Goal: Task Accomplishment & Management: Use online tool/utility

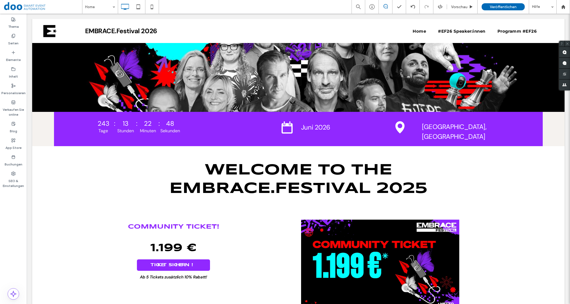
scroll to position [102, 0]
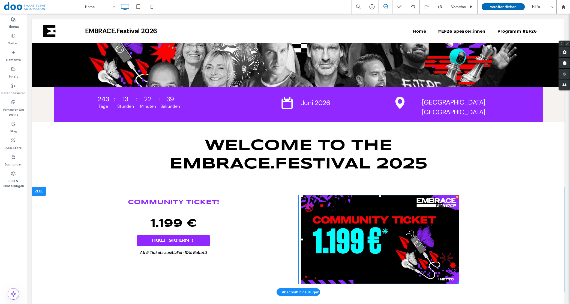
click at [352, 253] on img at bounding box center [380, 239] width 158 height 89
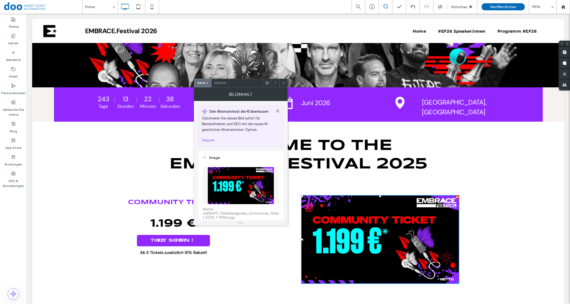
click at [221, 83] on span "Design" at bounding box center [220, 83] width 12 height 4
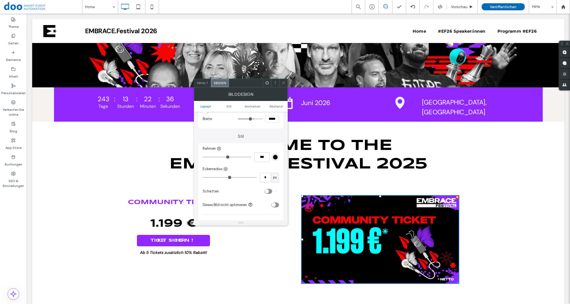
type input "*"
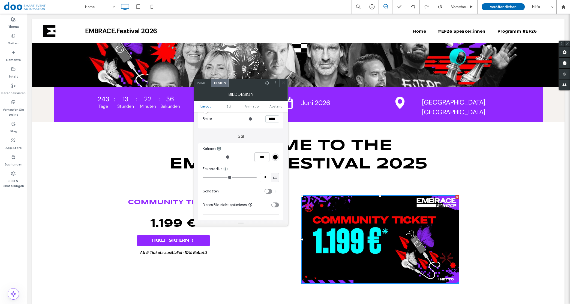
type input "*"
type input "**"
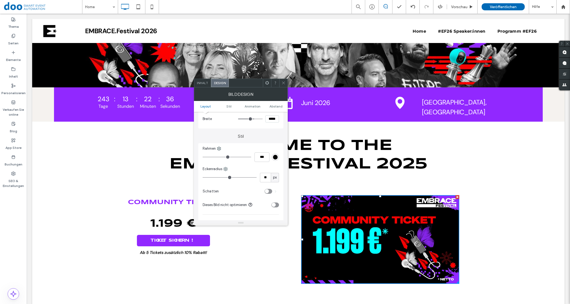
type input "**"
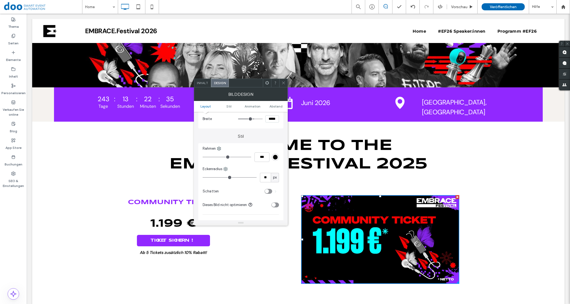
type input "**"
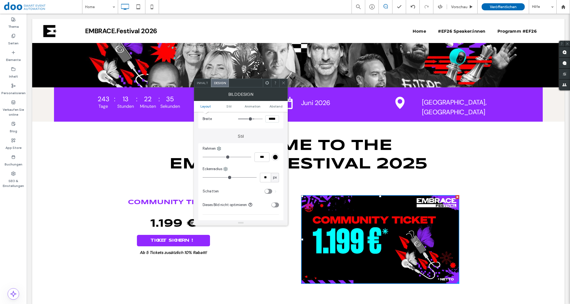
type input "**"
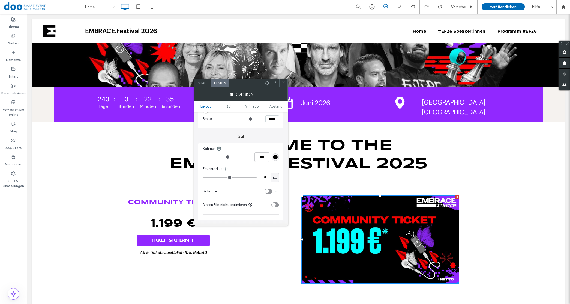
type input "**"
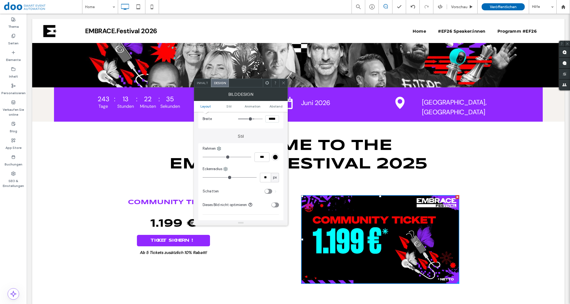
type input "**"
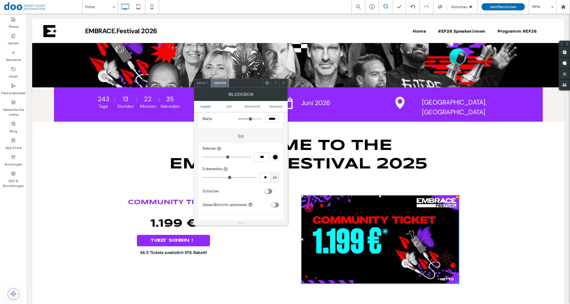
type input "**"
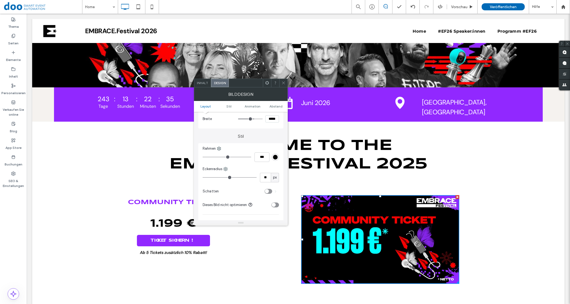
type input "**"
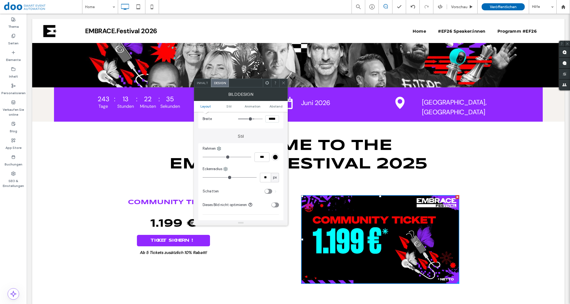
type input "**"
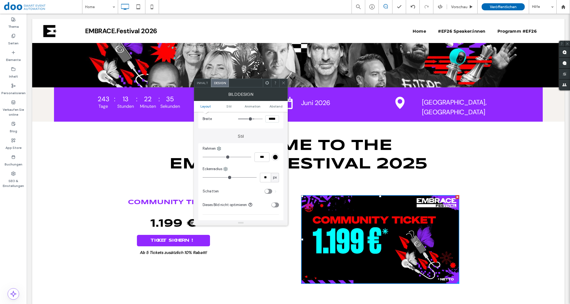
type input "**"
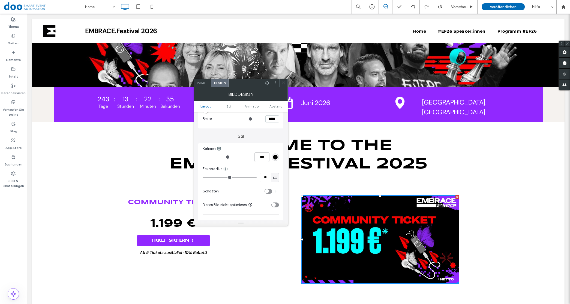
type input "**"
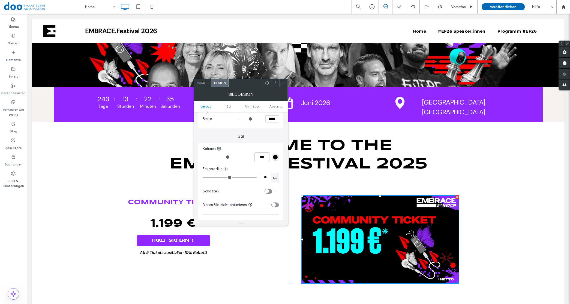
type input "**"
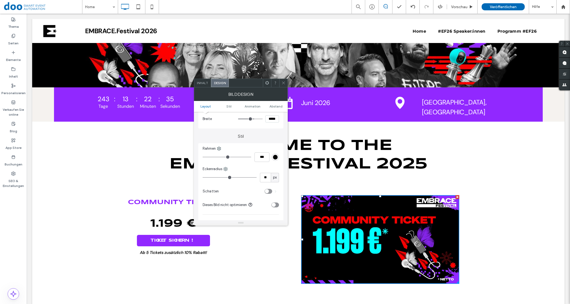
type input "**"
drag, startPoint x: 205, startPoint y: 177, endPoint x: 252, endPoint y: 178, distance: 46.3
click at [252, 178] on input "range" at bounding box center [229, 177] width 54 height 1
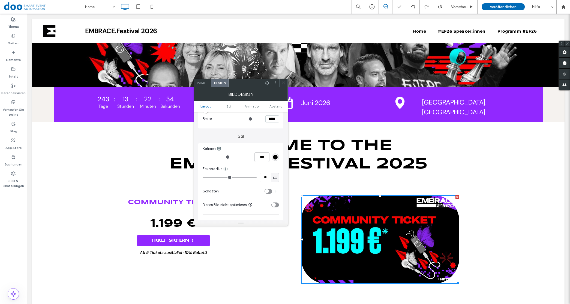
type input "**"
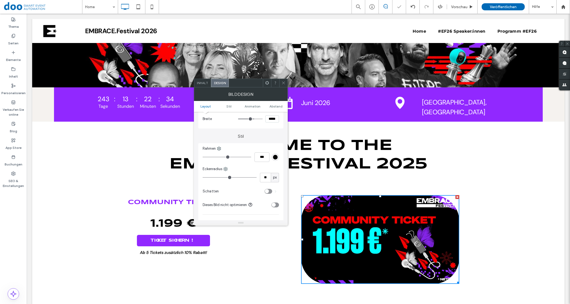
type input "**"
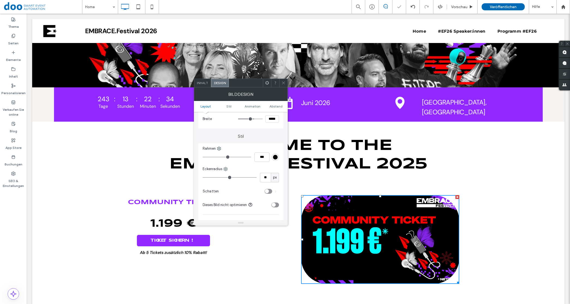
type input "**"
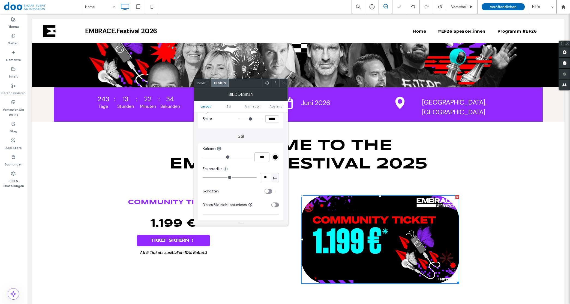
type input "**"
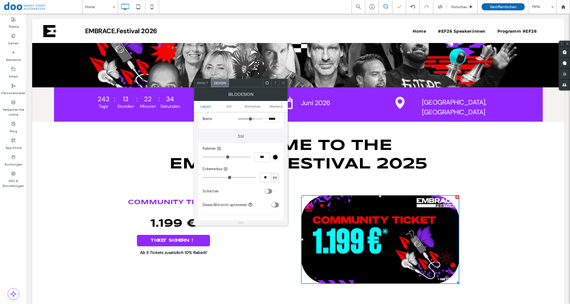
type input "**"
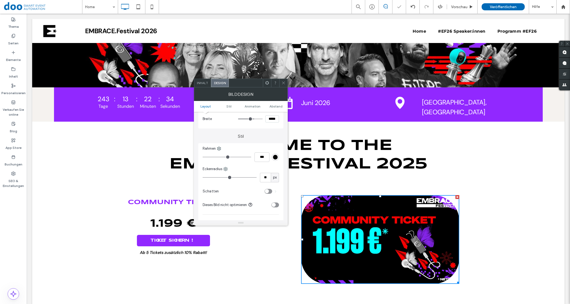
type input "**"
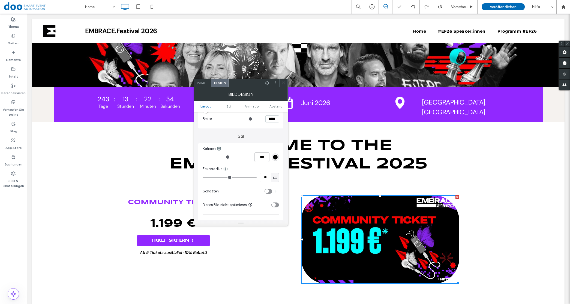
type input "**"
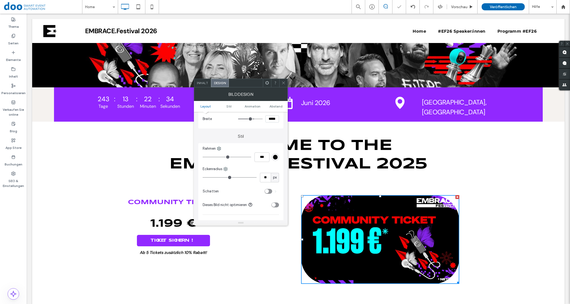
type input "**"
type input "*"
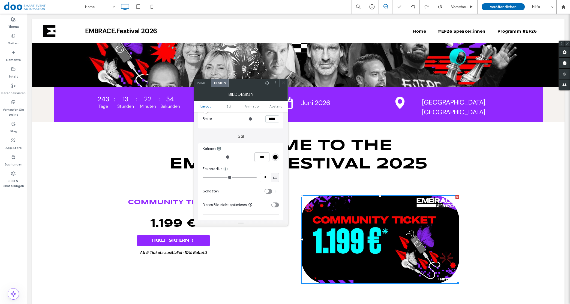
drag, startPoint x: 250, startPoint y: 179, endPoint x: 208, endPoint y: 179, distance: 41.7
click at [208, 178] on input "range" at bounding box center [229, 177] width 54 height 1
type input "**"
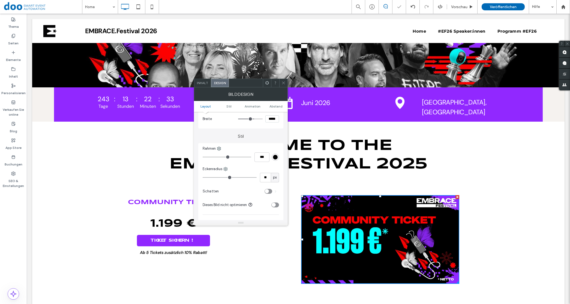
type input "**"
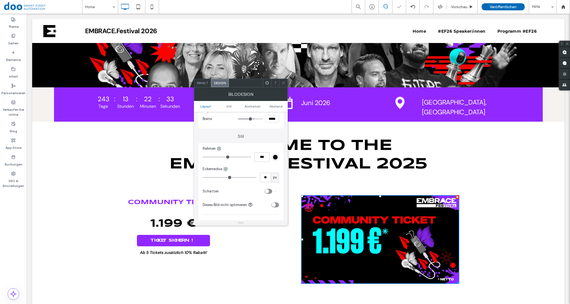
type input "**"
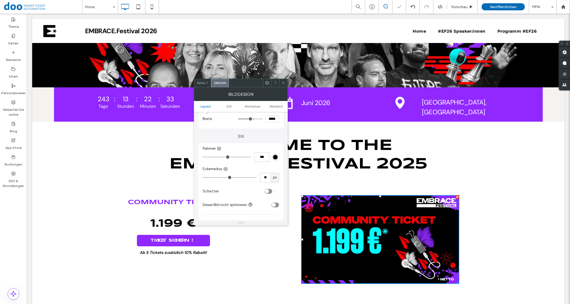
type input "**"
drag, startPoint x: 208, startPoint y: 179, endPoint x: 214, endPoint y: 179, distance: 5.5
click at [214, 178] on input "range" at bounding box center [229, 177] width 54 height 1
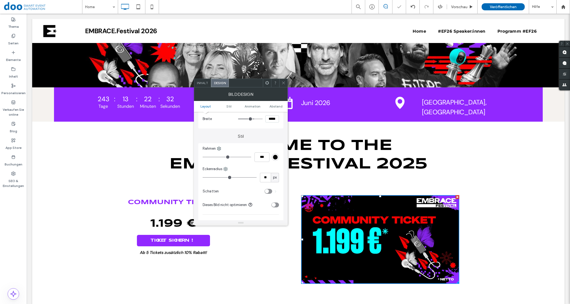
type input "**"
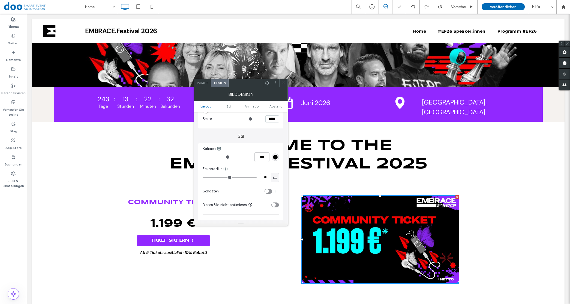
type input "**"
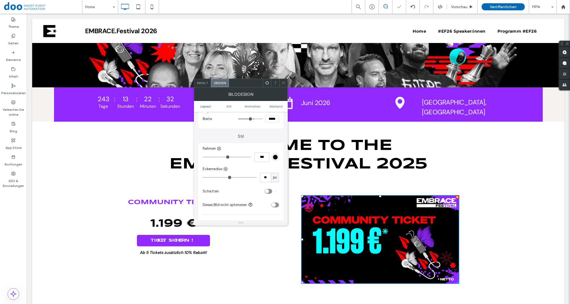
type input "**"
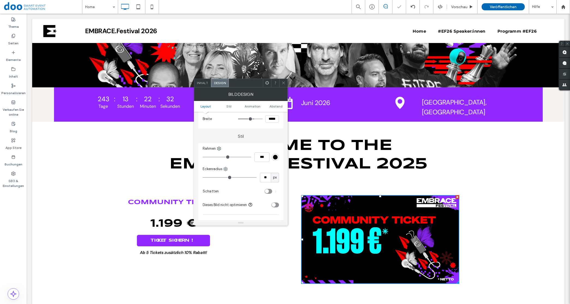
type input "**"
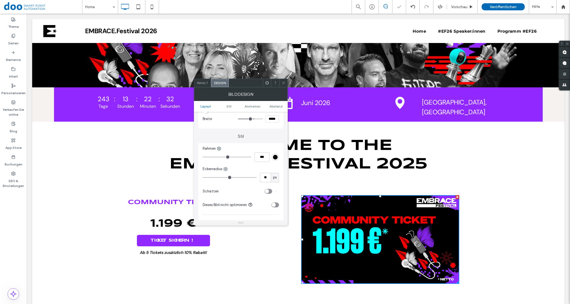
type input "**"
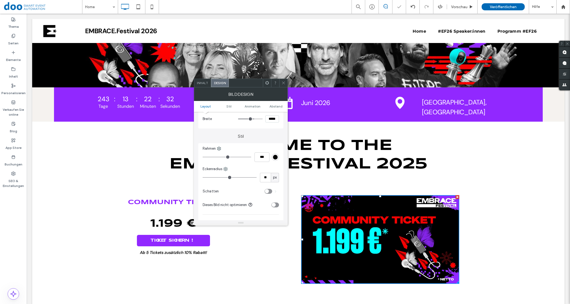
type input "**"
drag, startPoint x: 214, startPoint y: 179, endPoint x: 222, endPoint y: 177, distance: 7.8
click at [222, 177] on input "range" at bounding box center [229, 177] width 54 height 1
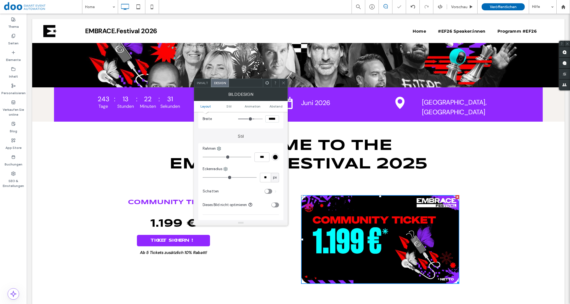
type input "**"
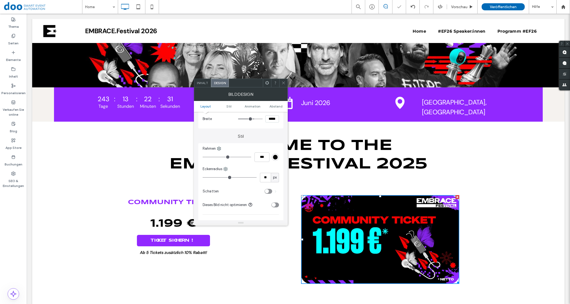
type input "**"
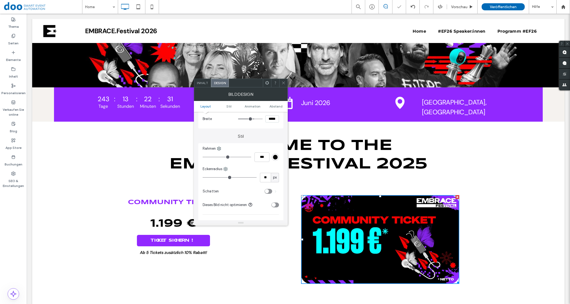
type input "**"
drag, startPoint x: 222, startPoint y: 177, endPoint x: 218, endPoint y: 179, distance: 3.7
type input "**"
click at [218, 178] on input "range" at bounding box center [229, 177] width 54 height 1
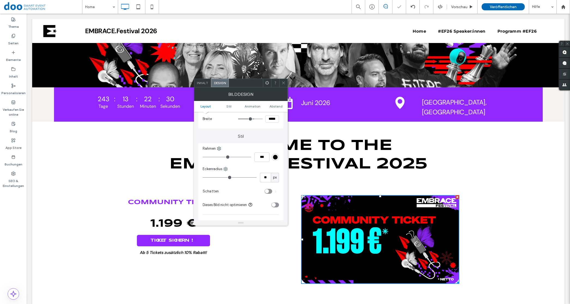
scroll to position [0, 0]
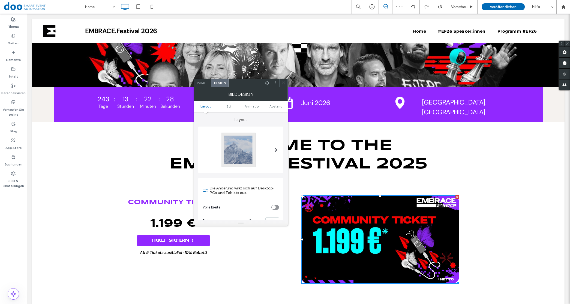
click at [272, 206] on div "toggle" at bounding box center [273, 207] width 4 height 4
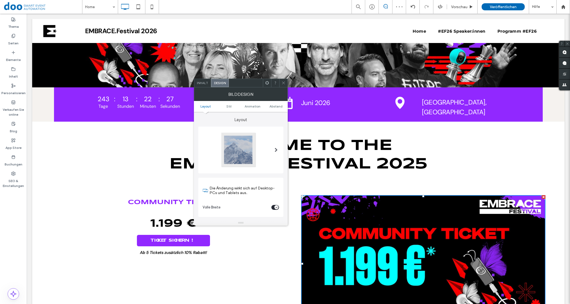
click at [281, 230] on h2 "1.199 €" at bounding box center [173, 223] width 244 height 15
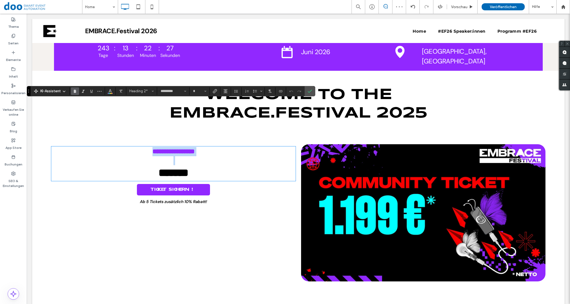
scroll to position [204, 0]
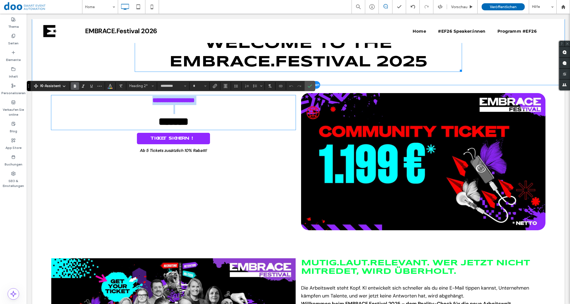
click at [145, 65] on h1 "Welcome to the EMBRACE.Festival 2025" at bounding box center [298, 53] width 327 height 37
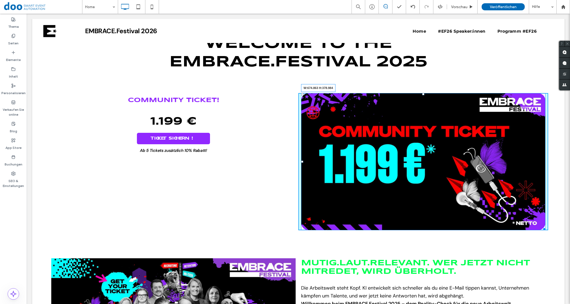
drag, startPoint x: 539, startPoint y: 228, endPoint x: 537, endPoint y: 207, distance: 21.0
click at [510, 193] on div "W:674.863 H:378.984 Click To Paste" at bounding box center [423, 161] width 250 height 137
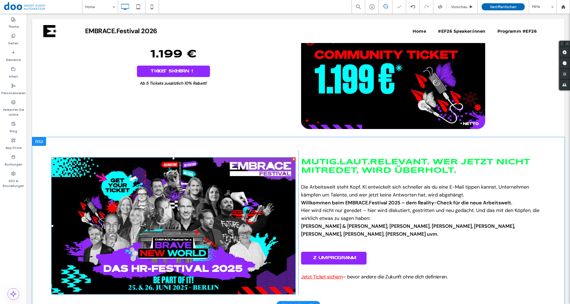
scroll to position [273, 0]
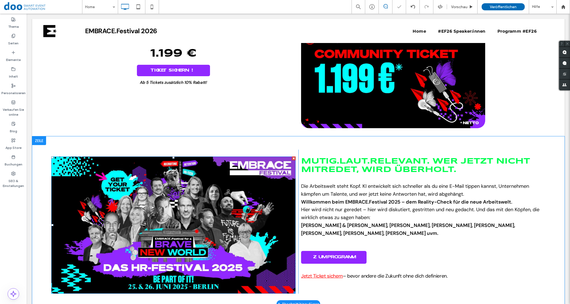
click at [158, 218] on img at bounding box center [173, 225] width 244 height 137
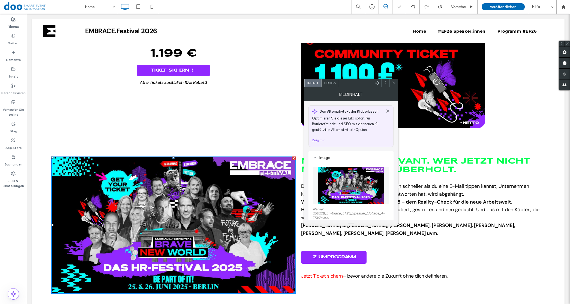
click at [334, 85] on span "Design" at bounding box center [330, 83] width 12 height 4
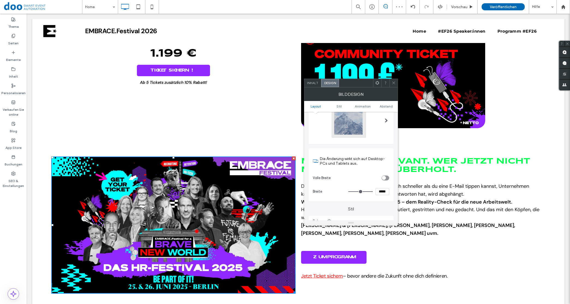
scroll to position [68, 0]
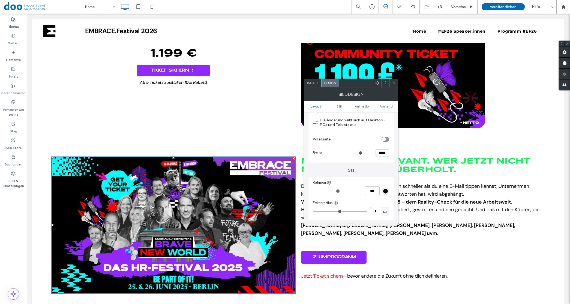
type input "*"
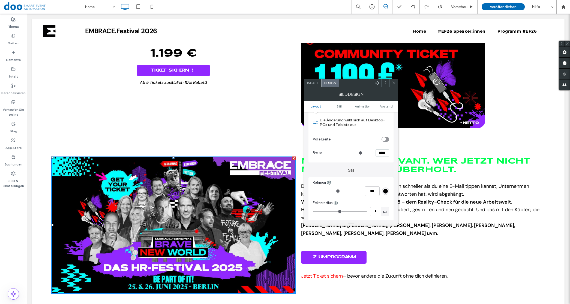
type input "*"
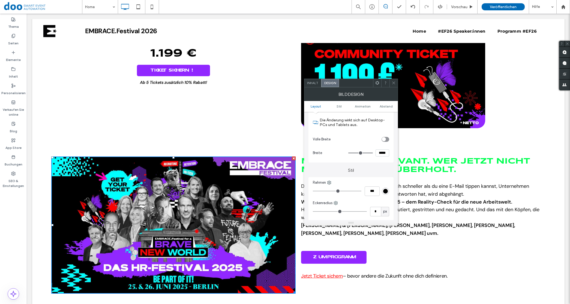
type input "*"
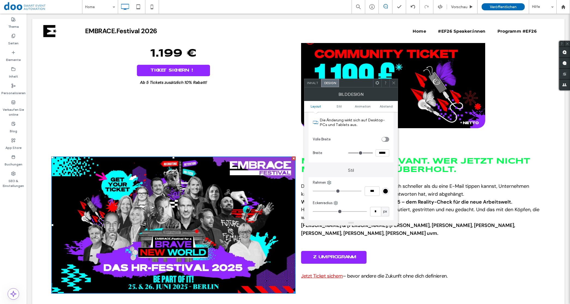
type input "*"
type input "**"
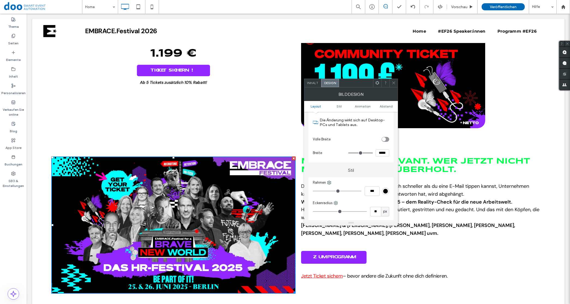
type input "**"
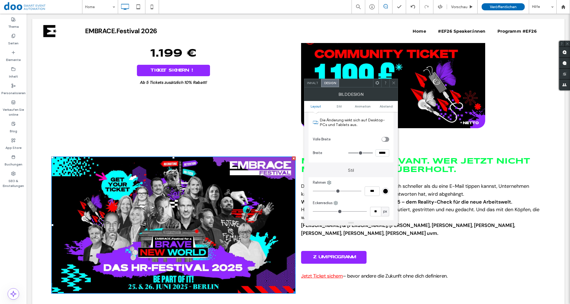
type input "**"
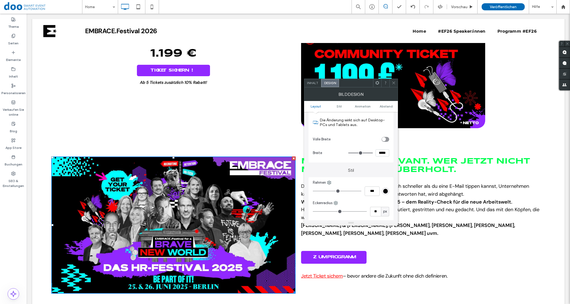
type input "**"
drag, startPoint x: 315, startPoint y: 213, endPoint x: 324, endPoint y: 211, distance: 8.8
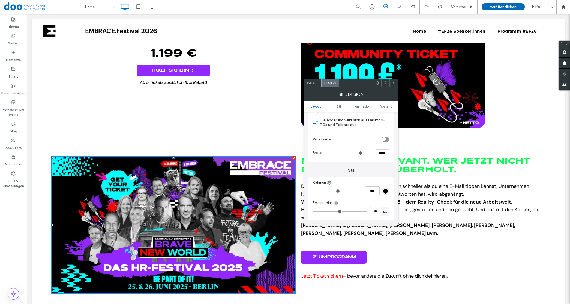
click at [324, 211] on input "range" at bounding box center [340, 211] width 54 height 1
type input "**"
drag, startPoint x: 324, startPoint y: 213, endPoint x: 329, endPoint y: 211, distance: 5.9
click at [329, 211] on input "range" at bounding box center [340, 211] width 54 height 1
drag, startPoint x: 331, startPoint y: 213, endPoint x: 341, endPoint y: 212, distance: 9.6
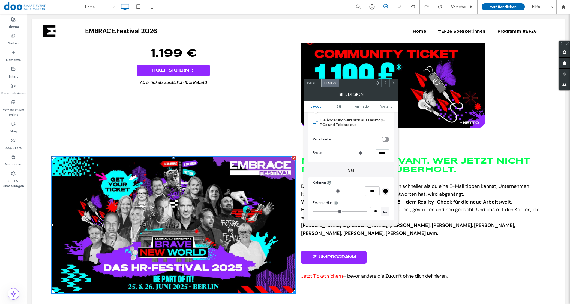
click at [341, 212] on input "range" at bounding box center [340, 211] width 54 height 1
click at [448, 211] on span "Hier wird nicht nur geredet – hier wird diskutiert, gestritten und neu gedacht.…" at bounding box center [420, 214] width 238 height 14
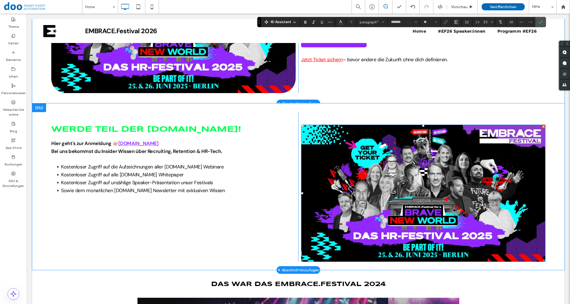
scroll to position [477, 0]
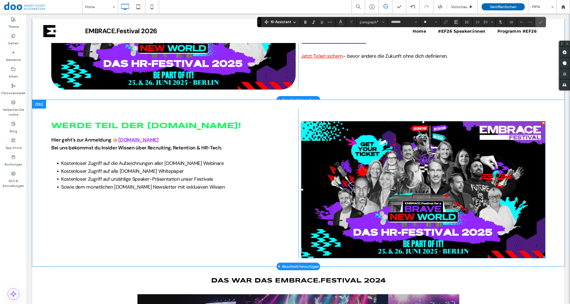
click at [329, 197] on img at bounding box center [423, 189] width 244 height 137
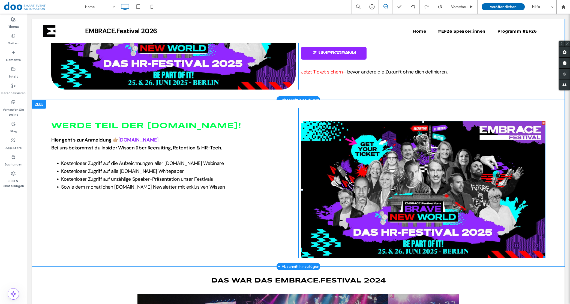
click at [371, 180] on img at bounding box center [423, 189] width 244 height 137
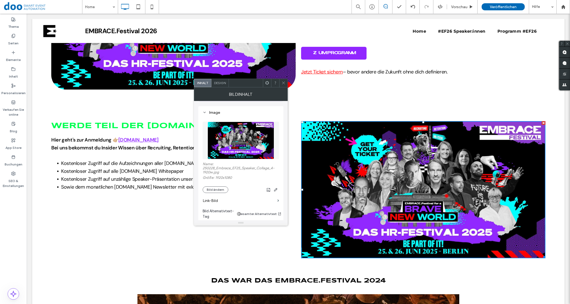
scroll to position [0, 0]
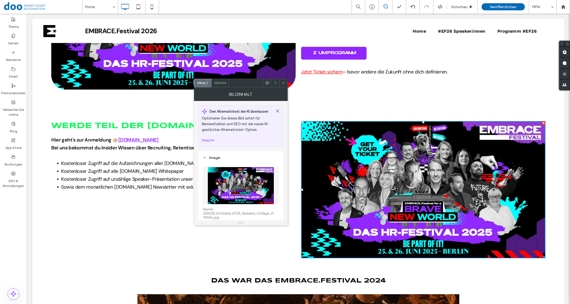
click at [217, 80] on div "Design" at bounding box center [219, 83] width 17 height 8
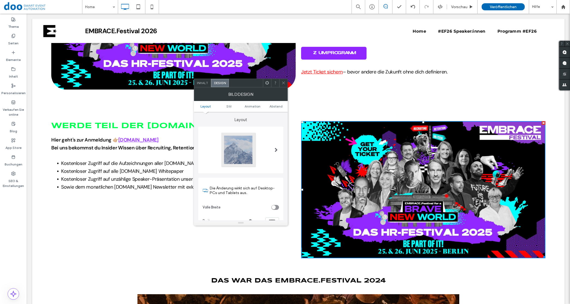
scroll to position [102, 0]
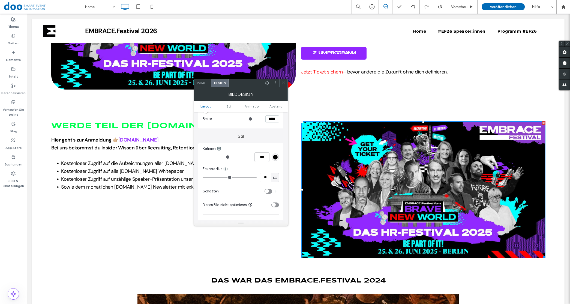
drag, startPoint x: 204, startPoint y: 178, endPoint x: 216, endPoint y: 175, distance: 12.1
click at [216, 177] on input "range" at bounding box center [229, 177] width 54 height 1
drag, startPoint x: 216, startPoint y: 175, endPoint x: 222, endPoint y: 173, distance: 6.5
click at [222, 173] on div "** px" at bounding box center [240, 178] width 76 height 10
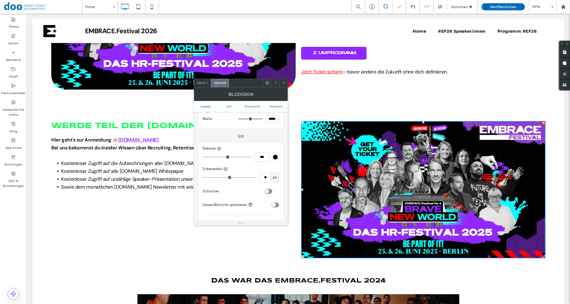
drag, startPoint x: 218, startPoint y: 178, endPoint x: 226, endPoint y: 176, distance: 7.5
click at [226, 177] on input "range" at bounding box center [229, 177] width 54 height 1
drag, startPoint x: 226, startPoint y: 176, endPoint x: 222, endPoint y: 178, distance: 4.9
click at [222, 178] on input "range" at bounding box center [229, 177] width 54 height 1
click at [285, 84] on icon at bounding box center [283, 83] width 4 height 4
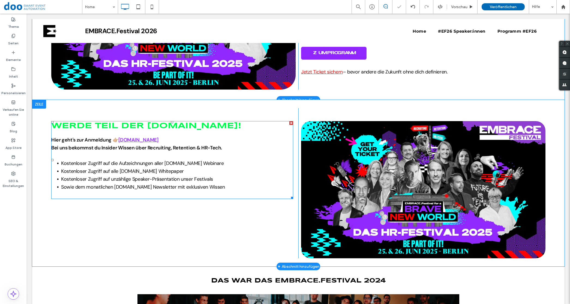
click at [217, 180] on li "Kostenloser Zugriff auf unzählige Speaker-Präsentation unser Festivals" at bounding box center [177, 180] width 232 height 8
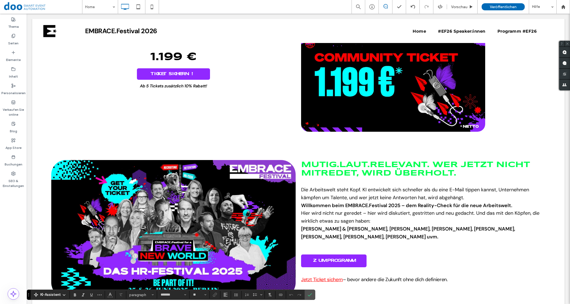
scroll to position [273, 0]
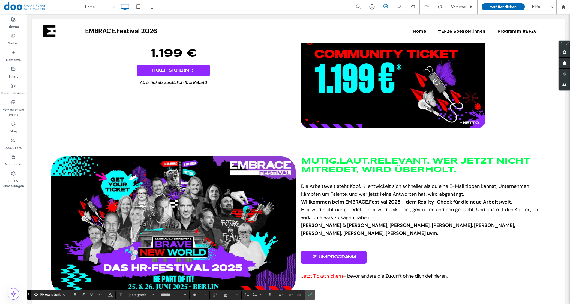
click at [147, 194] on img at bounding box center [173, 225] width 244 height 137
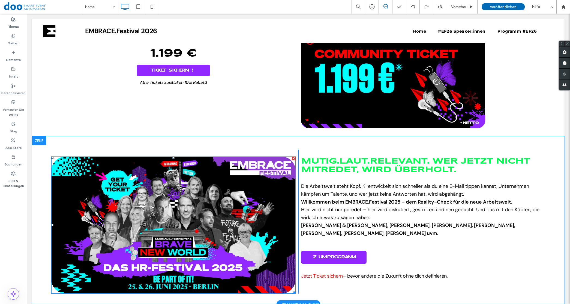
click at [193, 185] on img at bounding box center [173, 225] width 244 height 137
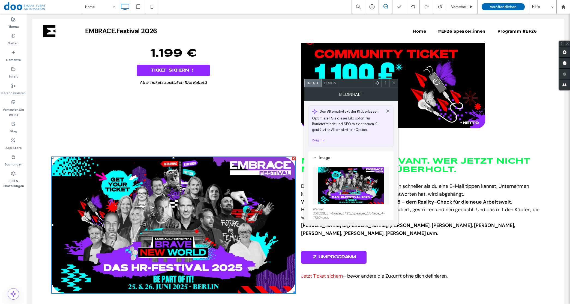
click at [333, 85] on div "Design" at bounding box center [329, 83] width 17 height 8
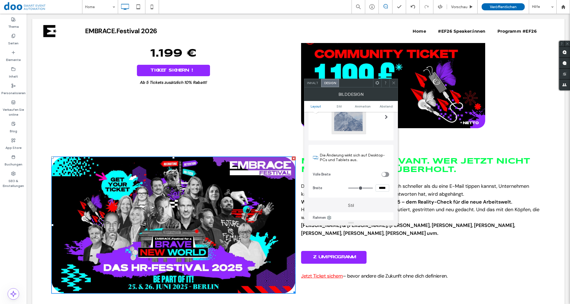
scroll to position [68, 0]
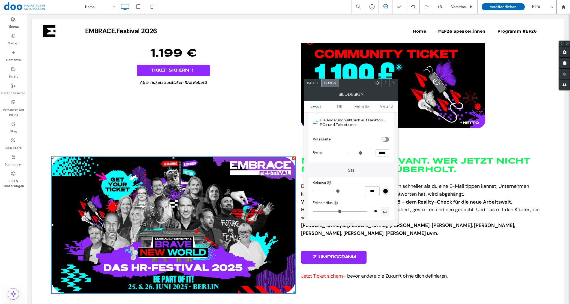
drag, startPoint x: 341, startPoint y: 212, endPoint x: 324, endPoint y: 212, distance: 17.2
click at [324, 212] on input "range" at bounding box center [340, 211] width 54 height 1
click at [264, 141] on div "Click To Paste MUTIG.LAUT.RELEVANT. WER JETZT NICHT MITREDET, WIRD ÜBERHOLT. Di…" at bounding box center [298, 221] width 532 height 168
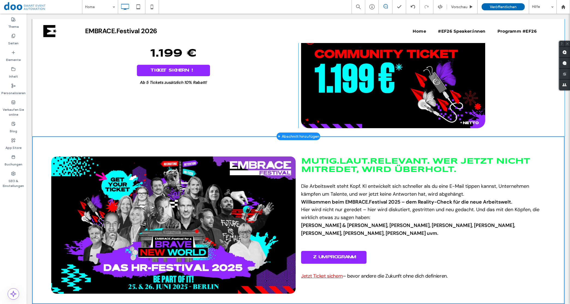
click at [221, 108] on div "COMMUNITY TICKET! 1.199 € TICKET SICHERN! Ab 5 Tickets zusätzlich 10% Rabatt! C…" at bounding box center [174, 77] width 250 height 104
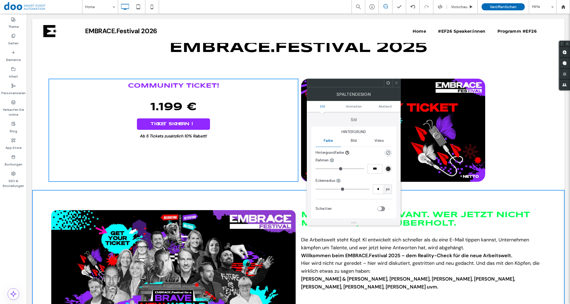
scroll to position [170, 0]
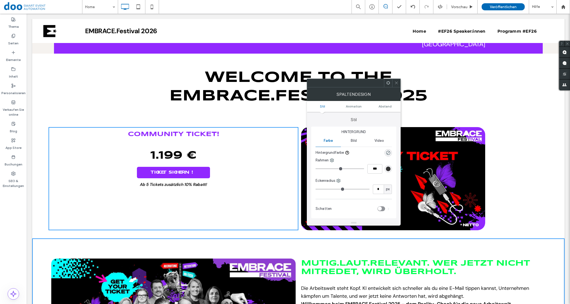
click at [134, 151] on h2 "1.199 €" at bounding box center [173, 155] width 244 height 15
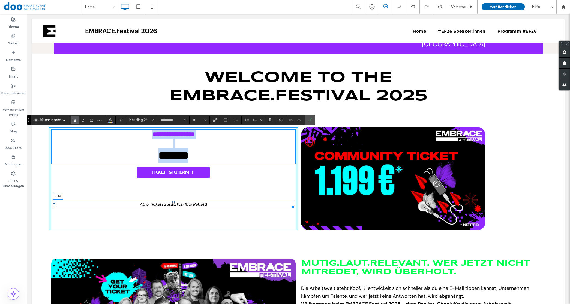
drag, startPoint x: 171, startPoint y: 182, endPoint x: 200, endPoint y: 183, distance: 29.4
click at [172, 202] on div at bounding box center [173, 202] width 2 height 2
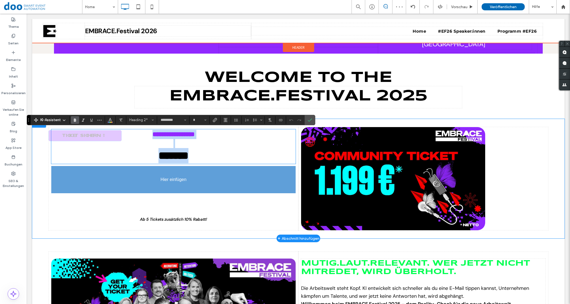
drag, startPoint x: 173, startPoint y: 169, endPoint x: 174, endPoint y: 174, distance: 5.4
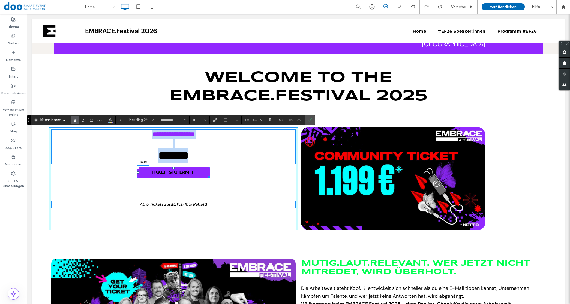
drag, startPoint x: 172, startPoint y: 168, endPoint x: 173, endPoint y: 196, distance: 28.4
click at [173, 169] on div at bounding box center [173, 168] width 2 height 2
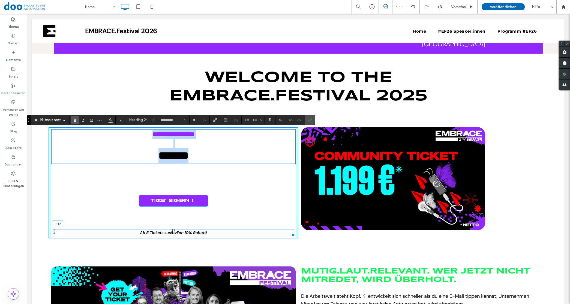
drag, startPoint x: 171, startPoint y: 230, endPoint x: 173, endPoint y: 212, distance: 18.1
click at [173, 229] on div at bounding box center [173, 230] width 2 height 2
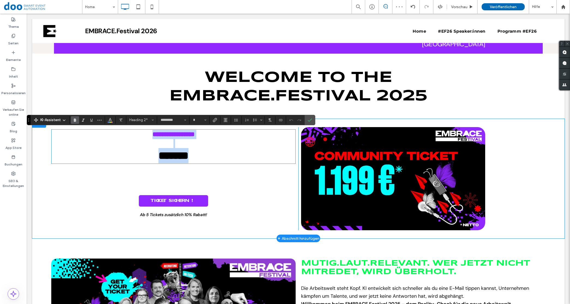
click at [131, 175] on div "**********" at bounding box center [174, 179] width 250 height 104
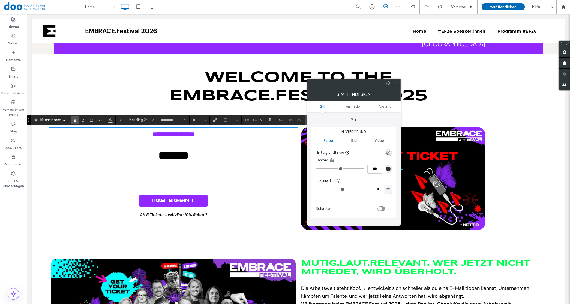
click at [188, 103] on span "Welcome to the EMBRACE.Festival 2025" at bounding box center [298, 86] width 258 height 33
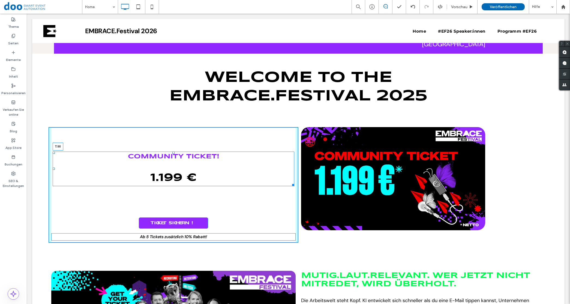
drag, startPoint x: 173, startPoint y: 130, endPoint x: 200, endPoint y: 166, distance: 45.3
click at [173, 152] on div "COMMUNITY TICKET! 1.199 € T:90" at bounding box center [174, 169] width 242 height 35
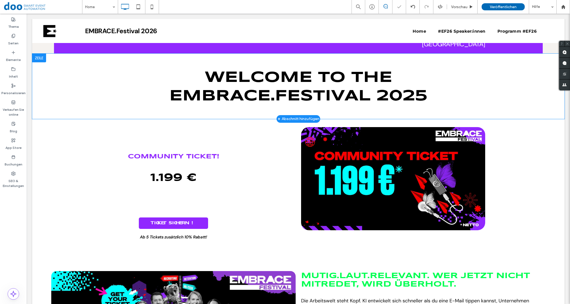
click at [172, 217] on div "COMMUNITY TICKET! 1.199 € TICKET SICHERN! Ab 5 Tickets zusätzlich 10% Rabatt! C…" at bounding box center [174, 185] width 250 height 116
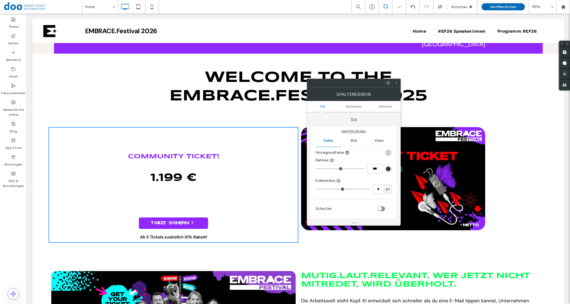
click at [138, 195] on div "COMMUNITY TICKET! 1.199 € TICKET SICHERN! Ab 5 Tickets zusätzlich 10% Rabatt! C…" at bounding box center [174, 185] width 250 height 116
click at [259, 208] on div "COMMUNITY TICKET! 1.199 € TICKET SICHERN! Ab 5 Tickets zusätzlich 10% Rabatt! C…" at bounding box center [174, 185] width 250 height 116
drag, startPoint x: 205, startPoint y: 262, endPoint x: 187, endPoint y: 243, distance: 26.0
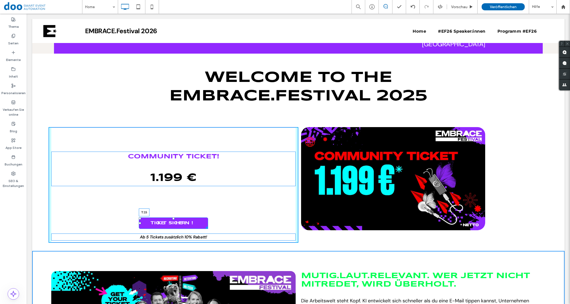
drag, startPoint x: 172, startPoint y: 218, endPoint x: 208, endPoint y: 205, distance: 38.2
click at [181, 191] on div "COMMUNITY TICKET! 1.199 € TICKET SICHERN! T:15 Ab 5 Tickets zusätzlich 10% Raba…" at bounding box center [174, 185] width 250 height 116
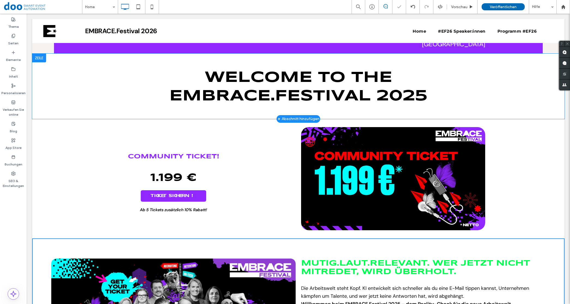
click at [122, 98] on div "Welcome to the EMBRACE.Festival 2025 Click To Paste [GEOGRAPHIC_DATA] + Abschni…" at bounding box center [298, 86] width 532 height 65
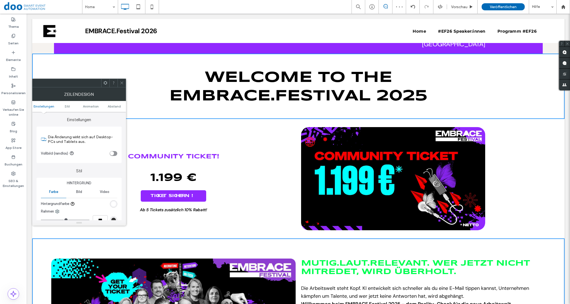
click at [121, 83] on icon at bounding box center [122, 83] width 4 height 4
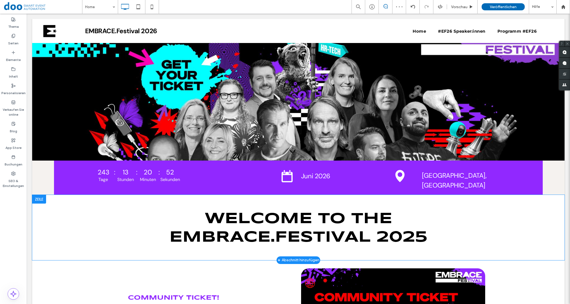
scroll to position [0, 0]
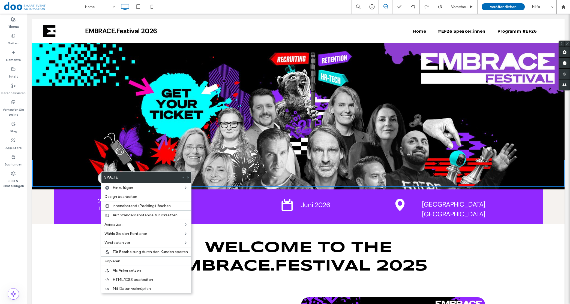
click at [119, 139] on div "Click To Paste [GEOGRAPHIC_DATA] + Abschnitt hinzufügen" at bounding box center [298, 116] width 532 height 147
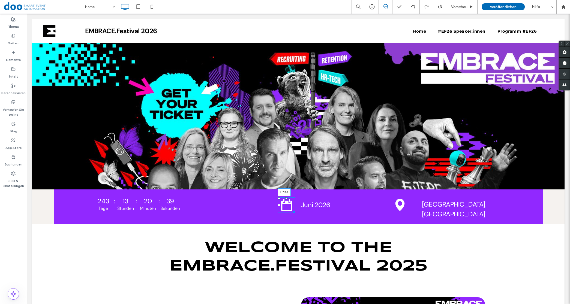
drag, startPoint x: 277, startPoint y: 206, endPoint x: 267, endPoint y: 208, distance: 10.3
click at [278, 208] on div "L:169" at bounding box center [286, 206] width 17 height 16
drag, startPoint x: 298, startPoint y: 205, endPoint x: 290, endPoint y: 206, distance: 8.2
click at [290, 206] on div "Click To Paste Juni 2026 L:0 Click To Paste Click To Paste" at bounding box center [298, 207] width 159 height 34
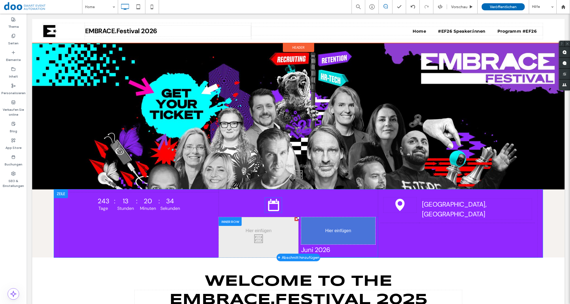
drag, startPoint x: 266, startPoint y: 204, endPoint x: 294, endPoint y: 221, distance: 32.4
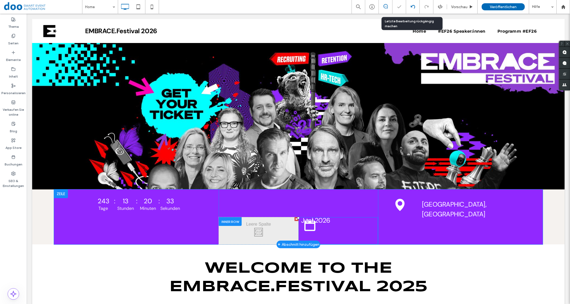
click at [410, 6] on use at bounding box center [412, 7] width 4 height 4
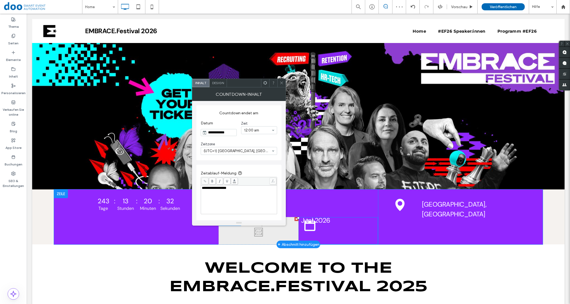
click at [214, 81] on span "Design" at bounding box center [218, 83] width 12 height 4
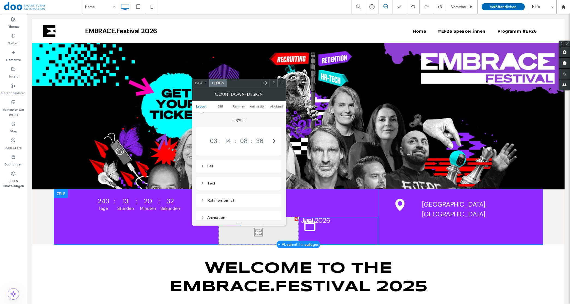
click at [220, 137] on div at bounding box center [237, 141] width 72 height 16
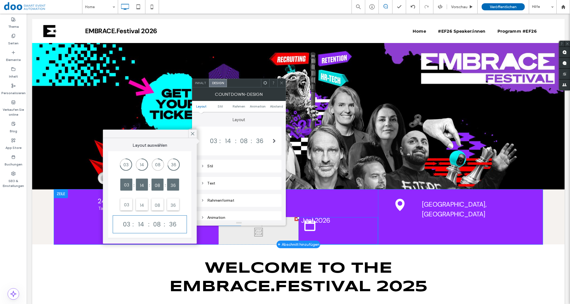
click at [220, 137] on div at bounding box center [237, 141] width 72 height 16
click at [226, 117] on label "Layout" at bounding box center [238, 117] width 85 height 10
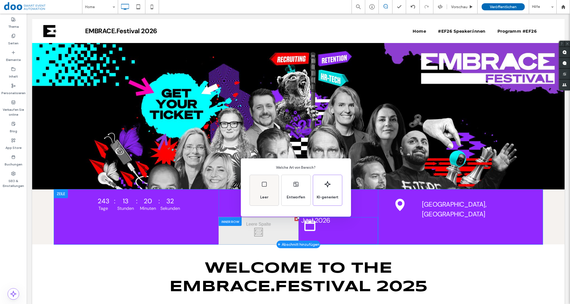
click at [267, 192] on div "Leer" at bounding box center [264, 198] width 12 height 12
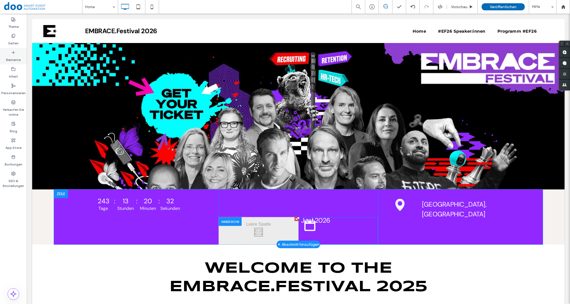
click at [10, 52] on div "Elemente" at bounding box center [13, 56] width 27 height 17
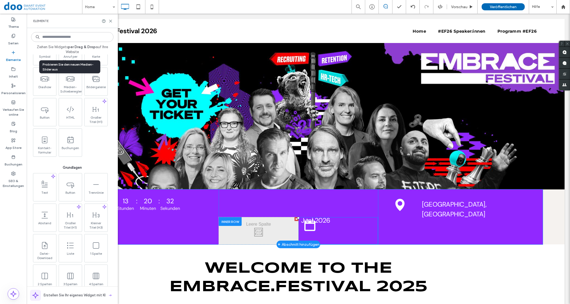
scroll to position [170, 0]
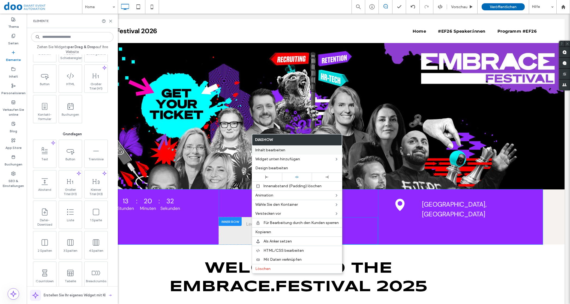
click at [259, 149] on span "Inhalt bearbeiten" at bounding box center [270, 150] width 30 height 5
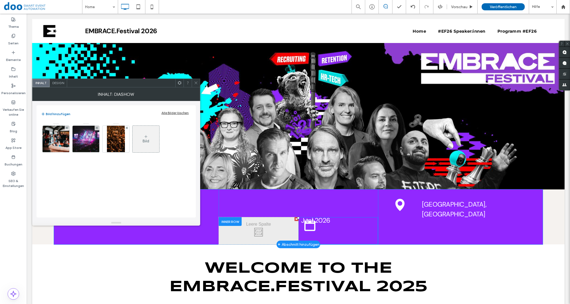
click at [62, 83] on span "Design" at bounding box center [58, 83] width 12 height 4
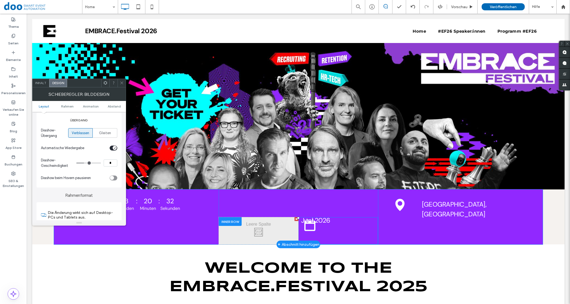
scroll to position [136, 0]
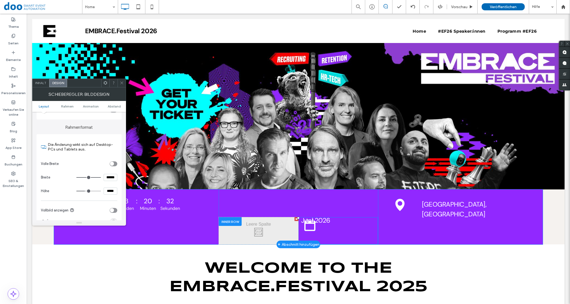
click at [115, 160] on section "Volle Breite" at bounding box center [79, 164] width 76 height 14
click at [113, 163] on div "toggle" at bounding box center [112, 164] width 4 height 4
click at [113, 163] on div "toggle" at bounding box center [115, 164] width 4 height 4
click at [113, 165] on div "toggle" at bounding box center [112, 164] width 4 height 4
click at [113, 165] on div "toggle" at bounding box center [115, 164] width 4 height 4
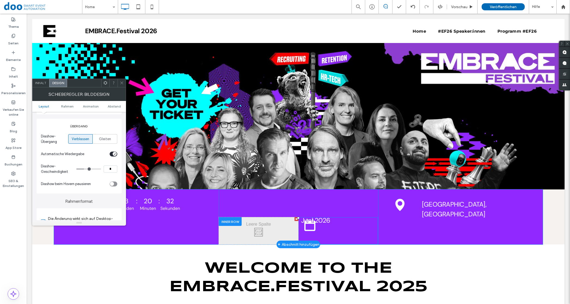
scroll to position [68, 0]
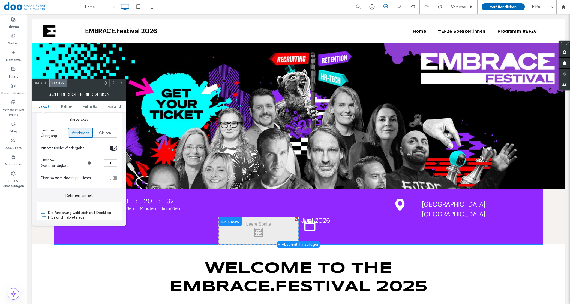
click at [82, 163] on input "range" at bounding box center [88, 163] width 25 height 1
click at [81, 164] on input "range" at bounding box center [88, 163] width 25 height 1
click at [119, 105] on span "Abstand" at bounding box center [114, 106] width 13 height 4
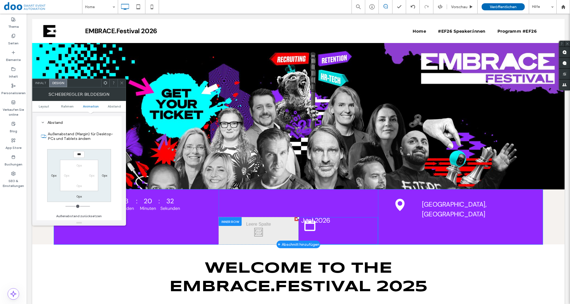
click at [90, 107] on span "Animation" at bounding box center [91, 106] width 16 height 4
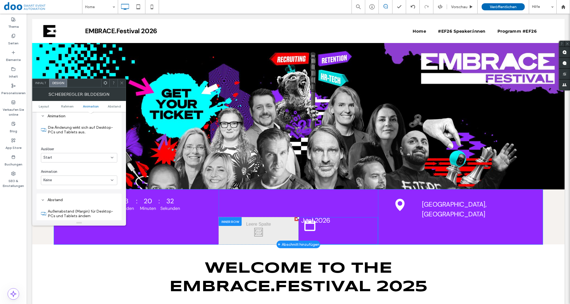
scroll to position [359, 0]
click at [61, 110] on ul "Layout Rahmen Animation Abstand" at bounding box center [79, 106] width 94 height 11
click at [39, 80] on div "Inhalt" at bounding box center [40, 83] width 17 height 8
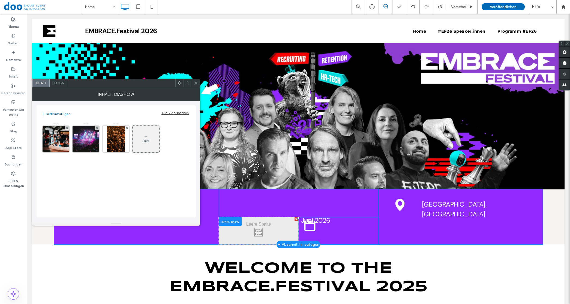
click at [197, 88] on div "Inhalt: Diashow" at bounding box center [116, 94] width 168 height 14
click at [197, 84] on icon at bounding box center [196, 83] width 4 height 4
click at [58, 82] on span "Design" at bounding box center [58, 83] width 12 height 4
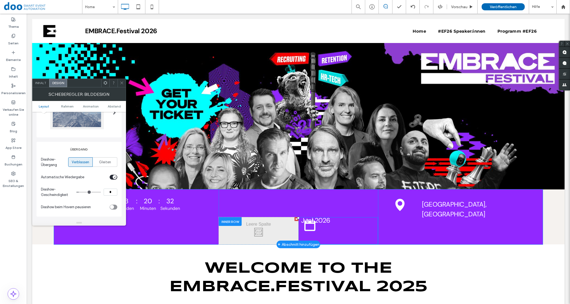
scroll to position [0, 0]
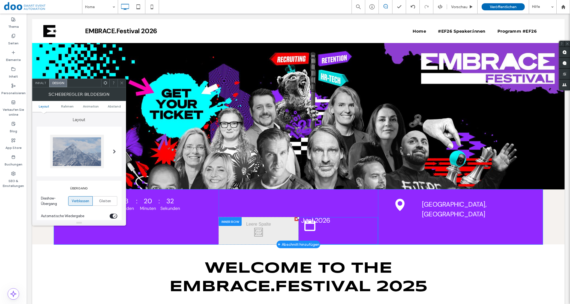
click at [108, 144] on div at bounding box center [79, 152] width 76 height 34
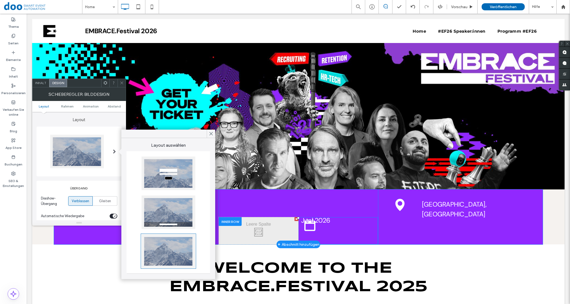
click at [52, 183] on div "Übergang Diashow-Übergang Verblassen Gleiten Automatische Wiedergabe Diashow-Ge…" at bounding box center [79, 218] width 85 height 75
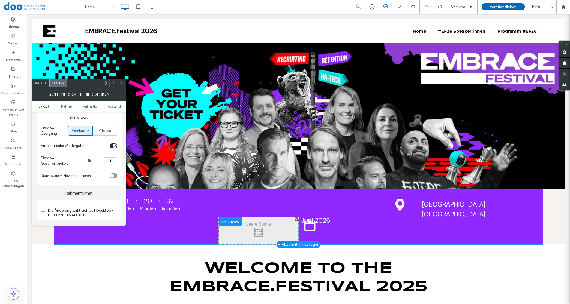
scroll to position [68, 0]
click at [117, 179] on div "Übergang Diashow-Übergang Verblassen Gleiten Automatische Wiedergabe Diashow-Ge…" at bounding box center [79, 150] width 85 height 75
click at [116, 179] on div "toggle" at bounding box center [114, 178] width 8 height 5
click at [115, 180] on div "toggle" at bounding box center [115, 178] width 4 height 4
click at [56, 190] on label "Rahmenformat" at bounding box center [79, 193] width 85 height 10
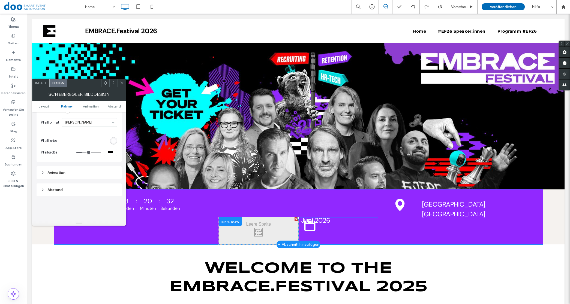
scroll to position [307, 0]
click at [121, 85] on span at bounding box center [122, 83] width 4 height 8
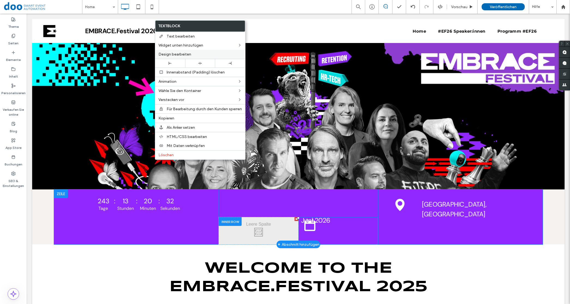
click at [195, 53] on label "Design bearbeiten" at bounding box center [199, 54] width 83 height 5
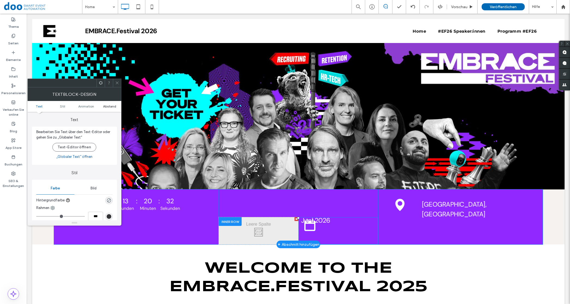
click at [108, 105] on span "Abstand" at bounding box center [109, 106] width 13 height 4
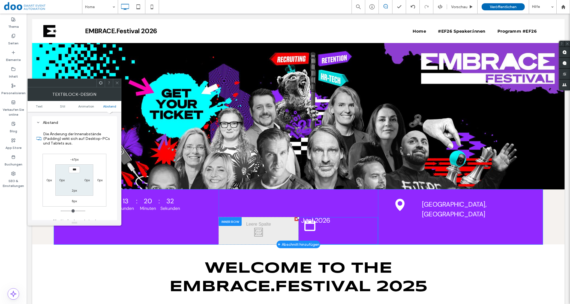
scroll to position [153, 0]
click at [117, 85] on span at bounding box center [117, 83] width 4 height 8
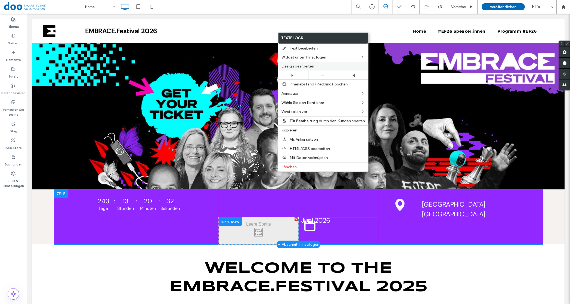
click at [304, 62] on div "Design bearbeiten" at bounding box center [323, 66] width 90 height 9
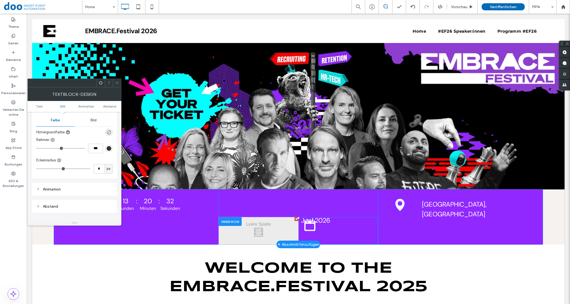
scroll to position [0, 0]
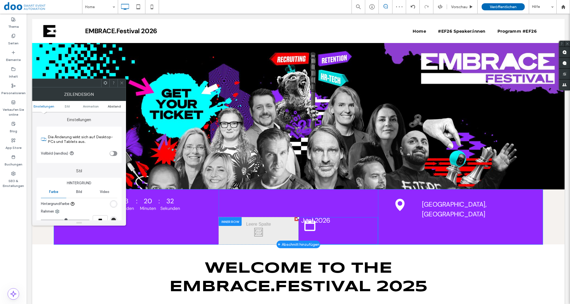
click at [116, 106] on span "Abstand" at bounding box center [114, 106] width 13 height 4
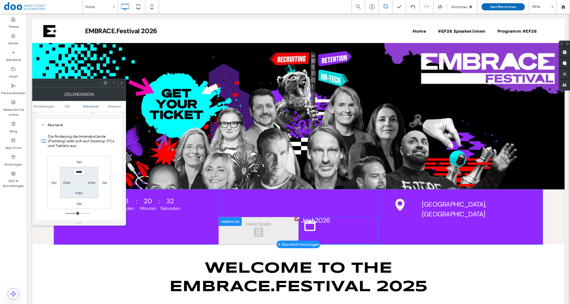
scroll to position [155, 0]
click at [64, 181] on label "60px" at bounding box center [66, 179] width 7 height 4
click at [89, 179] on div "60px" at bounding box center [91, 179] width 7 height 5
click at [92, 179] on div "60px" at bounding box center [91, 179] width 7 height 5
click at [92, 180] on label "60px" at bounding box center [91, 179] width 7 height 4
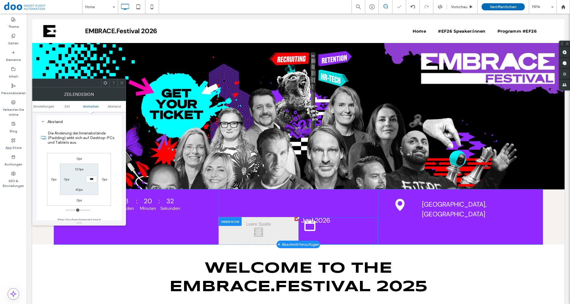
click at [124, 87] on div "Zeilendesign" at bounding box center [79, 94] width 94 height 14
click at [123, 83] on icon at bounding box center [122, 83] width 4 height 4
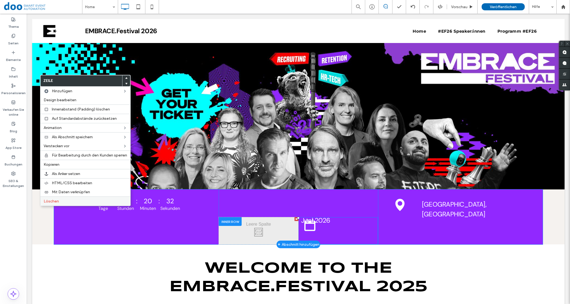
click at [58, 202] on span "Löschen" at bounding box center [51, 201] width 15 height 5
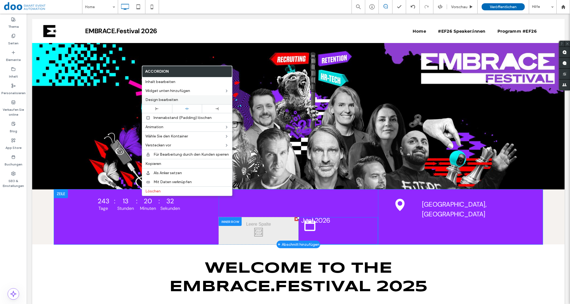
click at [167, 100] on span "Design bearbeiten" at bounding box center [161, 100] width 33 height 5
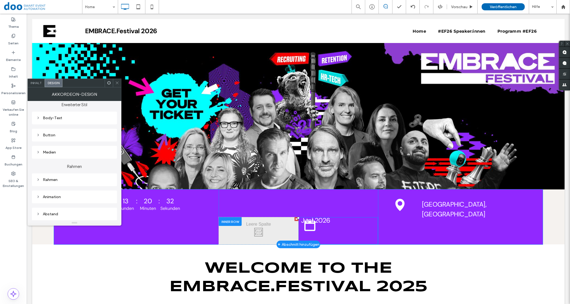
scroll to position [107, 0]
click at [57, 212] on div "Abstand" at bounding box center [74, 214] width 76 height 5
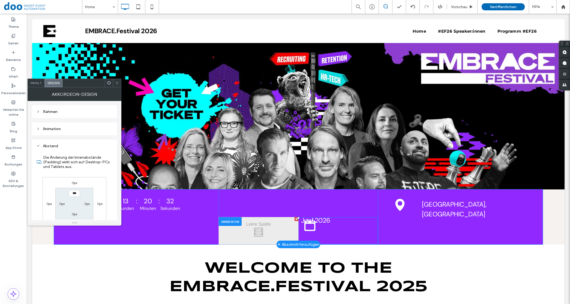
scroll to position [208, 0]
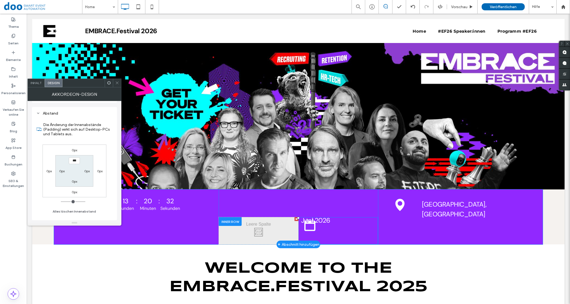
click at [34, 87] on div "Akkordeon-Design" at bounding box center [75, 94] width 94 height 14
drag, startPoint x: 118, startPoint y: 84, endPoint x: 113, endPoint y: 85, distance: 4.8
click at [118, 84] on icon at bounding box center [117, 83] width 4 height 4
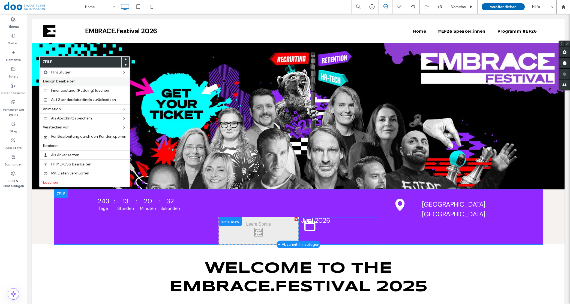
click at [81, 82] on label "Design bearbeiten" at bounding box center [84, 81] width 83 height 5
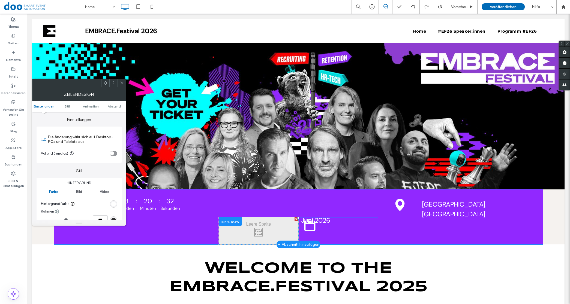
click at [113, 153] on div "toggle" at bounding box center [112, 154] width 4 height 4
click at [123, 82] on icon at bounding box center [122, 83] width 4 height 4
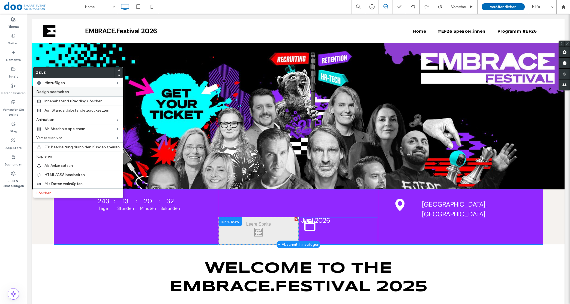
click at [87, 94] on label "Design bearbeiten" at bounding box center [77, 92] width 83 height 5
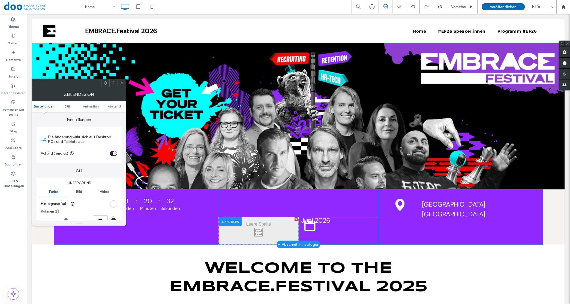
click at [115, 110] on ul "Einstellungen Stil Animation Abstand" at bounding box center [79, 106] width 94 height 11
click at [114, 106] on span "Abstand" at bounding box center [114, 106] width 13 height 4
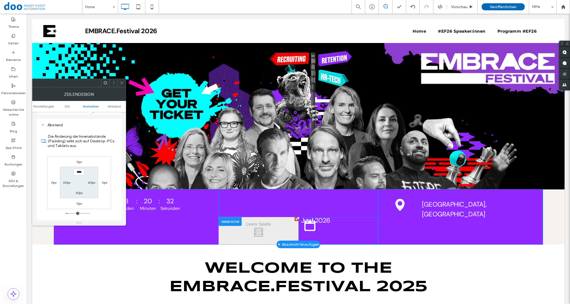
scroll to position [155, 0]
click at [53, 179] on label "0px" at bounding box center [53, 179] width 5 height 4
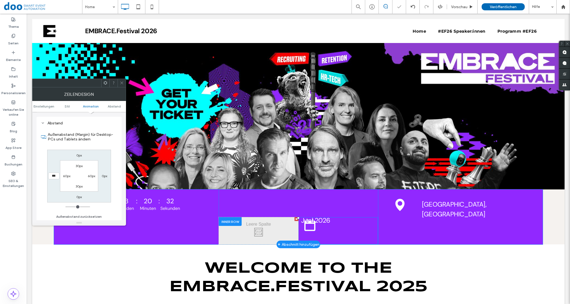
scroll to position [148, 0]
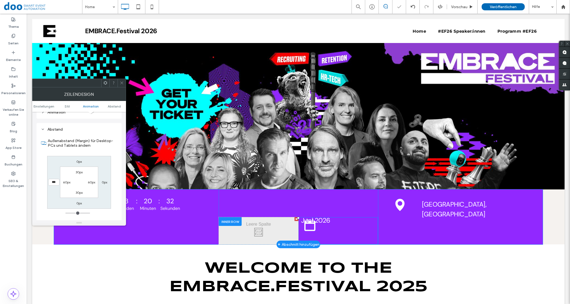
click at [53, 185] on input "***" at bounding box center [53, 182] width 11 height 7
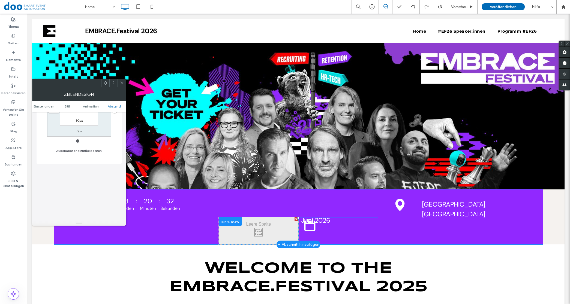
scroll to position [154, 0]
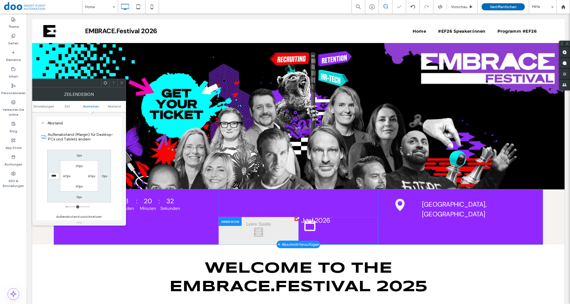
drag, startPoint x: 53, startPoint y: 177, endPoint x: 49, endPoint y: 179, distance: 3.5
click at [49, 179] on input "****" at bounding box center [53, 176] width 11 height 7
click at [102, 178] on label "0px" at bounding box center [104, 176] width 5 height 4
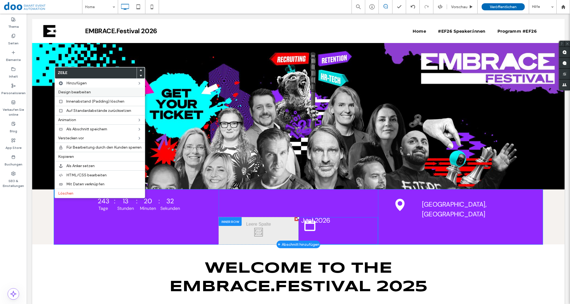
click at [90, 89] on div "Design bearbeiten" at bounding box center [100, 92] width 90 height 9
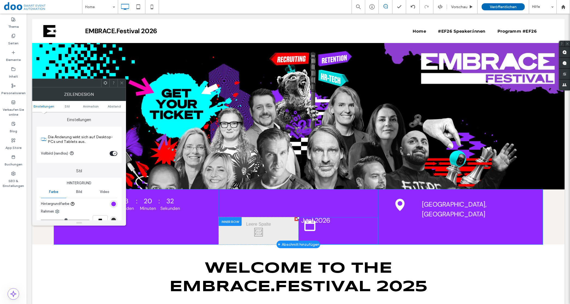
click at [113, 104] on ul "Einstellungen Stil Animation Abstand" at bounding box center [79, 106] width 94 height 11
click at [113, 106] on span "Abstand" at bounding box center [114, 106] width 13 height 4
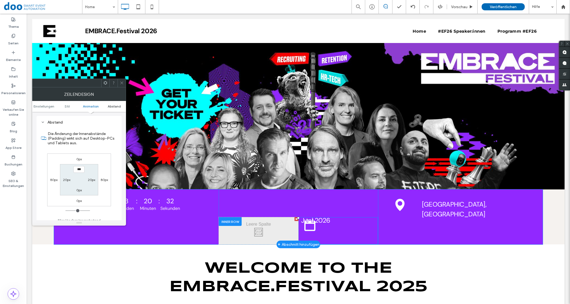
scroll to position [155, 0]
click at [122, 84] on icon at bounding box center [122, 83] width 4 height 4
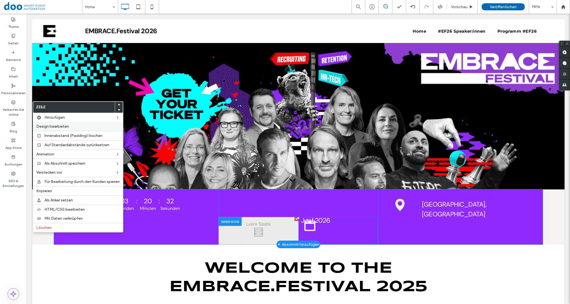
click at [74, 127] on label "Design bearbeiten" at bounding box center [77, 126] width 83 height 5
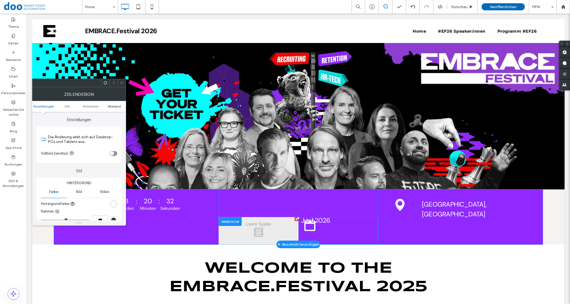
click at [113, 104] on span "Abstand" at bounding box center [114, 106] width 13 height 4
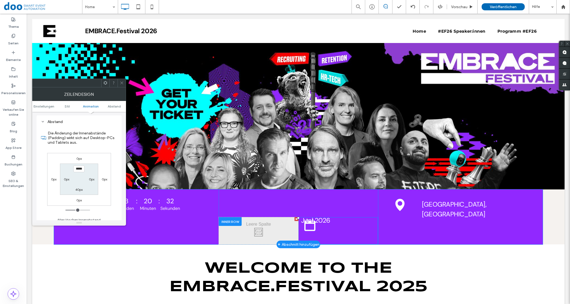
click at [54, 180] on label "0px" at bounding box center [53, 179] width 5 height 4
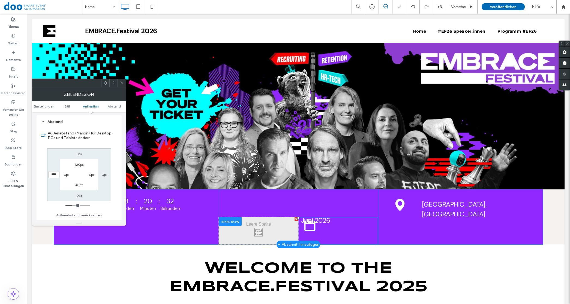
click at [105, 177] on label "0px" at bounding box center [104, 175] width 5 height 4
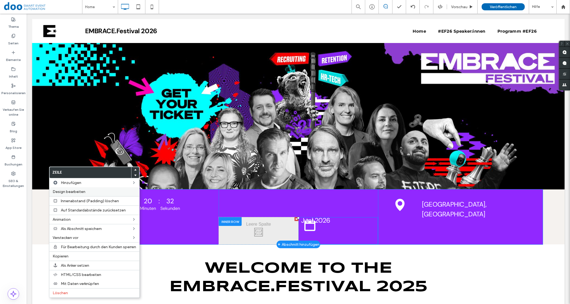
click at [83, 193] on span "Design bearbeiten" at bounding box center [69, 192] width 33 height 5
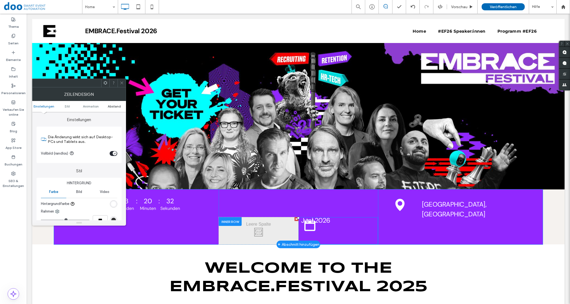
click at [107, 105] on link "Abstand" at bounding box center [113, 106] width 23 height 4
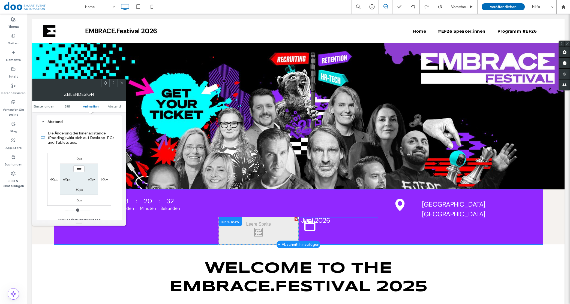
click at [52, 182] on label "60px" at bounding box center [53, 179] width 7 height 4
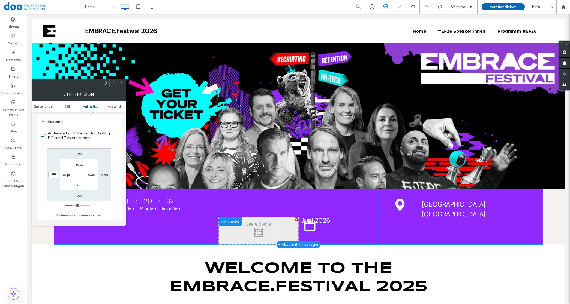
click at [102, 177] on label "60px" at bounding box center [104, 175] width 7 height 4
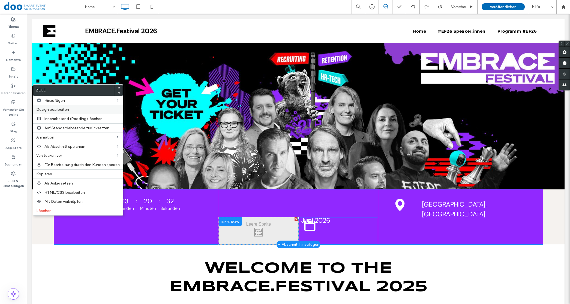
click at [54, 108] on span "Design bearbeiten" at bounding box center [52, 109] width 33 height 5
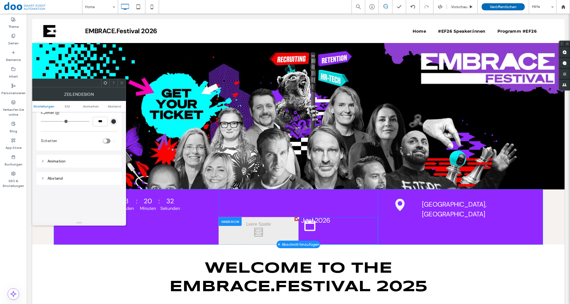
scroll to position [102, 0]
click at [54, 175] on div "Abstand" at bounding box center [79, 175] width 76 height 5
click at [53, 132] on label "0px" at bounding box center [53, 130] width 5 height 4
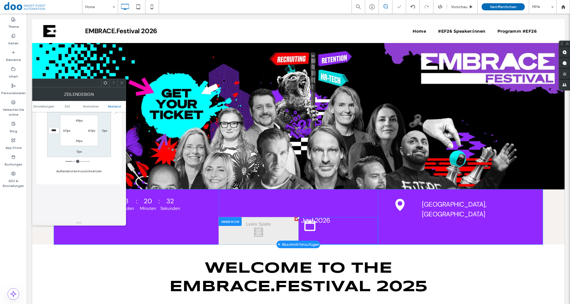
click at [104, 133] on label "0px" at bounding box center [104, 131] width 5 height 4
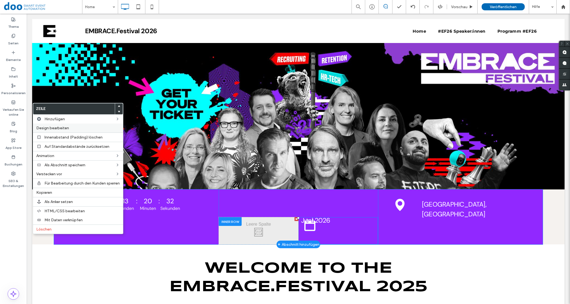
click at [53, 128] on span "Design bearbeiten" at bounding box center [52, 128] width 33 height 5
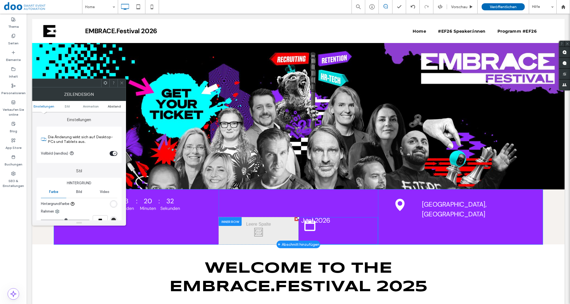
click at [115, 108] on span "Abstand" at bounding box center [114, 106] width 13 height 4
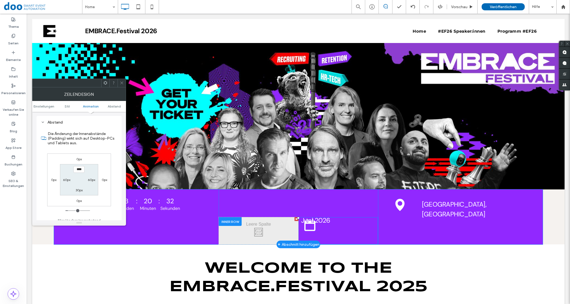
scroll to position [155, 0]
click at [50, 182] on div "0px" at bounding box center [53, 179] width 13 height 5
click at [55, 179] on label "0px" at bounding box center [53, 179] width 5 height 4
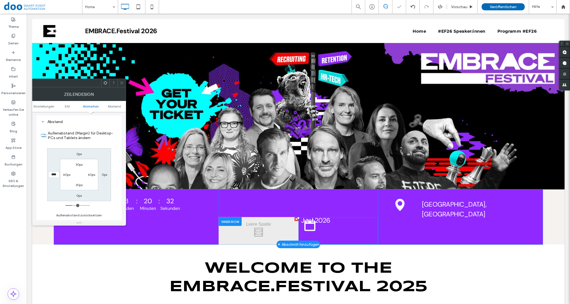
click at [105, 176] on label "0px" at bounding box center [104, 175] width 5 height 4
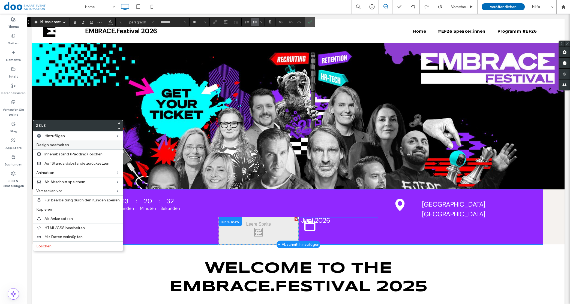
click at [57, 145] on span "Design bearbeiten" at bounding box center [52, 145] width 33 height 5
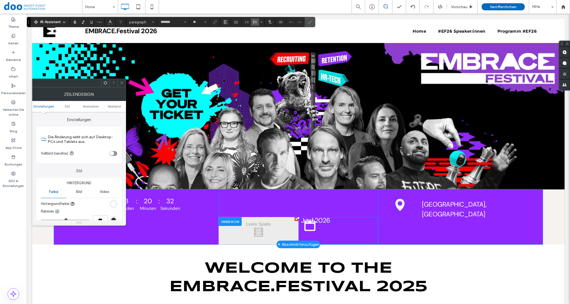
click at [108, 100] on div "Zeilendesign" at bounding box center [79, 94] width 94 height 14
click at [112, 107] on span "Abstand" at bounding box center [114, 106] width 13 height 4
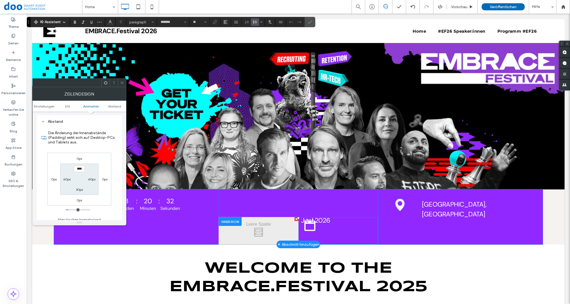
click at [53, 182] on label "0px" at bounding box center [53, 179] width 5 height 4
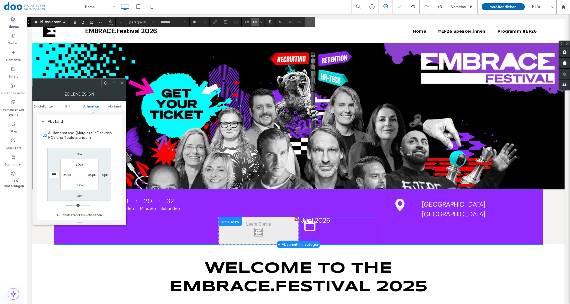
click at [104, 175] on label "0px" at bounding box center [104, 175] width 5 height 4
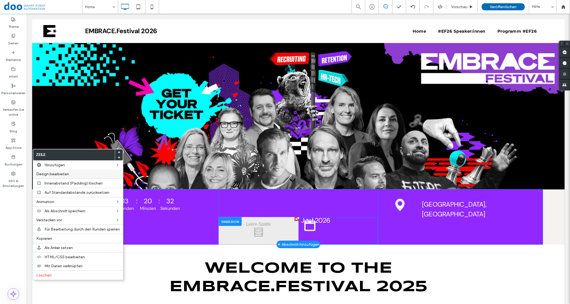
click at [69, 174] on label "Design bearbeiten" at bounding box center [77, 174] width 83 height 5
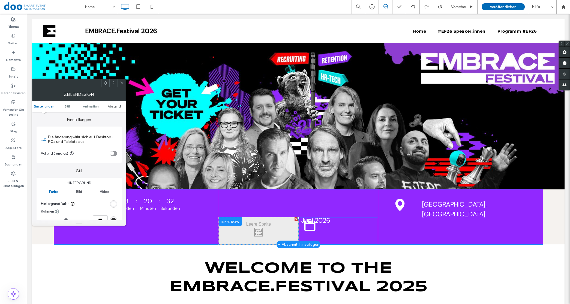
click at [113, 108] on span "Abstand" at bounding box center [114, 106] width 13 height 4
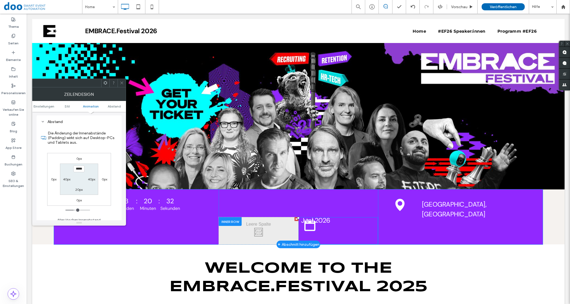
click at [65, 181] on label "40px" at bounding box center [66, 179] width 7 height 4
click at [51, 180] on label "0px" at bounding box center [53, 179] width 5 height 4
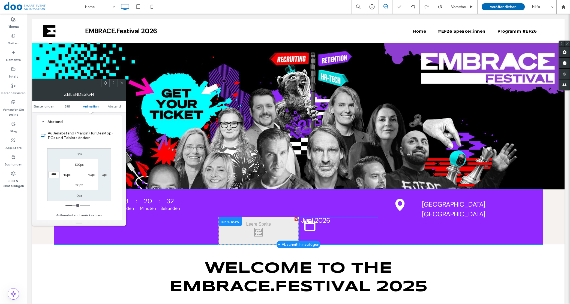
click at [102, 176] on label "0px" at bounding box center [104, 175] width 5 height 4
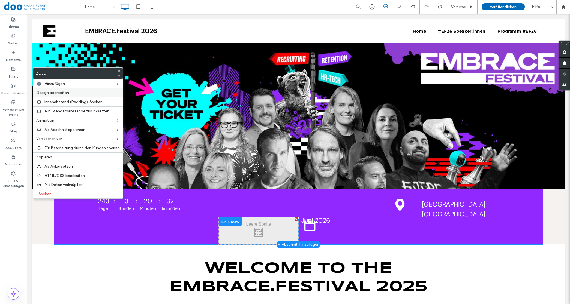
click at [60, 93] on span "Design bearbeiten" at bounding box center [52, 92] width 33 height 5
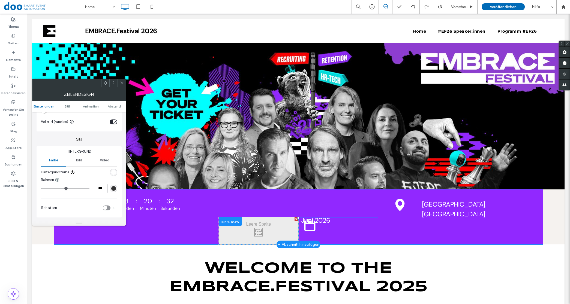
scroll to position [68, 0]
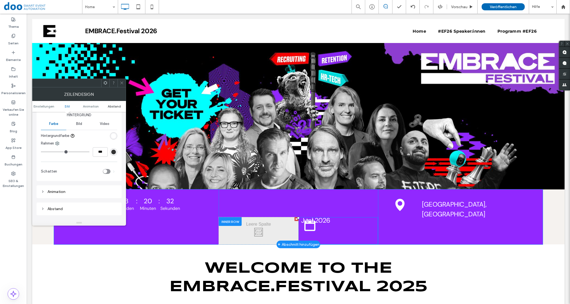
click at [112, 104] on span "Abstand" at bounding box center [114, 106] width 13 height 4
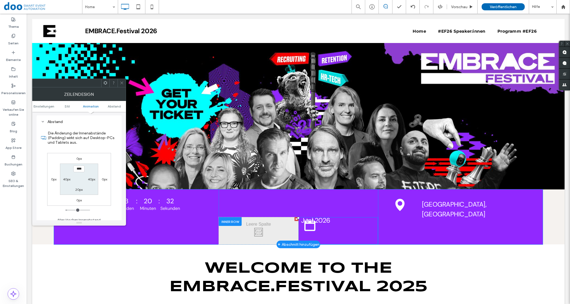
scroll to position [155, 0]
click at [53, 182] on label "0px" at bounding box center [53, 179] width 5 height 4
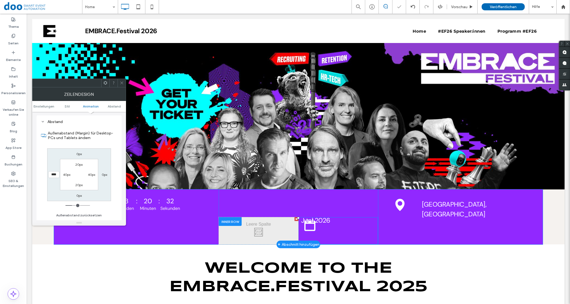
click at [102, 174] on label "0px" at bounding box center [104, 175] width 5 height 4
click at [123, 81] on icon at bounding box center [122, 83] width 4 height 4
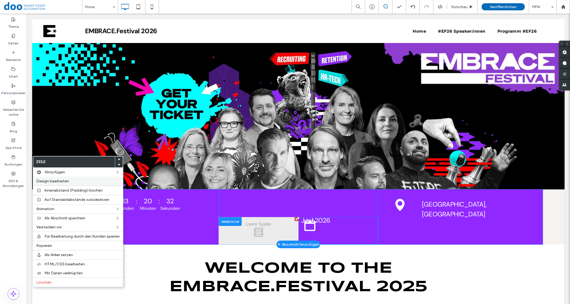
click at [75, 179] on div "Design bearbeiten" at bounding box center [78, 181] width 90 height 9
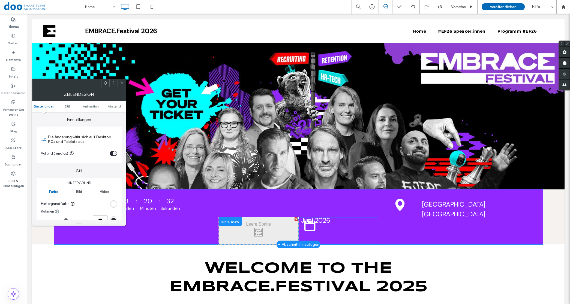
click at [110, 103] on ul "Einstellungen Stil Animation Abstand" at bounding box center [79, 106] width 94 height 11
click at [111, 107] on span "Abstand" at bounding box center [114, 106] width 13 height 4
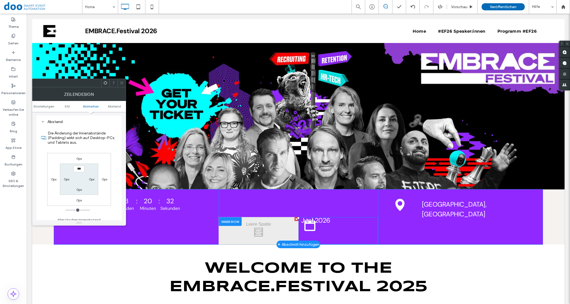
click at [55, 180] on label "0px" at bounding box center [53, 179] width 5 height 4
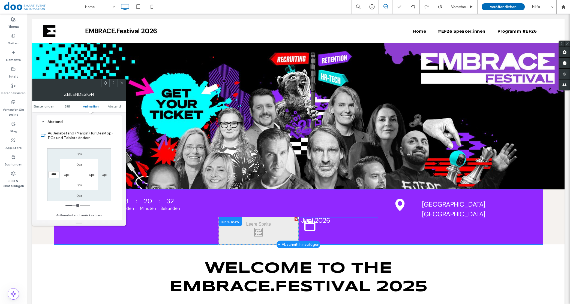
click at [103, 176] on label "0px" at bounding box center [104, 175] width 5 height 4
click at [121, 84] on icon at bounding box center [122, 83] width 4 height 4
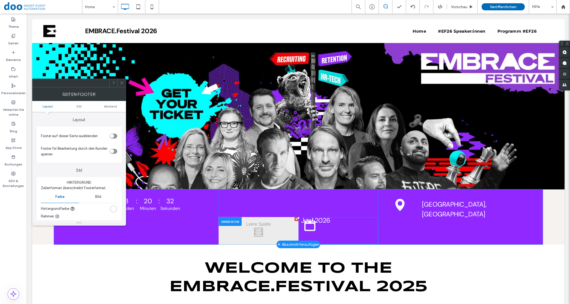
click at [115, 103] on ul "Layout Stil Abstand" at bounding box center [79, 106] width 94 height 11
click at [114, 104] on ul "Layout Stil Abstand" at bounding box center [79, 106] width 94 height 11
click at [114, 107] on span "Abstand" at bounding box center [110, 106] width 13 height 4
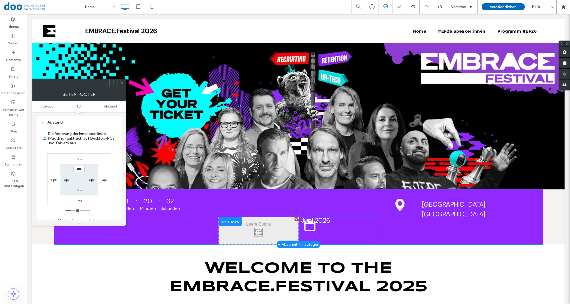
scroll to position [123, 0]
click at [56, 181] on label "0px" at bounding box center [53, 180] width 5 height 4
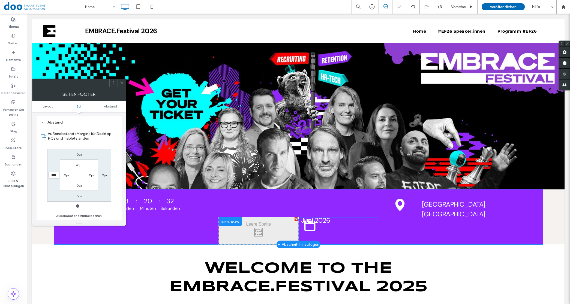
click at [102, 177] on label "0px" at bounding box center [104, 175] width 5 height 4
click at [120, 83] on div at bounding box center [121, 83] width 8 height 8
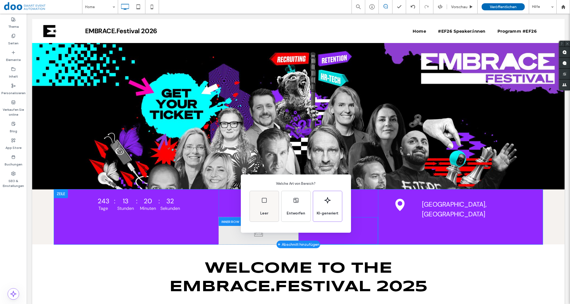
click at [271, 210] on div "Leer" at bounding box center [264, 206] width 29 height 31
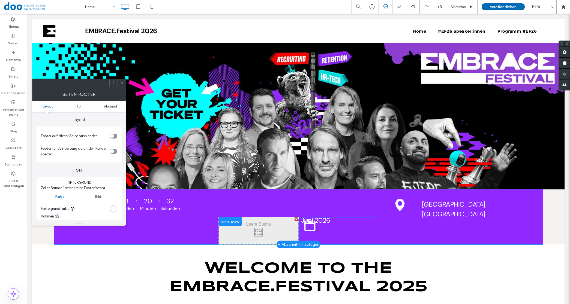
click at [115, 107] on span "Abstand" at bounding box center [110, 106] width 13 height 4
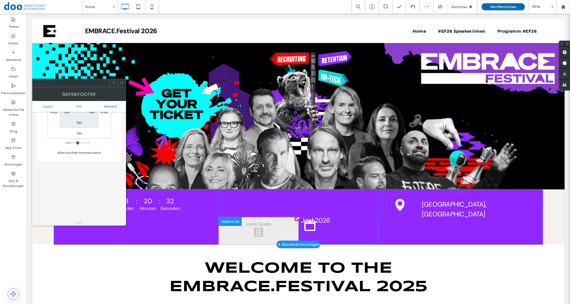
scroll to position [191, 0]
click at [73, 151] on button "Alles löschen Innenabstand" at bounding box center [78, 152] width 43 height 7
click at [411, 5] on icon at bounding box center [412, 7] width 4 height 4
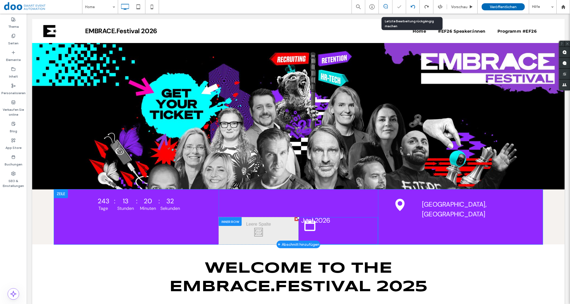
click at [411, 5] on icon at bounding box center [412, 7] width 4 height 4
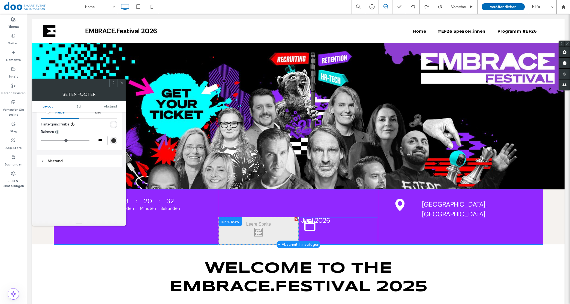
scroll to position [123, 0]
click at [72, 127] on div "Abstand" at bounding box center [79, 122] width 85 height 13
click at [59, 123] on div "Abstand" at bounding box center [79, 122] width 76 height 5
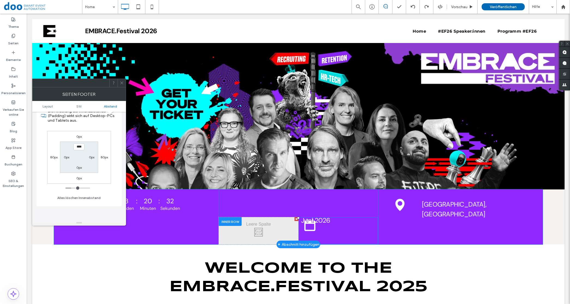
scroll to position [158, 0]
click at [78, 187] on button "Alles löschen Innenabstand" at bounding box center [78, 186] width 43 height 7
click at [123, 87] on div "Seiten Footer" at bounding box center [79, 94] width 94 height 14
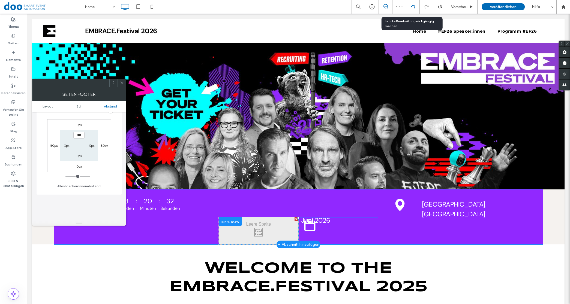
click at [412, 6] on icon at bounding box center [412, 7] width 4 height 4
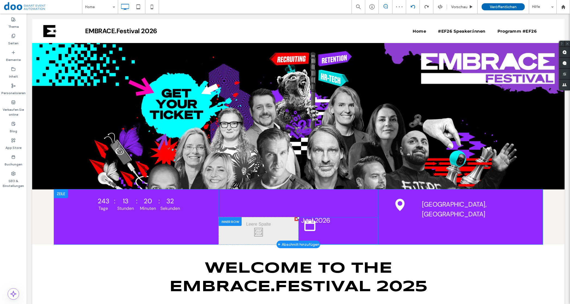
click at [412, 6] on icon at bounding box center [412, 7] width 4 height 4
click at [424, 5] on icon at bounding box center [426, 7] width 4 height 4
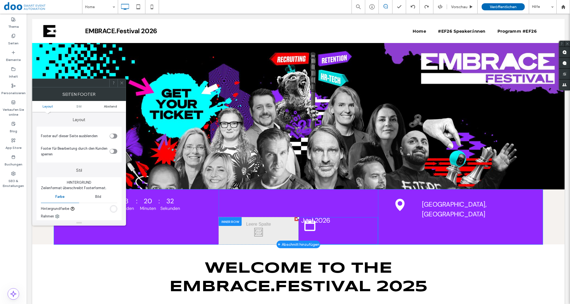
click at [112, 107] on span "Abstand" at bounding box center [110, 106] width 13 height 4
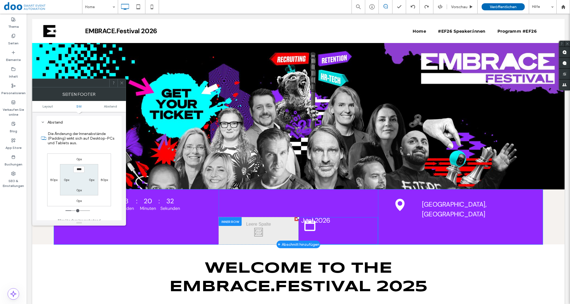
scroll to position [123, 0]
click at [53, 180] on label "80px" at bounding box center [53, 180] width 7 height 4
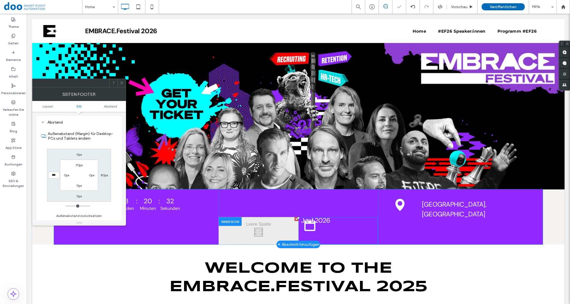
click at [108, 177] on label "80px" at bounding box center [104, 175] width 7 height 4
click at [120, 86] on span at bounding box center [122, 83] width 4 height 8
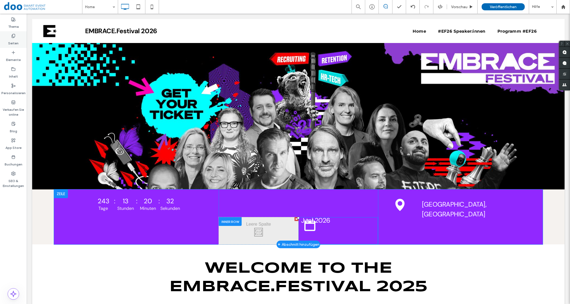
click at [14, 37] on icon at bounding box center [13, 36] width 4 height 4
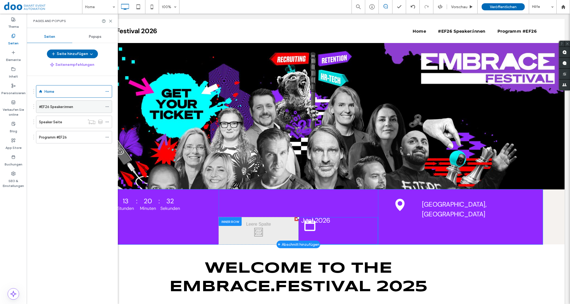
click at [48, 108] on label "#EF26 Speaker:innen" at bounding box center [56, 107] width 34 height 10
click at [111, 20] on icon at bounding box center [110, 21] width 4 height 4
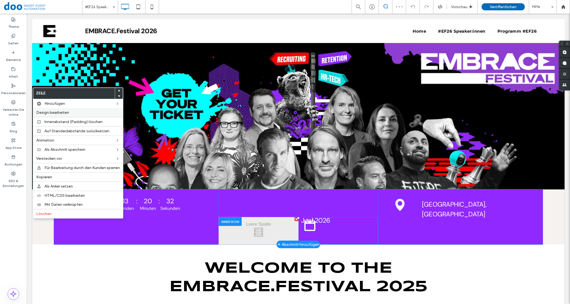
click at [72, 111] on label "Design bearbeiten" at bounding box center [77, 112] width 83 height 5
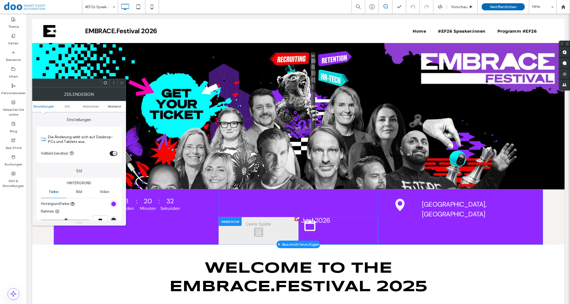
click at [108, 105] on span "Abstand" at bounding box center [114, 106] width 13 height 4
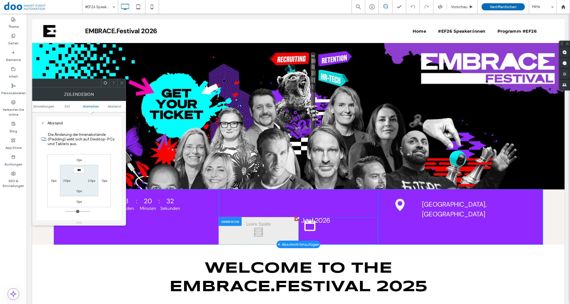
scroll to position [155, 0]
click at [53, 181] on label "0px" at bounding box center [53, 179] width 5 height 4
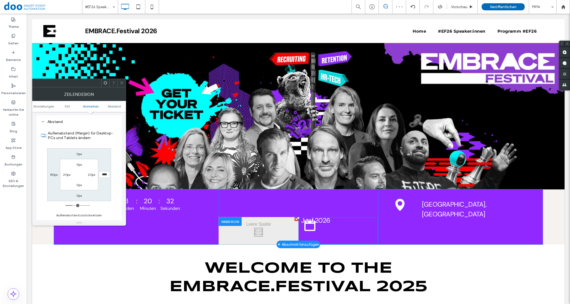
click at [122, 83] on icon at bounding box center [122, 83] width 4 height 4
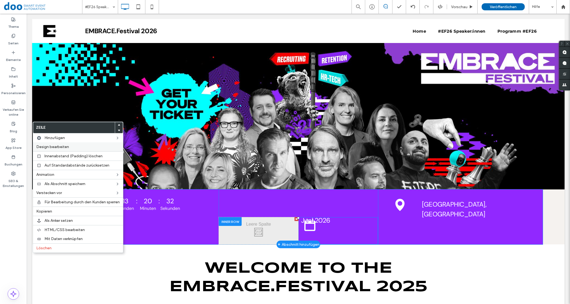
click at [59, 149] on span "Design bearbeiten" at bounding box center [52, 147] width 33 height 5
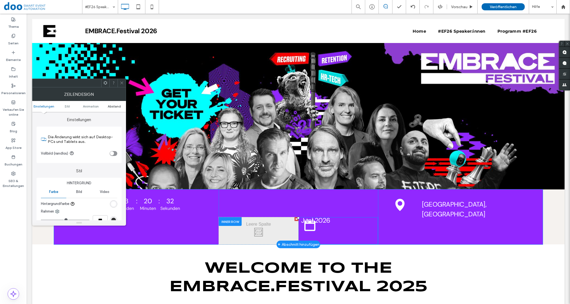
click at [113, 105] on span "Abstand" at bounding box center [114, 106] width 13 height 4
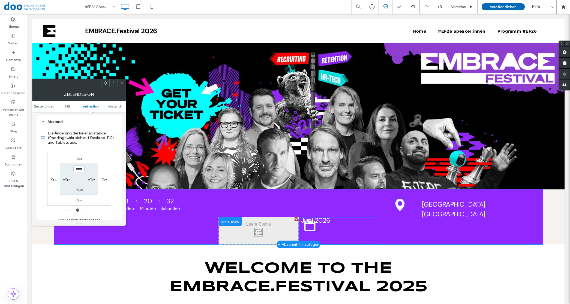
click at [54, 182] on label "0px" at bounding box center [53, 179] width 5 height 4
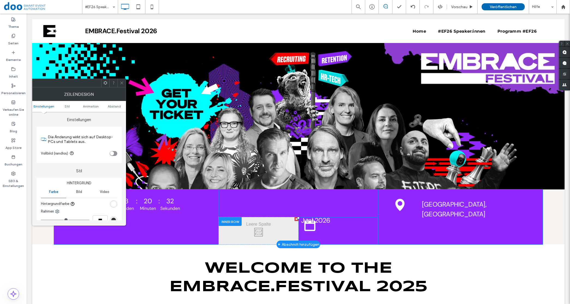
click at [123, 85] on icon at bounding box center [122, 83] width 4 height 4
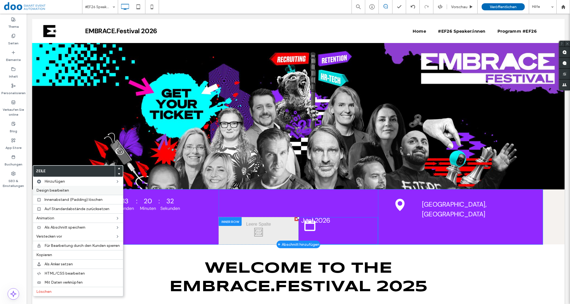
click at [73, 190] on label "Design bearbeiten" at bounding box center [77, 190] width 83 height 5
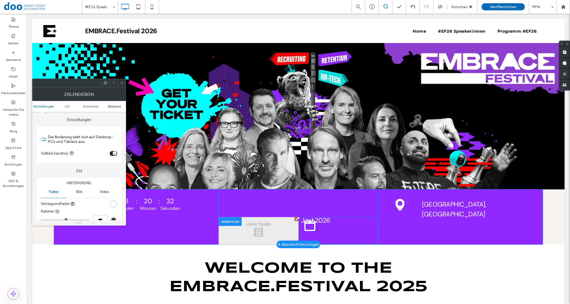
click at [112, 104] on span "Abstand" at bounding box center [114, 106] width 13 height 4
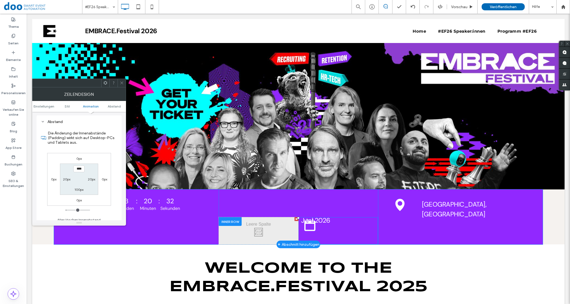
click at [59, 180] on div "0px" at bounding box center [53, 179] width 13 height 5
click at [56, 180] on label "0px" at bounding box center [53, 179] width 5 height 4
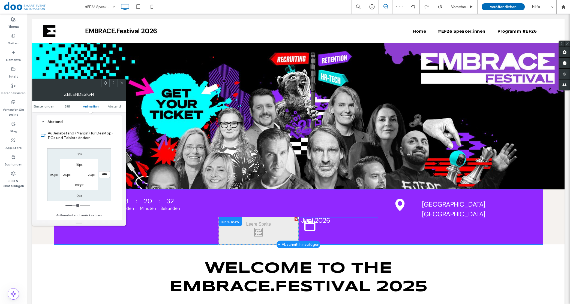
click at [123, 82] on icon at bounding box center [122, 83] width 4 height 4
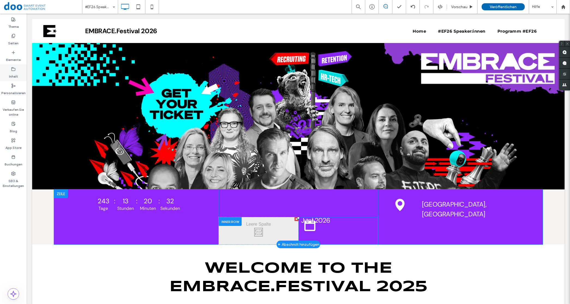
click at [8, 74] on div "Inhalt" at bounding box center [13, 73] width 27 height 17
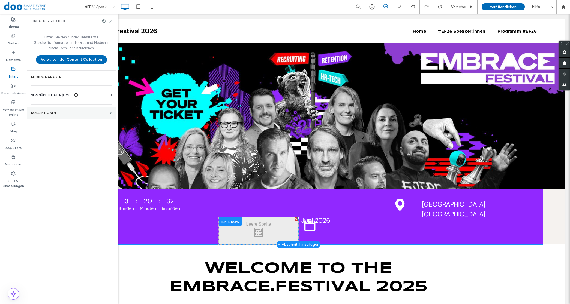
click at [50, 115] on section "KOLLEKTIONEN" at bounding box center [71, 113] width 89 height 13
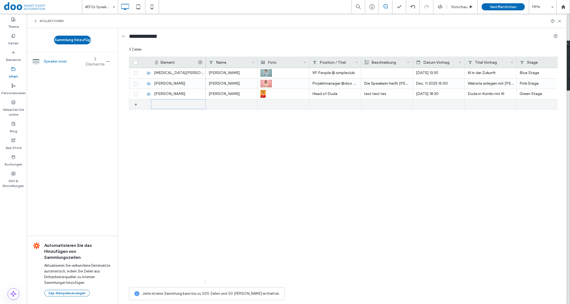
click at [176, 105] on div at bounding box center [178, 104] width 55 height 10
click at [175, 107] on div "1" at bounding box center [178, 104] width 55 height 10
click at [175, 106] on div "1" at bounding box center [178, 104] width 55 height 10
click at [216, 102] on div at bounding box center [231, 104] width 52 height 10
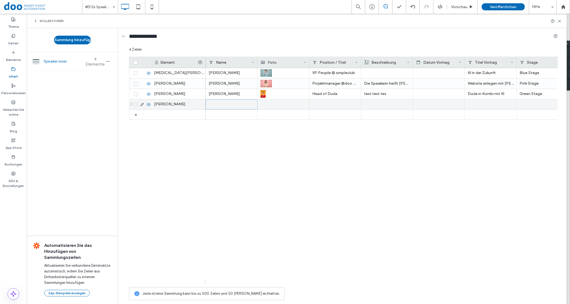
click at [216, 102] on div at bounding box center [231, 104] width 52 height 10
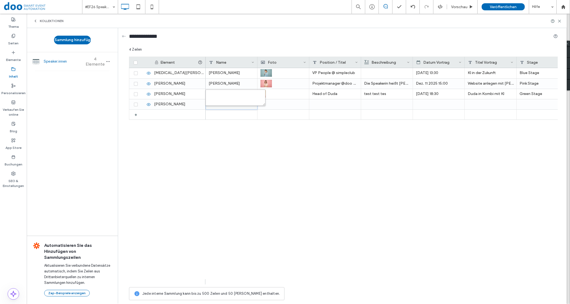
click at [217, 104] on textarea "plain-text-cell" at bounding box center [235, 98] width 60 height 16
click at [278, 108] on div at bounding box center [283, 104] width 46 height 10
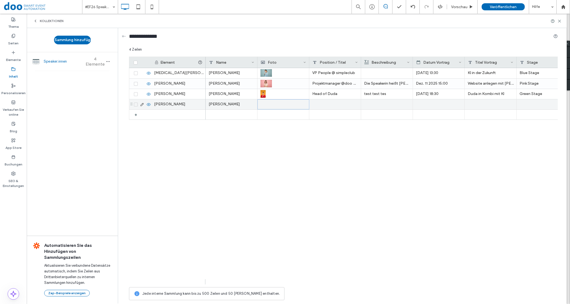
click at [278, 107] on div at bounding box center [283, 105] width 45 height 10
click at [274, 103] on div at bounding box center [283, 105] width 45 height 10
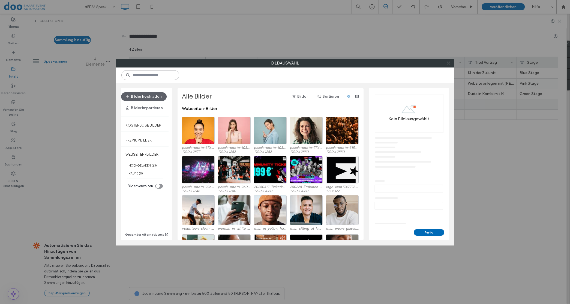
click at [154, 74] on input at bounding box center [150, 75] width 58 height 10
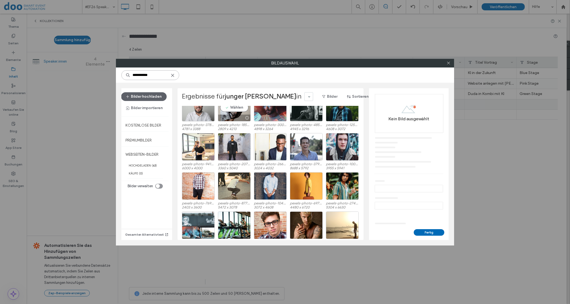
scroll to position [298, 0]
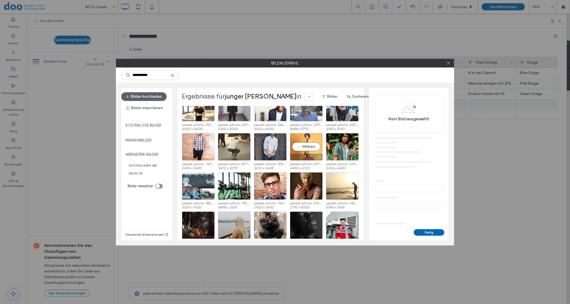
click at [305, 145] on div "Wählen" at bounding box center [306, 147] width 33 height 28
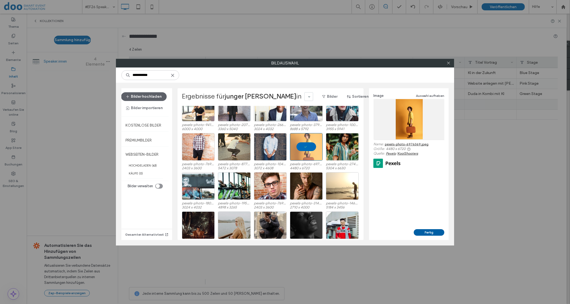
click at [429, 232] on button "Fertig" at bounding box center [428, 232] width 31 height 7
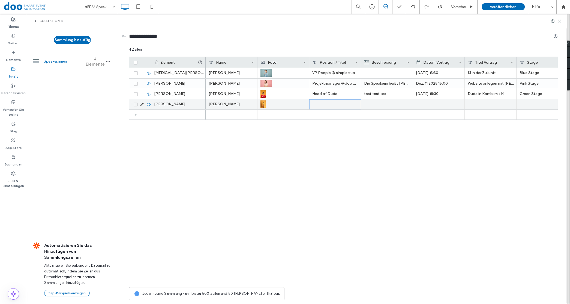
click at [316, 103] on div at bounding box center [335, 104] width 52 height 10
click at [328, 105] on textarea "plain-text-cell" at bounding box center [339, 98] width 60 height 16
click at [381, 105] on div at bounding box center [387, 104] width 46 height 10
click at [381, 105] on div at bounding box center [386, 105] width 45 height 10
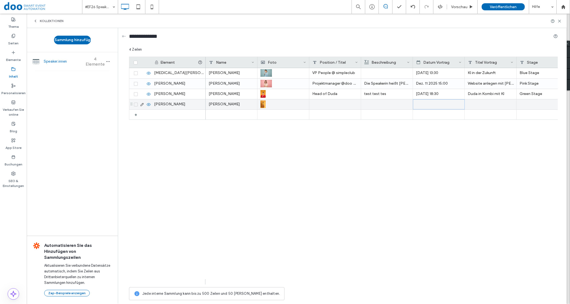
click at [438, 103] on div at bounding box center [438, 105] width 45 height 10
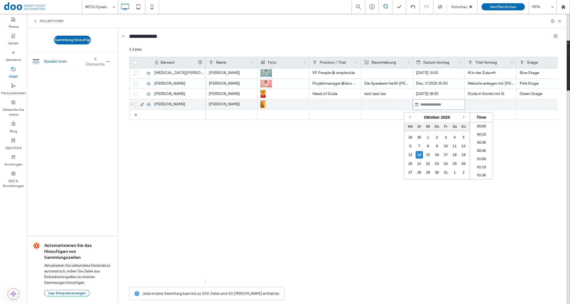
scroll to position [335, 0]
click at [462, 116] on div "Oktober 2025" at bounding box center [436, 118] width 65 height 10
click at [464, 116] on button "Next Month" at bounding box center [465, 117] width 4 height 4
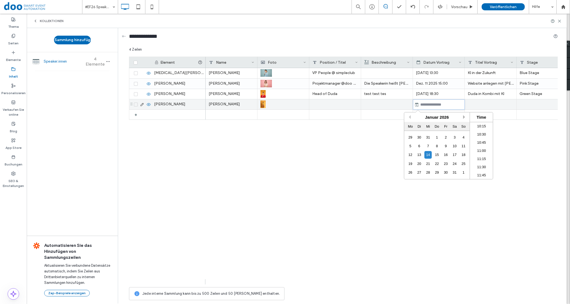
click at [464, 116] on button "Next Month" at bounding box center [465, 117] width 4 height 4
click at [464, 118] on button "Next Month" at bounding box center [465, 117] width 4 height 4
click at [420, 164] on div "21" at bounding box center [418, 163] width 7 height 7
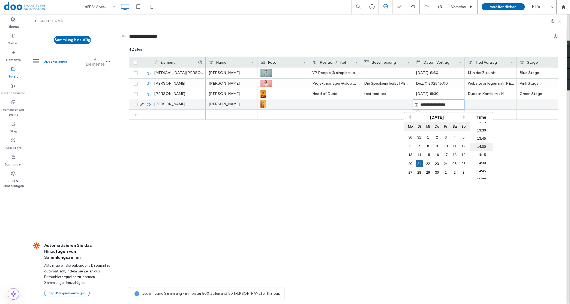
click at [477, 147] on li "14:00" at bounding box center [481, 147] width 23 height 8
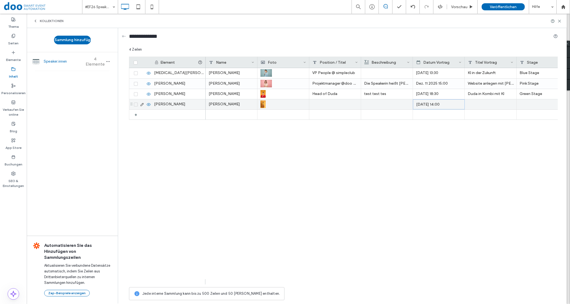
click at [477, 104] on div at bounding box center [490, 104] width 52 height 10
click at [476, 106] on div at bounding box center [490, 104] width 52 height 10
click at [478, 105] on textarea "plain-text-cell" at bounding box center [494, 98] width 60 height 16
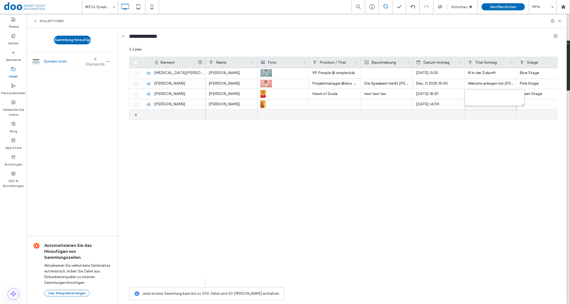
click at [336, 104] on div at bounding box center [335, 104] width 52 height 10
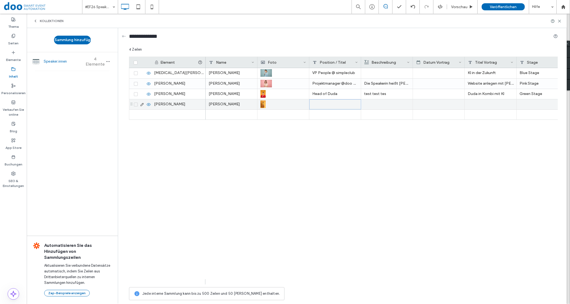
click at [336, 104] on div at bounding box center [335, 104] width 52 height 10
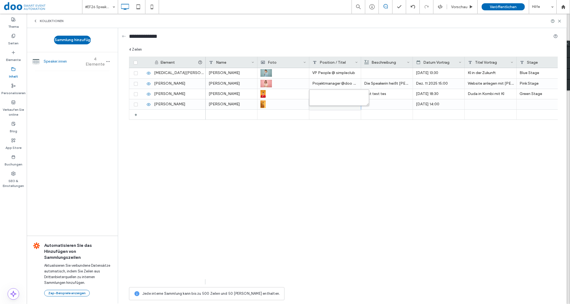
click at [333, 101] on textarea "plain-text-cell" at bounding box center [339, 98] width 60 height 16
click at [333, 101] on textarea "******" at bounding box center [339, 98] width 60 height 16
click at [386, 104] on div at bounding box center [387, 104] width 46 height 10
click at [386, 104] on div at bounding box center [386, 105] width 45 height 10
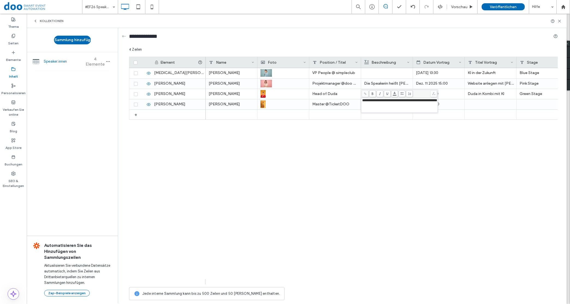
click at [384, 126] on div "[PERSON_NAME] Master @TicketDOO [DATE] 14:00 [PERSON_NAME] VP People @ simplecl…" at bounding box center [381, 176] width 352 height 217
click at [379, 105] on p "Ticket erstellen ist in der heutigen Zeit ganz einfach." at bounding box center [387, 104] width 46 height 10
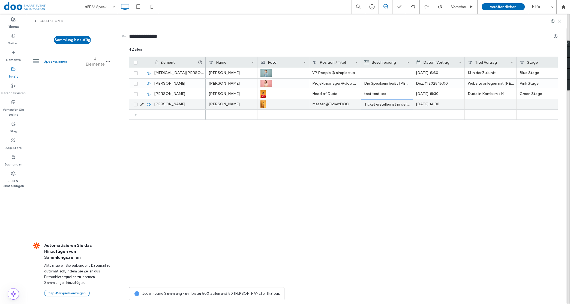
click at [379, 105] on p "Ticket erstellen ist in der heutigen Zeit ganz einfach." at bounding box center [386, 105] width 45 height 10
drag, startPoint x: 446, startPoint y: 102, endPoint x: 359, endPoint y: 102, distance: 86.7
click at [359, 102] on div "**********" at bounding box center [343, 175] width 428 height 256
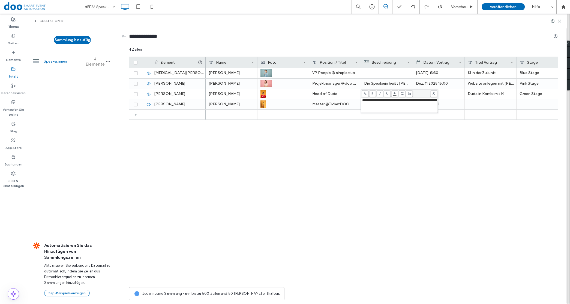
click at [363, 101] on span "**********" at bounding box center [399, 101] width 75 height 4
drag, startPoint x: 362, startPoint y: 101, endPoint x: 453, endPoint y: 101, distance: 90.8
click at [453, 101] on div "**********" at bounding box center [343, 175] width 428 height 256
click at [439, 137] on div "[PERSON_NAME] Master @TicketDOO [DATE] 14:00 [PERSON_NAME] VP People @ simplecl…" at bounding box center [381, 176] width 352 height 217
click at [479, 104] on div at bounding box center [490, 104] width 52 height 10
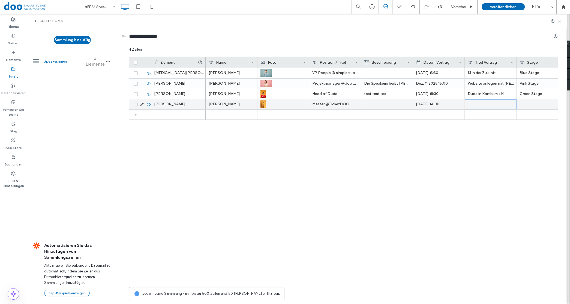
click at [479, 104] on div at bounding box center [490, 104] width 52 height 10
click at [481, 100] on textarea "plain-text-cell" at bounding box center [494, 98] width 60 height 16
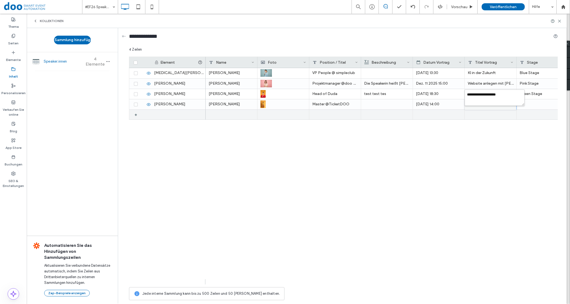
click at [478, 125] on div "[PERSON_NAME] Master @TicketDOO [DATE] 14:00 [PERSON_NAME] VP People @ simplecl…" at bounding box center [381, 176] width 352 height 217
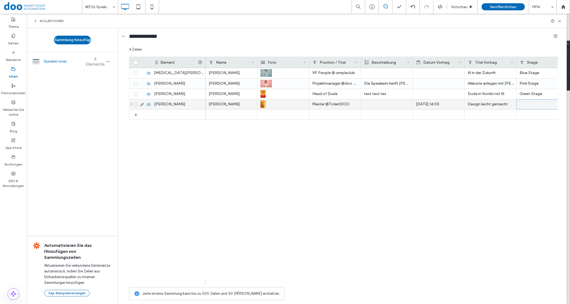
click at [529, 103] on div at bounding box center [542, 104] width 52 height 10
click at [529, 103] on textarea "plain-text-cell" at bounding box center [546, 98] width 60 height 16
click at [446, 148] on div "[PERSON_NAME] Master @TicketDOO [DATE] 14:00 Design [PERSON_NAME] gemacht [PERS…" at bounding box center [381, 176] width 352 height 217
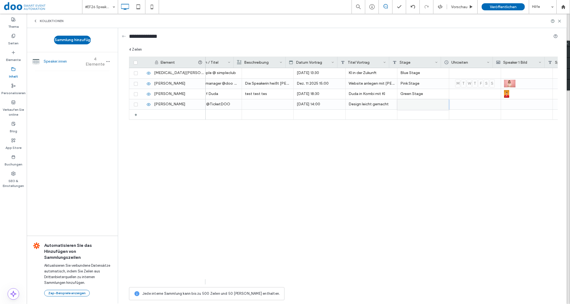
scroll to position [0, 134]
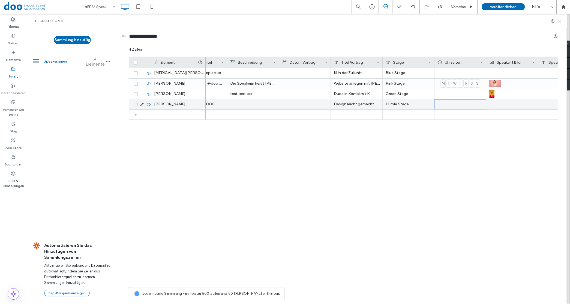
click at [468, 104] on div at bounding box center [460, 104] width 52 height 10
click at [503, 102] on div at bounding box center [512, 104] width 46 height 10
click at [503, 102] on div at bounding box center [511, 105] width 45 height 10
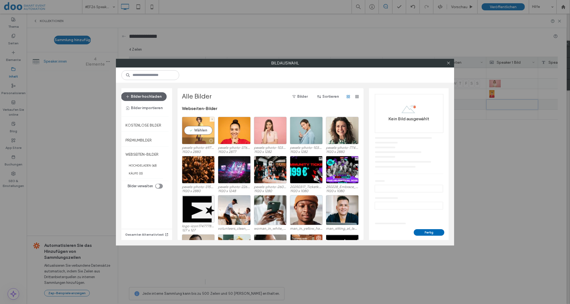
click at [199, 132] on div "Wählen" at bounding box center [198, 131] width 33 height 28
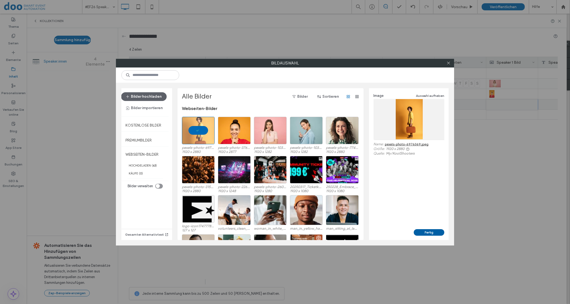
click at [431, 232] on button "Fertig" at bounding box center [428, 232] width 31 height 7
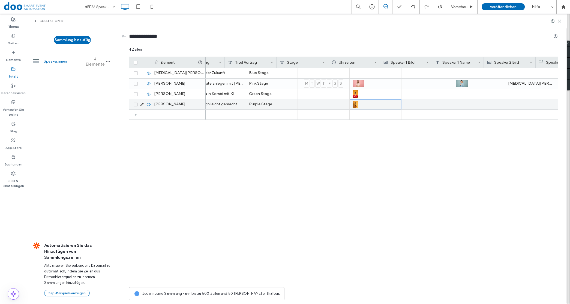
scroll to position [0, 288]
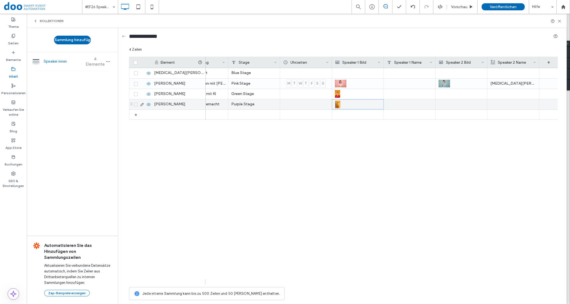
click at [409, 104] on div at bounding box center [409, 104] width 52 height 10
click at [463, 103] on div at bounding box center [461, 104] width 46 height 10
click at [453, 104] on div at bounding box center [461, 105] width 45 height 10
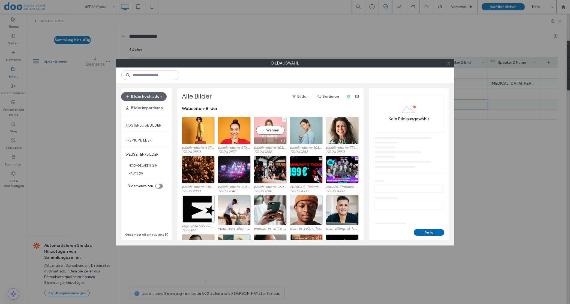
click at [269, 130] on div "Wählen" at bounding box center [270, 131] width 33 height 28
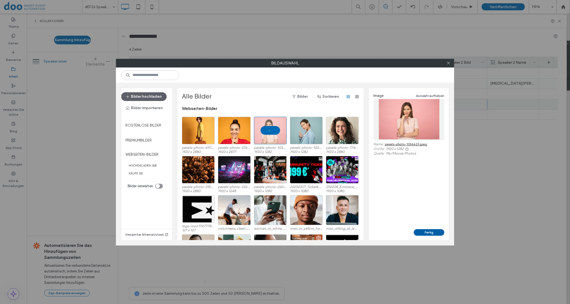
click at [421, 232] on button "Fertig" at bounding box center [428, 232] width 31 height 7
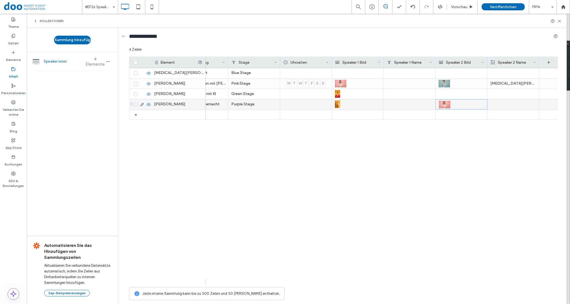
click at [499, 108] on div at bounding box center [513, 104] width 46 height 10
click at [499, 107] on div at bounding box center [512, 105] width 45 height 10
click at [451, 142] on div "[DATE] 14:00 Design [PERSON_NAME] gemacht Purple Stage [DATE] 13:30 KI in der Z…" at bounding box center [381, 176] width 352 height 217
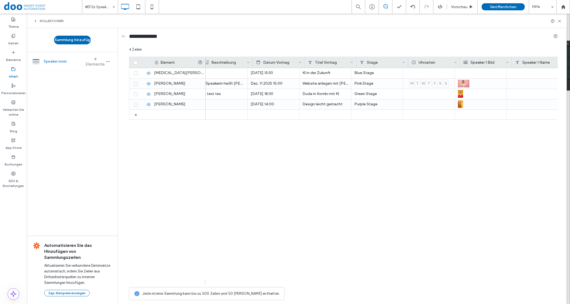
scroll to position [0, 0]
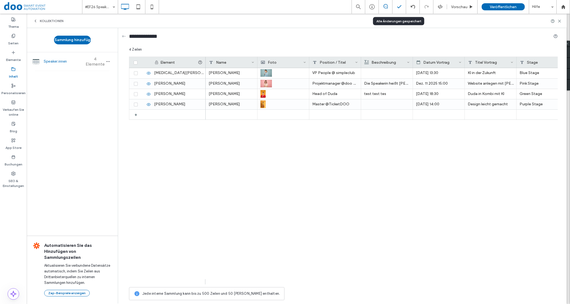
click at [400, 5] on polyline at bounding box center [399, 6] width 4 height 2
click at [9, 35] on div "Seiten" at bounding box center [13, 39] width 27 height 17
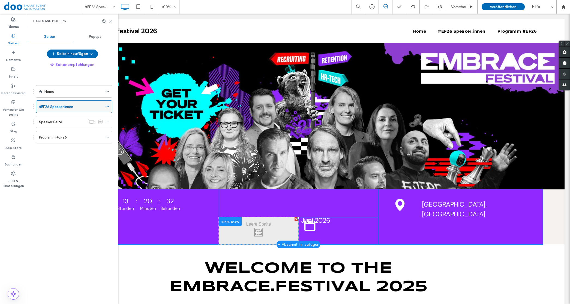
click at [68, 107] on label "#EF26 Speaker:innen" at bounding box center [56, 107] width 34 height 10
click at [110, 23] on icon at bounding box center [110, 21] width 4 height 4
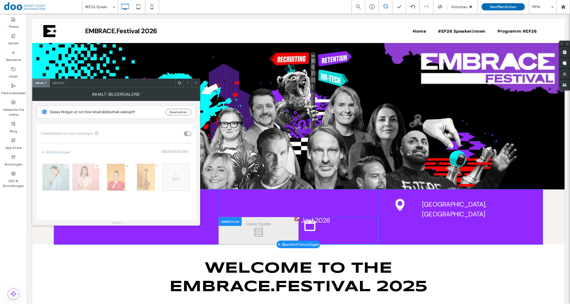
click at [148, 175] on div "Bild" at bounding box center [116, 187] width 150 height 59
click at [63, 87] on div "Inhalt: Bildergalerie" at bounding box center [116, 94] width 168 height 14
click at [58, 85] on span "Design" at bounding box center [58, 83] width 12 height 4
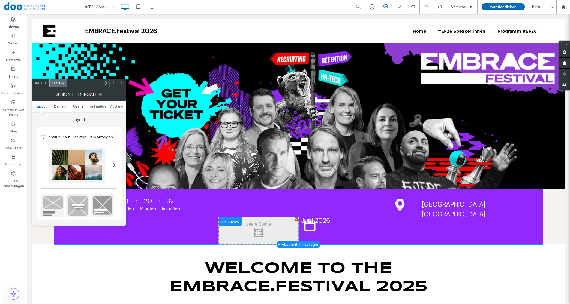
click at [40, 84] on span "Inhalt" at bounding box center [40, 83] width 11 height 4
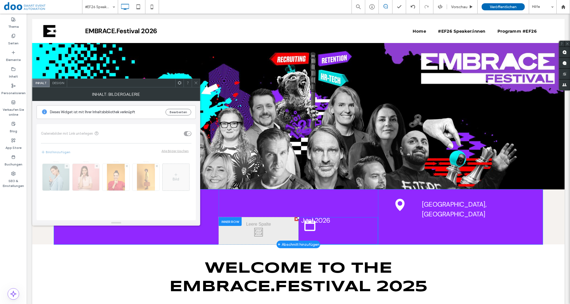
click at [198, 82] on icon at bounding box center [196, 83] width 4 height 4
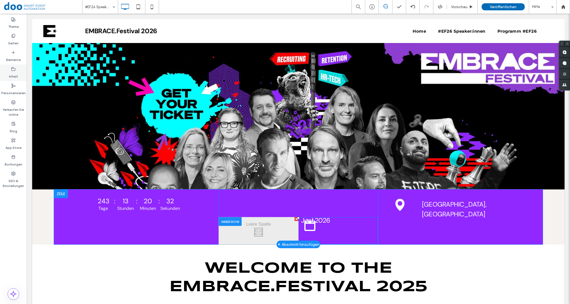
click at [10, 71] on div "Inhalt" at bounding box center [13, 73] width 27 height 17
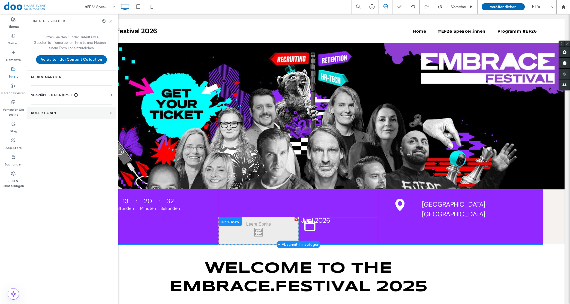
click at [51, 115] on section "KOLLEKTIONEN" at bounding box center [71, 113] width 89 height 13
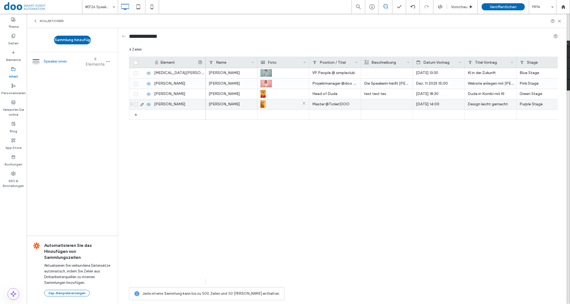
click at [264, 105] on img at bounding box center [262, 105] width 5 height 8
click at [303, 104] on icon at bounding box center [304, 104] width 4 height 4
click at [264, 104] on div at bounding box center [283, 105] width 45 height 10
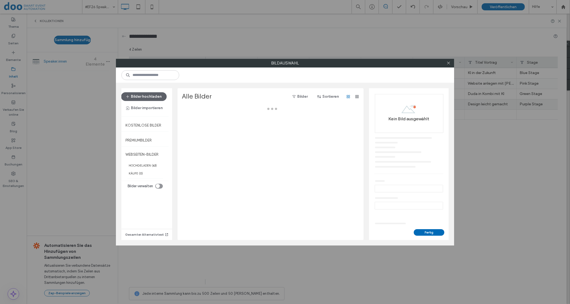
click at [264, 104] on div "Alle Bilder Bilder Sortieren" at bounding box center [271, 99] width 179 height 14
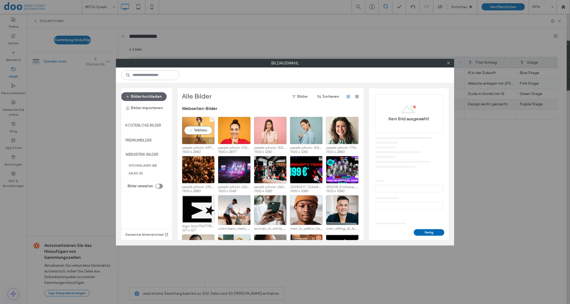
click at [209, 140] on div at bounding box center [210, 141] width 7 height 4
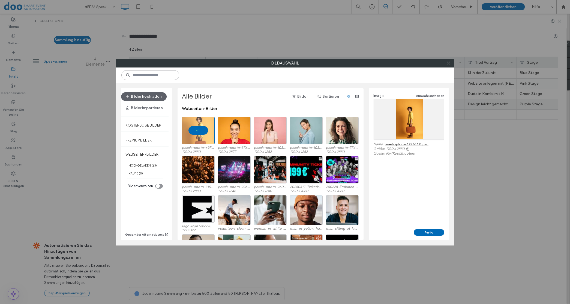
click at [168, 76] on input at bounding box center [150, 75] width 58 height 10
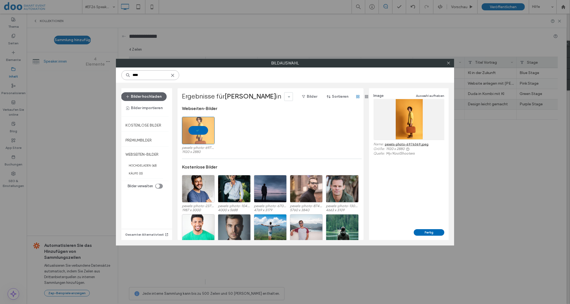
drag, startPoint x: 160, startPoint y: 76, endPoint x: 83, endPoint y: 78, distance: 76.6
click at [83, 78] on div "Bildauswahl **** Bilder hochladen Bilder importieren Kostenlose Bilder Premiumb…" at bounding box center [285, 152] width 570 height 304
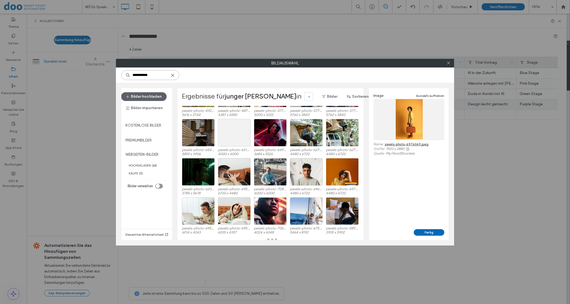
scroll to position [5140, 0]
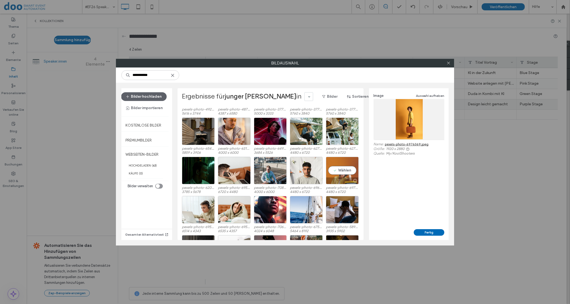
click at [341, 171] on div "Wählen" at bounding box center [342, 171] width 33 height 28
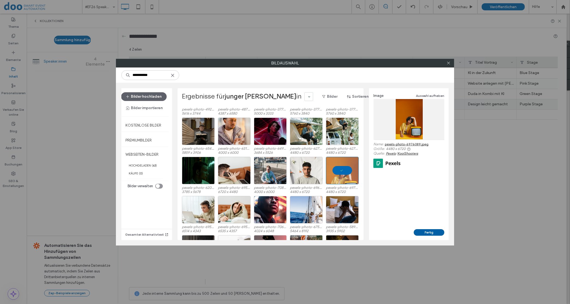
click at [432, 232] on button "Fertig" at bounding box center [428, 232] width 31 height 7
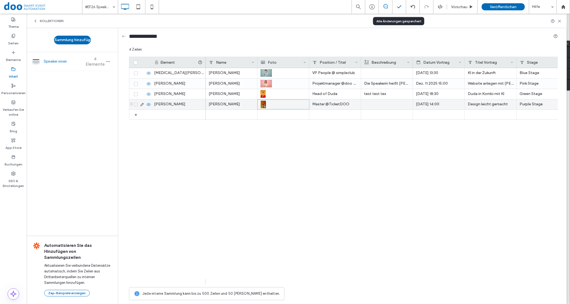
click at [398, 6] on icon at bounding box center [398, 6] width 5 height 5
click at [14, 38] on label "Seiten" at bounding box center [13, 42] width 10 height 8
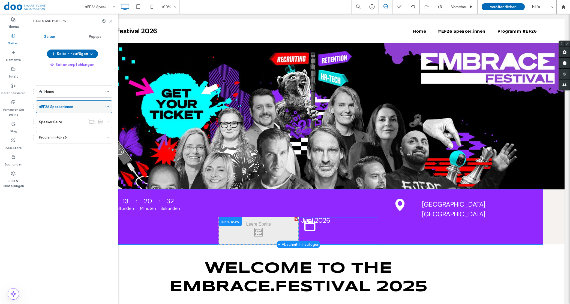
click at [66, 108] on label "#EF26 Speaker:innen" at bounding box center [56, 107] width 34 height 10
click at [112, 23] on icon at bounding box center [110, 21] width 4 height 4
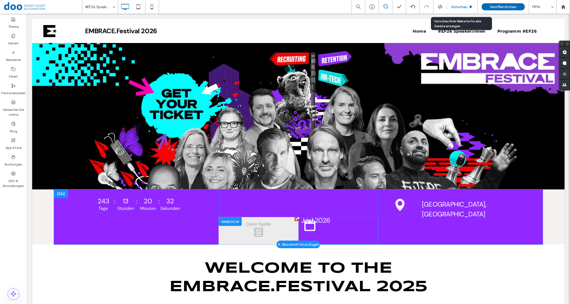
click at [462, 6] on span "Vorschau" at bounding box center [459, 7] width 16 height 5
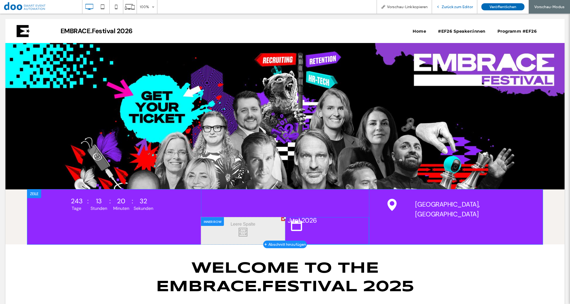
click at [451, 5] on span "Zurück zum Editor" at bounding box center [456, 7] width 31 height 5
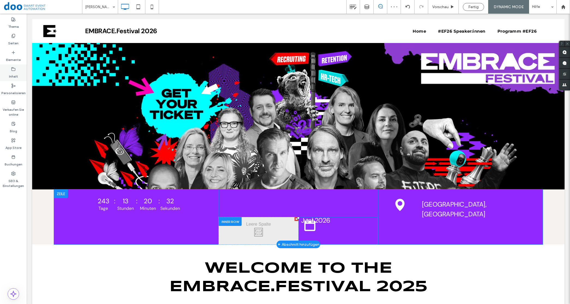
click at [18, 74] on div "Inhalt" at bounding box center [13, 73] width 27 height 17
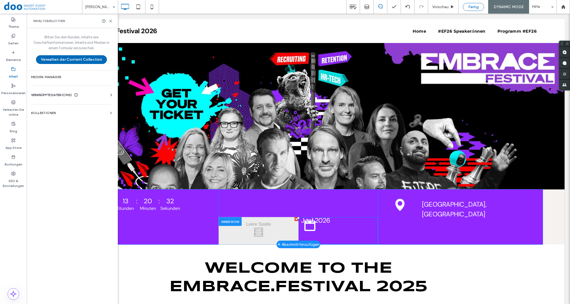
click at [474, 5] on span "Fertig" at bounding box center [473, 7] width 10 height 5
click at [111, 22] on use at bounding box center [110, 21] width 2 height 2
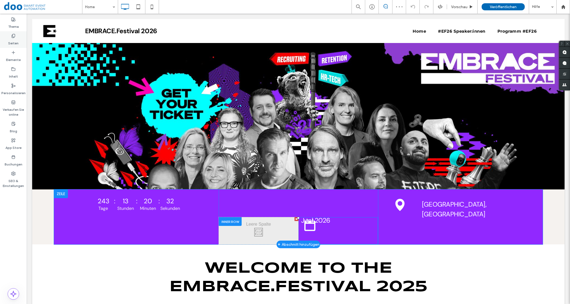
click at [12, 40] on label "Seiten" at bounding box center [13, 42] width 10 height 8
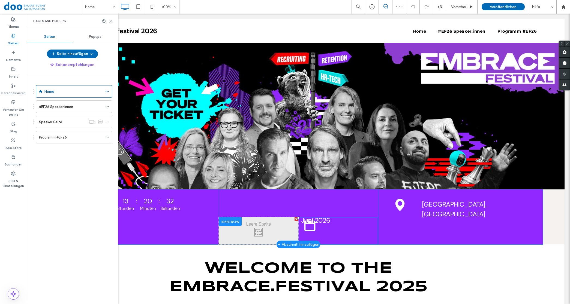
drag, startPoint x: 61, startPoint y: 107, endPoint x: 69, endPoint y: 105, distance: 7.5
click at [62, 107] on label "#EF26 Speaker:innen" at bounding box center [56, 107] width 34 height 10
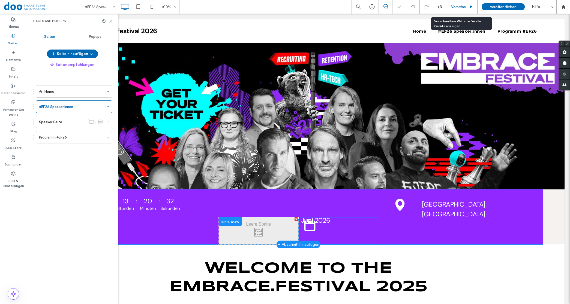
click at [460, 5] on span "Vorschau" at bounding box center [459, 7] width 16 height 5
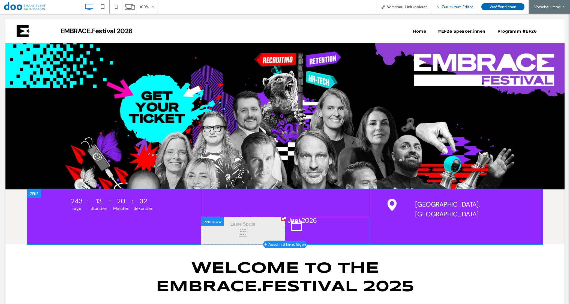
click at [457, 8] on span "Zurück zum Editor" at bounding box center [456, 7] width 31 height 5
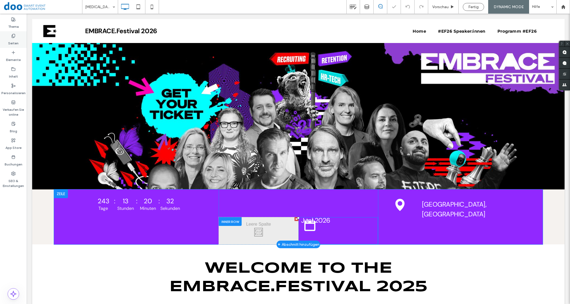
click at [12, 40] on label "Seiten" at bounding box center [13, 42] width 10 height 8
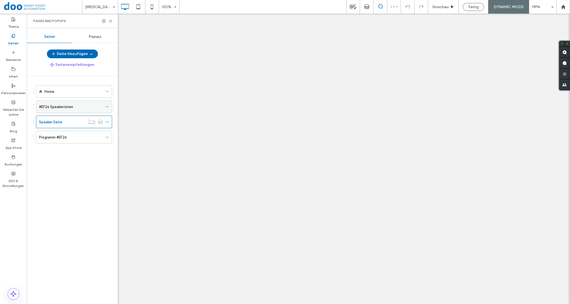
click at [59, 109] on label "#EF26 Speaker:innen" at bounding box center [56, 107] width 34 height 10
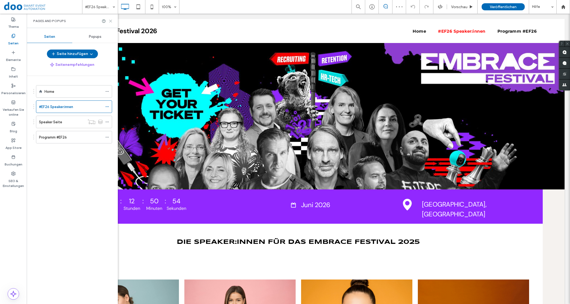
click at [111, 21] on icon at bounding box center [110, 21] width 4 height 4
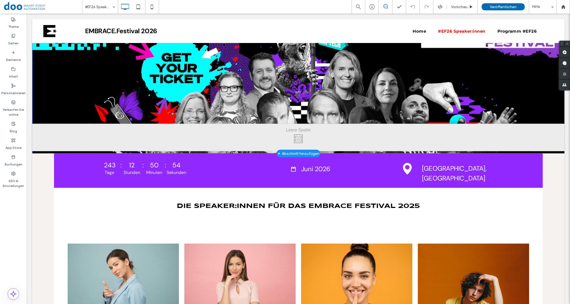
scroll to position [68, 0]
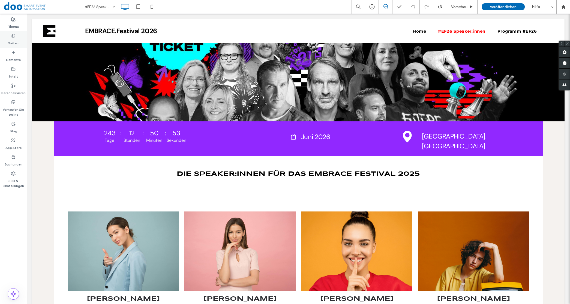
click at [11, 40] on label "Seiten" at bounding box center [13, 42] width 10 height 8
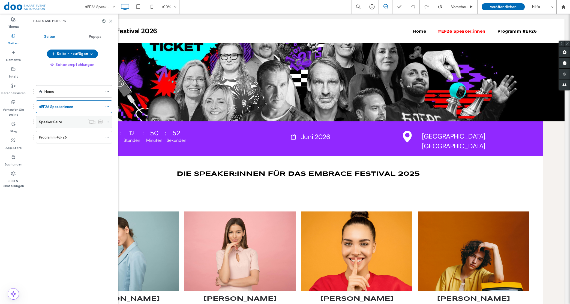
click at [55, 122] on label "Speaker Seite" at bounding box center [50, 122] width 23 height 10
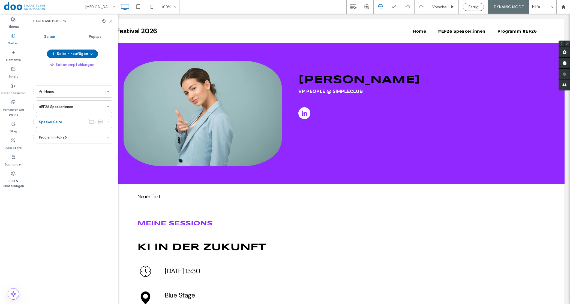
scroll to position [0, 0]
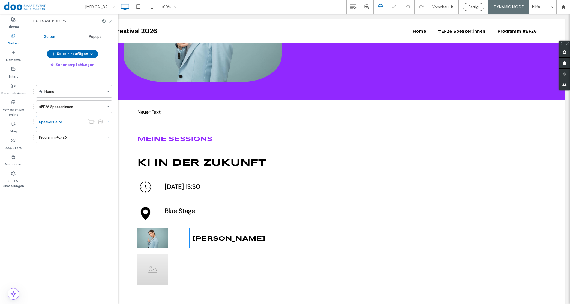
scroll to position [134, 0]
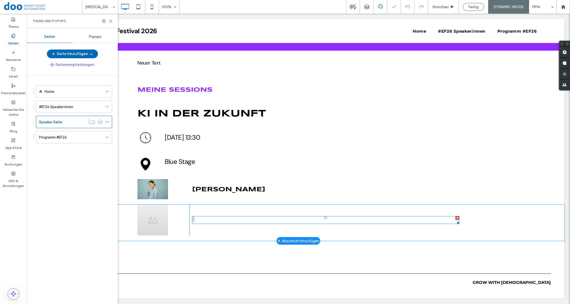
click at [208, 220] on span "Neuer Titel" at bounding box center [220, 220] width 57 height 6
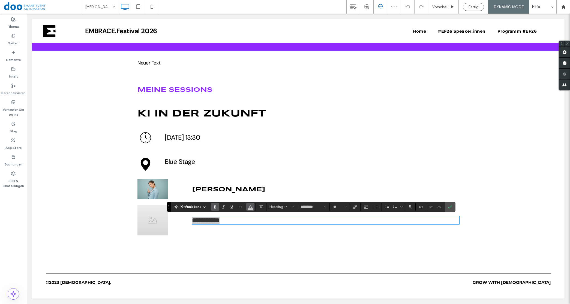
click at [251, 206] on icon "Farbe" at bounding box center [250, 206] width 4 height 4
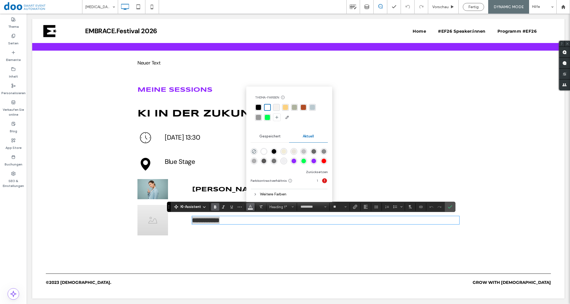
click at [259, 108] on div "rgba(0, 0, 0, 1)" at bounding box center [258, 107] width 5 height 5
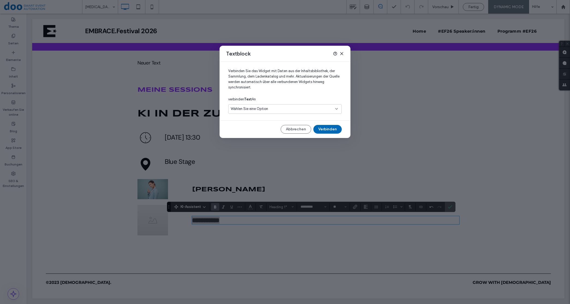
click at [277, 110] on div "Wählen Sie eine Option" at bounding box center [282, 108] width 102 height 5
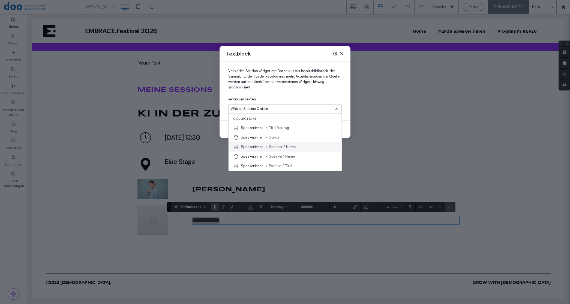
click at [299, 149] on span "Speaker 2 Name" at bounding box center [303, 146] width 68 height 5
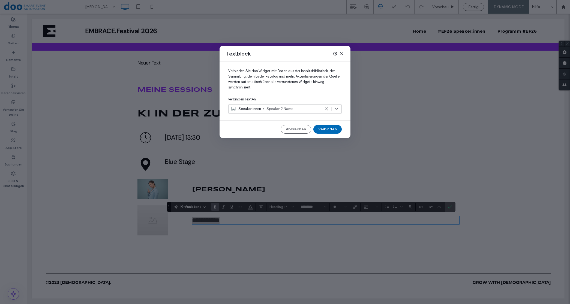
click at [352, 171] on div "Textblock Verbinden Sie das Widget mit Daten aus der Inhaltsbibliothek, der Sam…" at bounding box center [285, 152] width 570 height 304
click at [330, 129] on button "Verbinden" at bounding box center [327, 129] width 28 height 9
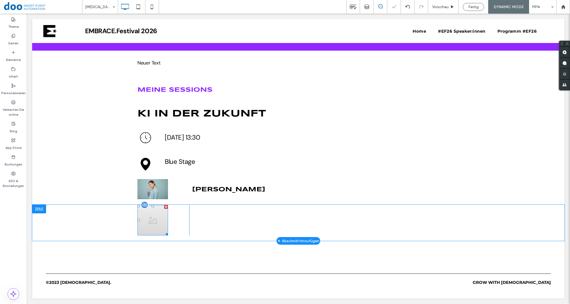
click at [154, 215] on img at bounding box center [152, 220] width 31 height 31
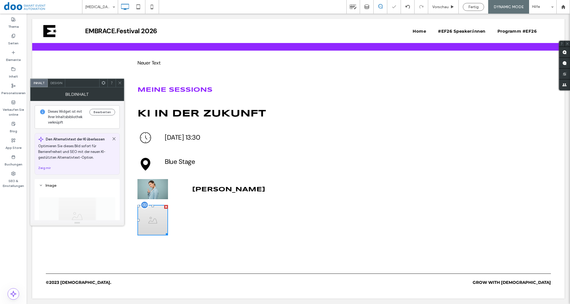
click at [142, 205] on div at bounding box center [144, 205] width 8 height 8
click at [149, 183] on img at bounding box center [152, 189] width 31 height 20
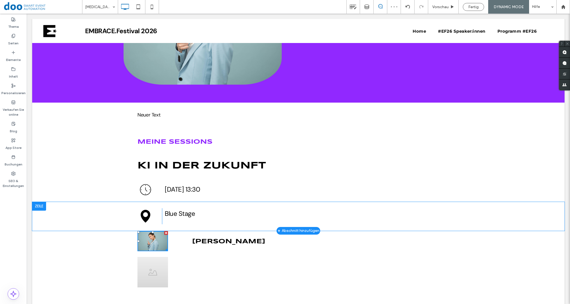
scroll to position [0, 0]
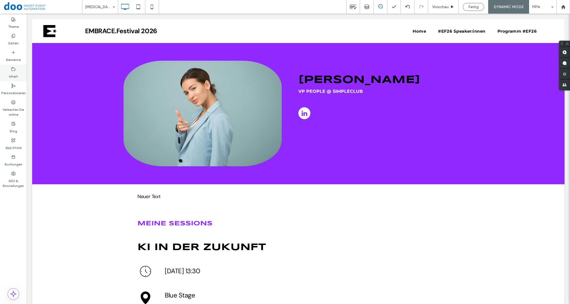
click at [11, 71] on icon at bounding box center [13, 69] width 4 height 4
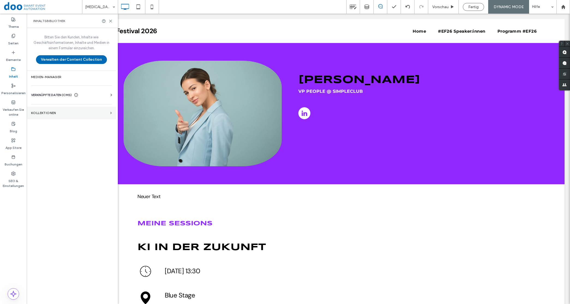
click at [51, 114] on label "KOLLEKTIONEN" at bounding box center [69, 113] width 77 height 4
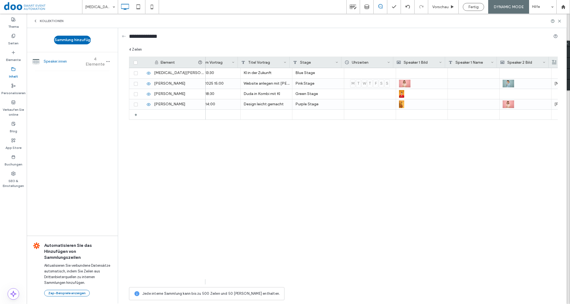
scroll to position [0, 231]
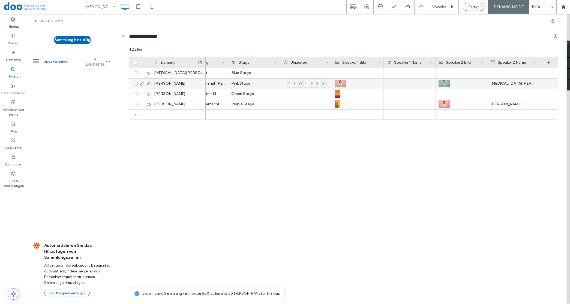
click at [389, 82] on div at bounding box center [409, 84] width 52 height 10
click at [394, 82] on div at bounding box center [409, 84] width 52 height 10
click at [398, 84] on div at bounding box center [409, 84] width 52 height 10
click at [406, 84] on textarea "plain-text-cell" at bounding box center [413, 77] width 60 height 16
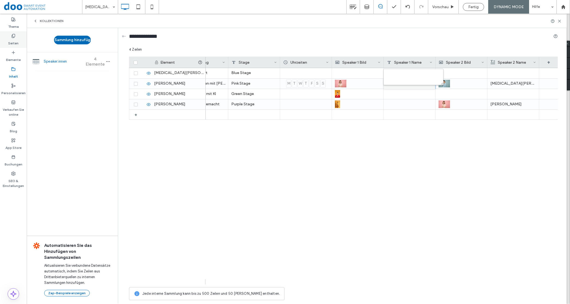
click at [13, 39] on label "Seiten" at bounding box center [13, 42] width 10 height 8
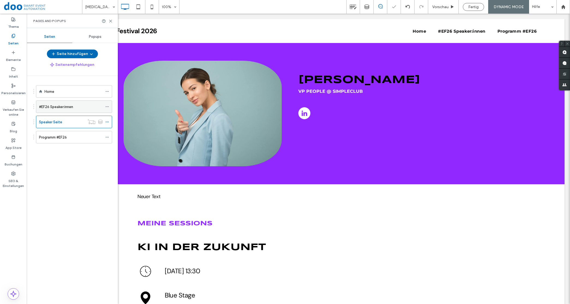
click at [69, 104] on label "#EF26 Speaker:innen" at bounding box center [56, 107] width 34 height 10
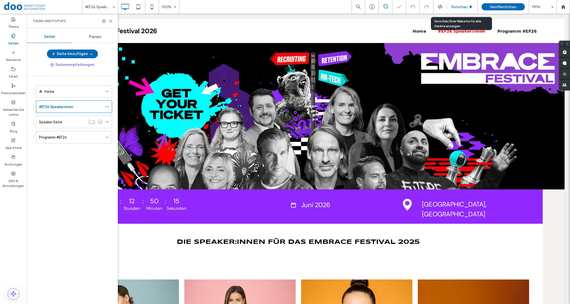
click at [457, 3] on div "Vorschau" at bounding box center [462, 7] width 31 height 14
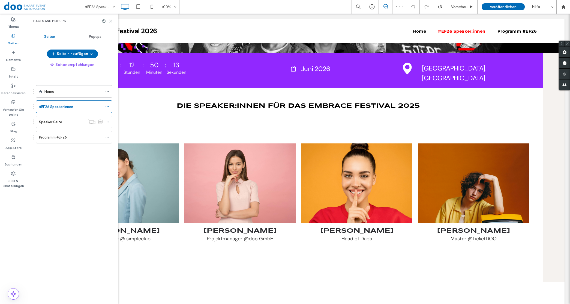
drag, startPoint x: 83, startPoint y: 5, endPoint x: 109, endPoint y: 19, distance: 30.0
click at [109, 19] on icon at bounding box center [110, 21] width 4 height 4
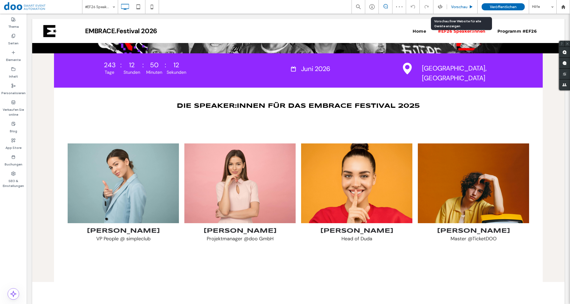
click at [460, 7] on span "Vorschau" at bounding box center [459, 7] width 16 height 5
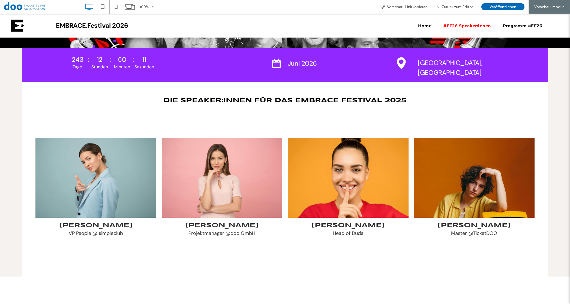
click at [184, 179] on link at bounding box center [222, 178] width 121 height 80
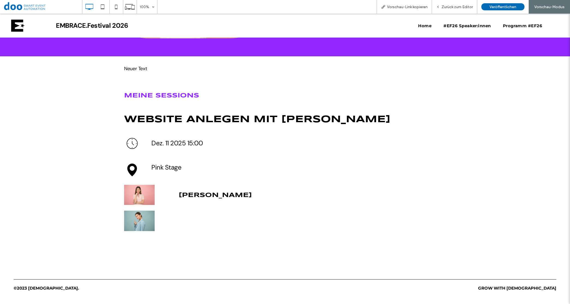
click at [196, 221] on div "Neuer Titel Click To Paste" at bounding box center [312, 226] width 273 height 31
click at [185, 222] on div "Neuer Titel" at bounding box center [312, 230] width 267 height 17
click at [447, 8] on span "Zurück zum Editor" at bounding box center [456, 7] width 31 height 5
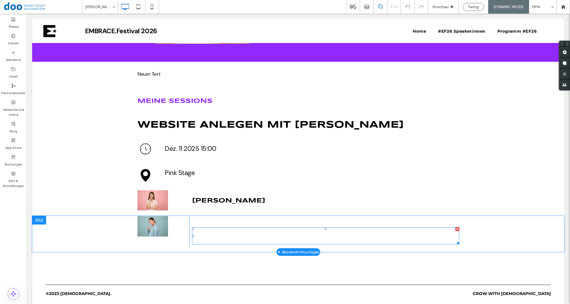
click at [205, 224] on div "Neuer Titel Click To Paste" at bounding box center [325, 231] width 273 height 31
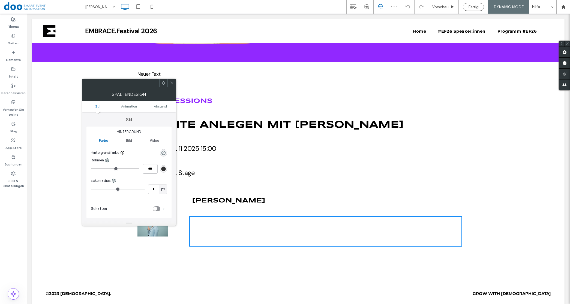
click at [208, 234] on h1 "Neuer Titel" at bounding box center [325, 236] width 267 height 16
click at [215, 228] on h1 "Neuer Titel" at bounding box center [325, 236] width 267 height 16
click at [215, 228] on div "Neuer Titel" at bounding box center [325, 236] width 267 height 17
click at [410, 234] on h1 "Neuer Titel" at bounding box center [325, 236] width 267 height 16
drag, startPoint x: 383, startPoint y: 238, endPoint x: 188, endPoint y: 238, distance: 194.9
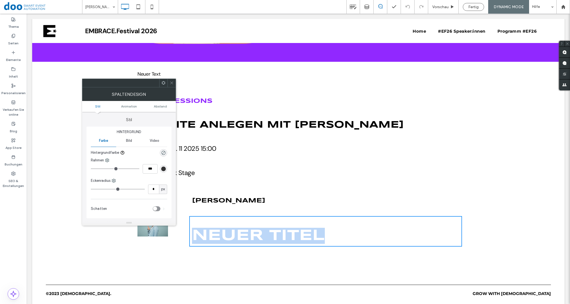
click at [189, 238] on div "Neuer Titel Click To Paste" at bounding box center [325, 231] width 273 height 31
click at [172, 82] on icon at bounding box center [172, 83] width 4 height 4
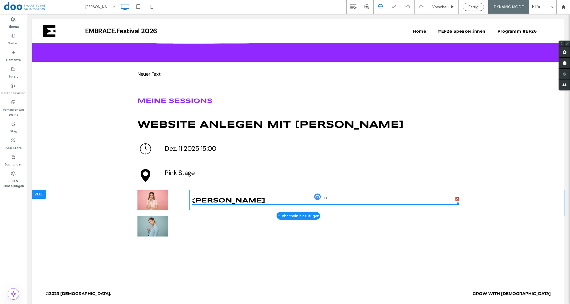
click at [226, 198] on span "[PERSON_NAME]" at bounding box center [228, 201] width 73 height 6
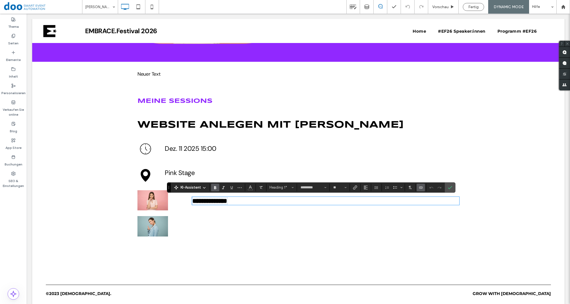
click at [243, 233] on h1 "Neuer Titel" at bounding box center [325, 236] width 267 height 16
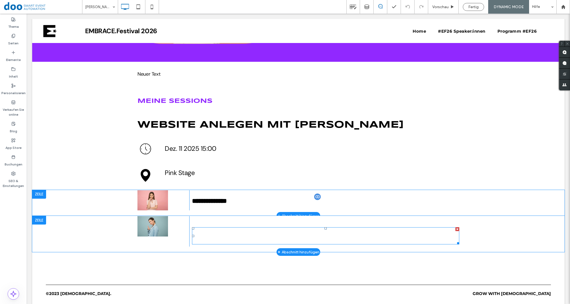
click at [213, 230] on h1 "Neuer Titel" at bounding box center [325, 236] width 267 height 16
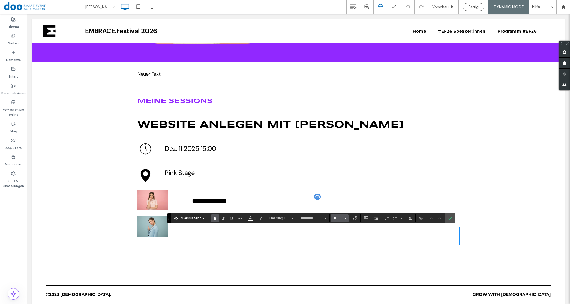
click at [338, 218] on input "**" at bounding box center [337, 218] width 11 height 4
type input "**"
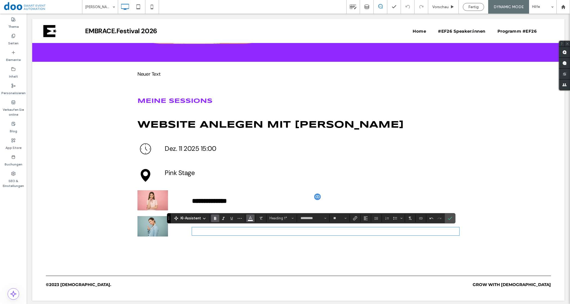
click at [249, 216] on icon "Farbe" at bounding box center [250, 218] width 4 height 4
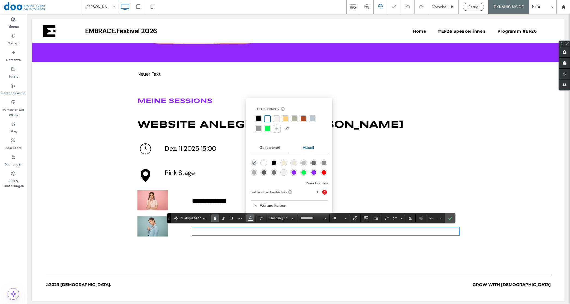
click at [260, 119] on div "rgba(0, 0, 0, 1)" at bounding box center [258, 118] width 5 height 5
click at [95, 138] on div "Click To Paste Dez. 11 2025 15:00 Click To Paste Zeile + Abschnitt hinzufügen" at bounding box center [298, 149] width 532 height 24
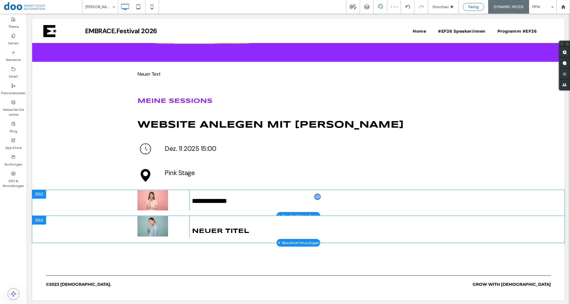
click at [467, 6] on div "Fertig" at bounding box center [473, 7] width 21 height 5
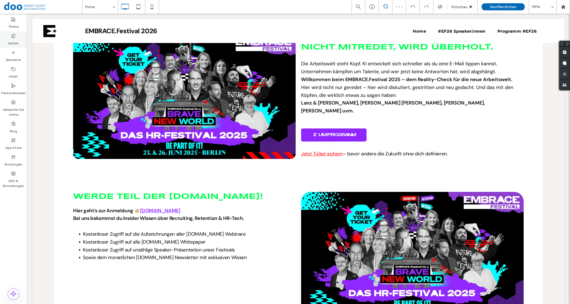
click at [12, 38] on use at bounding box center [13, 36] width 3 height 4
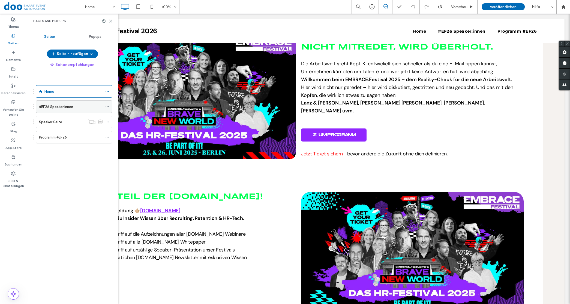
click at [55, 107] on label "#EF26 Speaker:innen" at bounding box center [56, 107] width 34 height 10
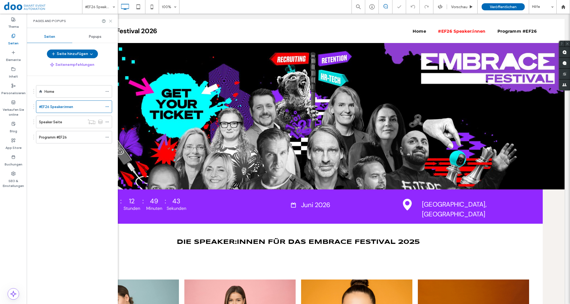
click at [111, 20] on icon at bounding box center [110, 21] width 4 height 4
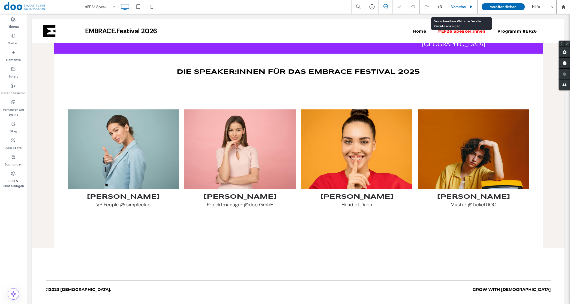
click at [460, 5] on span "Vorschau" at bounding box center [459, 7] width 16 height 5
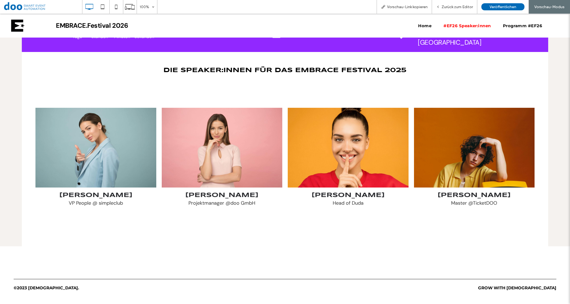
click at [228, 155] on link at bounding box center [222, 148] width 121 height 80
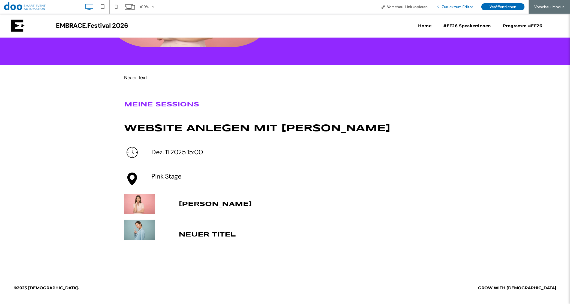
drag, startPoint x: 458, startPoint y: 8, endPoint x: 350, endPoint y: 63, distance: 121.0
click at [458, 8] on span "Zurück zum Editor" at bounding box center [456, 7] width 31 height 5
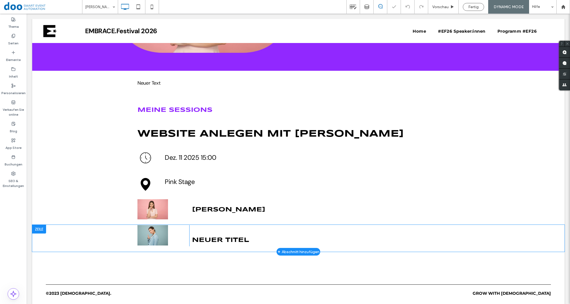
click at [210, 236] on div "Neuer Titel Click To Paste" at bounding box center [325, 235] width 273 height 21
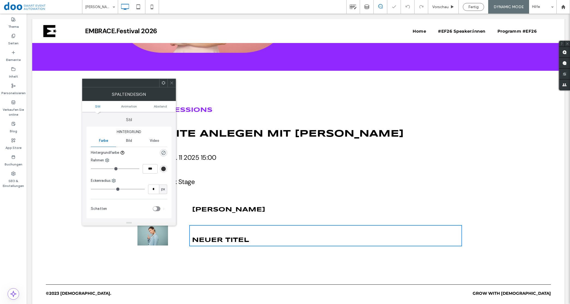
click at [249, 241] on h1 "Neuer Titel" at bounding box center [325, 240] width 267 height 7
click at [220, 232] on div "Neuer Titel Click To Paste" at bounding box center [325, 235] width 273 height 21
click at [171, 84] on icon at bounding box center [172, 83] width 4 height 4
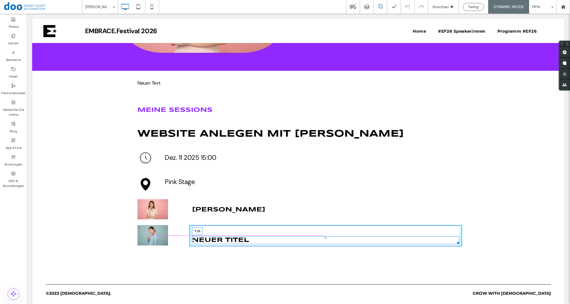
drag, startPoint x: 322, startPoint y: 236, endPoint x: 348, endPoint y: 246, distance: 28.3
click at [324, 237] on div at bounding box center [325, 238] width 2 height 2
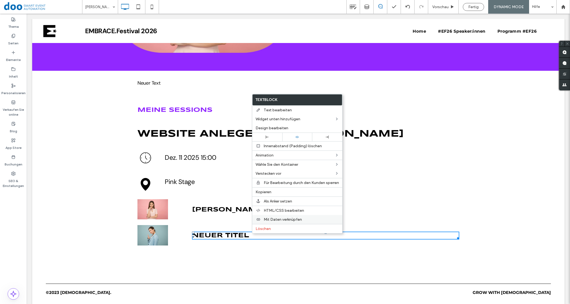
click at [281, 220] on span "Mit Daten verknüpfen" at bounding box center [283, 219] width 38 height 5
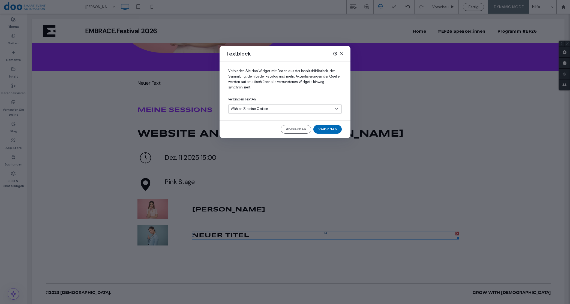
click at [268, 111] on div "Wählen Sie eine Option" at bounding box center [282, 108] width 102 height 5
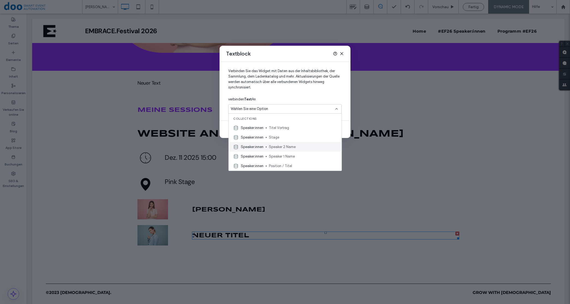
click at [287, 146] on span "Speaker 2 Name" at bounding box center [303, 146] width 68 height 5
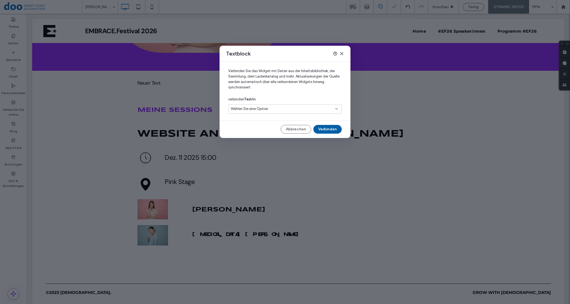
drag, startPoint x: 295, startPoint y: 116, endPoint x: 322, endPoint y: 130, distance: 30.0
click at [322, 130] on button "Verbinden" at bounding box center [327, 129] width 28 height 9
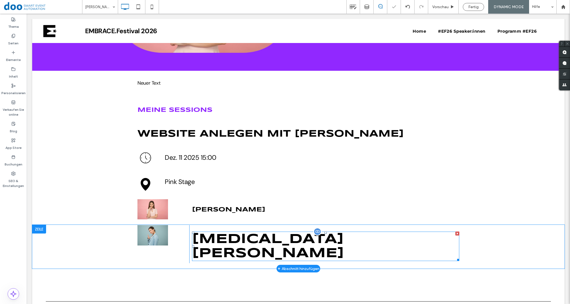
click at [299, 236] on p "[MEDICAL_DATA][PERSON_NAME]" at bounding box center [325, 246] width 267 height 28
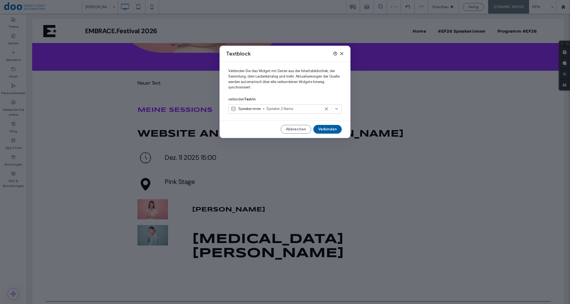
click at [316, 127] on button "Verbinden" at bounding box center [327, 129] width 28 height 9
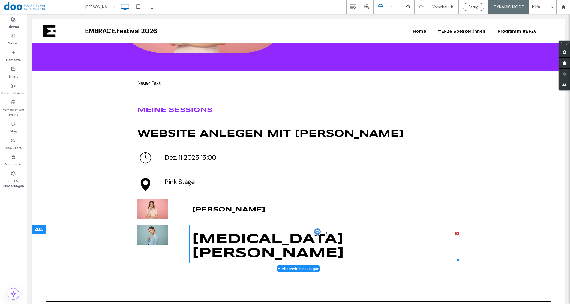
click at [300, 237] on p "[MEDICAL_DATA][PERSON_NAME]" at bounding box center [325, 246] width 267 height 28
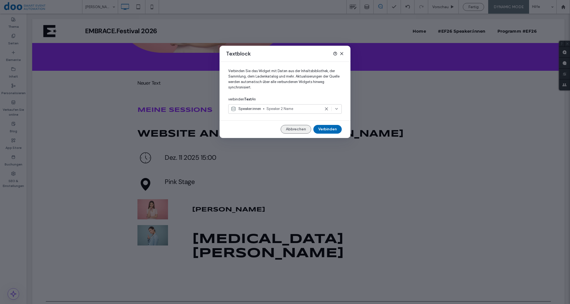
click at [292, 128] on button "Abbrechen" at bounding box center [295, 129] width 31 height 9
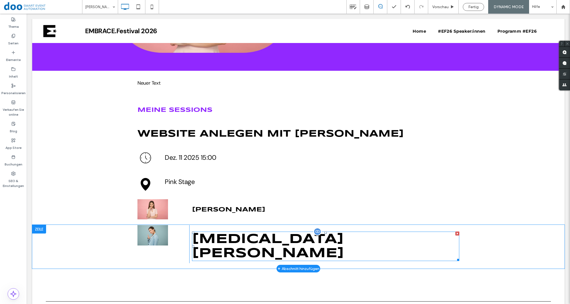
click at [192, 235] on p "[MEDICAL_DATA][PERSON_NAME]" at bounding box center [325, 246] width 267 height 28
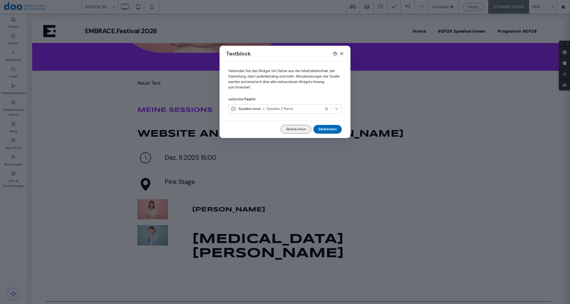
click at [294, 128] on button "Abbrechen" at bounding box center [295, 129] width 31 height 9
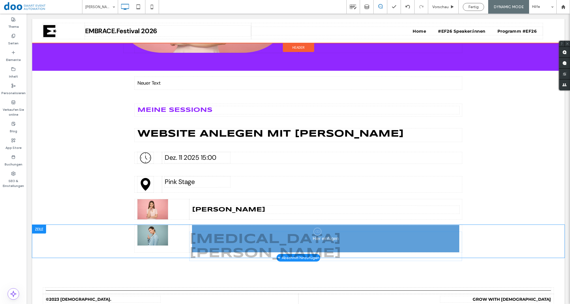
drag, startPoint x: 345, startPoint y: 238, endPoint x: 274, endPoint y: 234, distance: 71.3
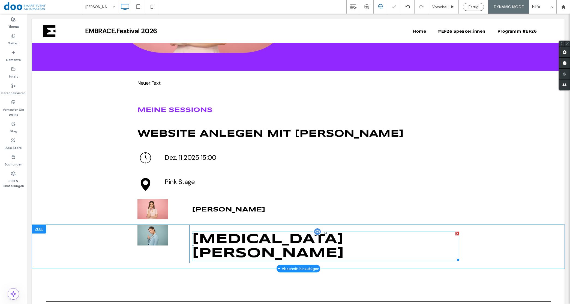
click at [264, 235] on p "[MEDICAL_DATA][PERSON_NAME]" at bounding box center [325, 246] width 267 height 28
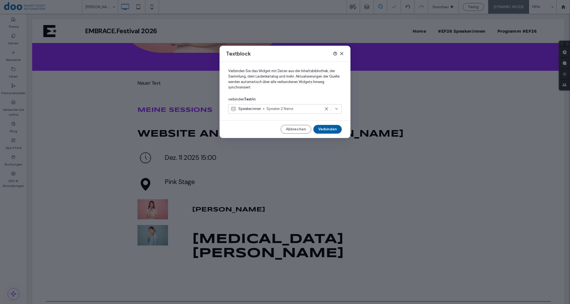
click at [329, 130] on button "Verbinden" at bounding box center [327, 129] width 28 height 9
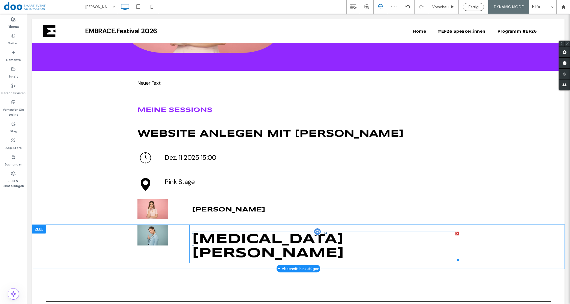
click at [210, 238] on p "[MEDICAL_DATA][PERSON_NAME]" at bounding box center [325, 246] width 267 height 28
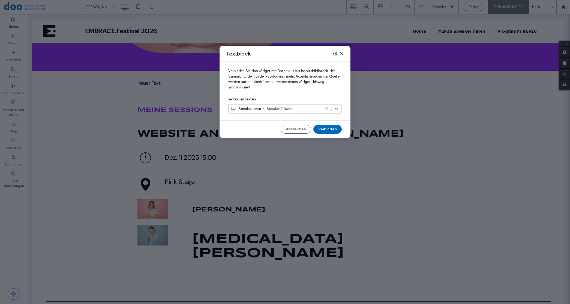
click at [341, 52] on icon at bounding box center [341, 54] width 4 height 4
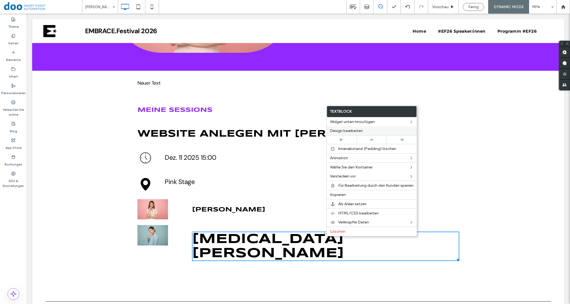
click at [347, 129] on span "Design bearbeiten" at bounding box center [346, 131] width 33 height 5
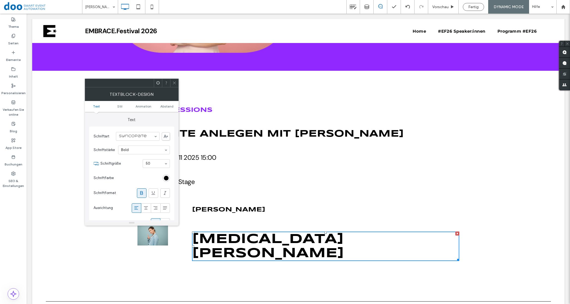
click at [143, 159] on section "Schriftgröße 50" at bounding box center [134, 164] width 69 height 14
type input "**"
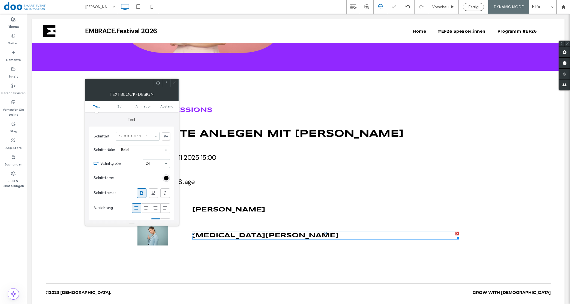
click at [175, 80] on span at bounding box center [174, 83] width 4 height 8
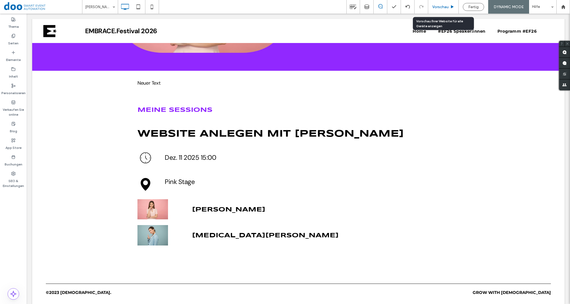
click at [440, 6] on span "Vorschau" at bounding box center [440, 7] width 16 height 5
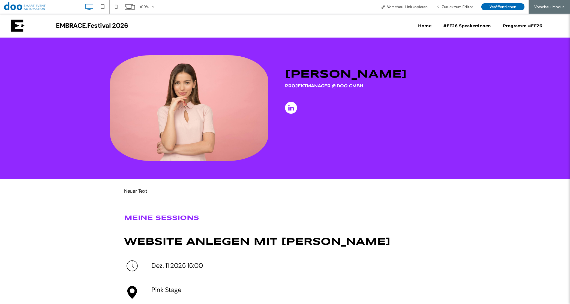
click at [78, 27] on strong "EMBRACE.Festival 2026" at bounding box center [92, 25] width 72 height 8
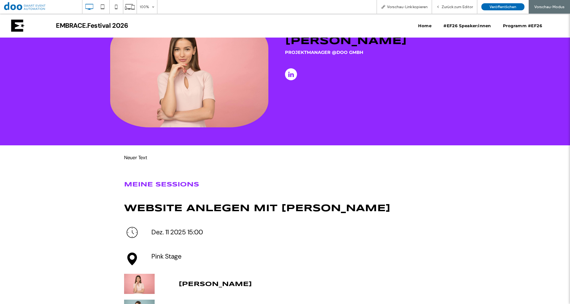
scroll to position [113, 0]
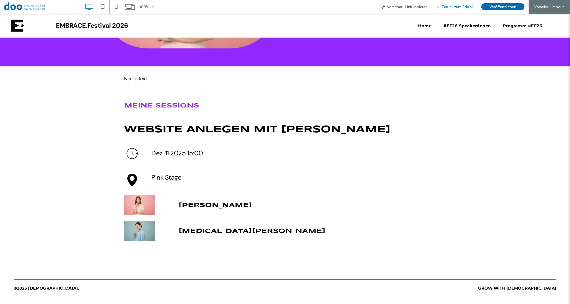
click at [454, 7] on span "Zurück zum Editor" at bounding box center [456, 7] width 31 height 5
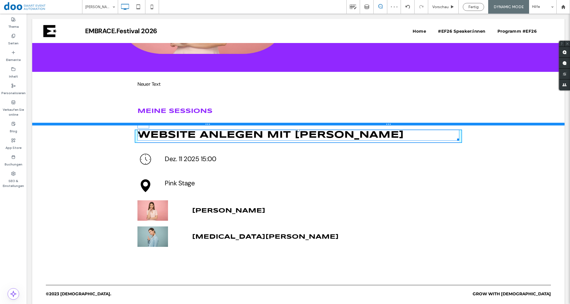
drag, startPoint x: 295, startPoint y: 129, endPoint x: 300, endPoint y: 149, distance: 20.4
click at [298, 123] on div "Click To Paste Kerstin Lainer Projektmanager @doo GmbH Click To Paste Zeile + A…" at bounding box center [298, 92] width 532 height 322
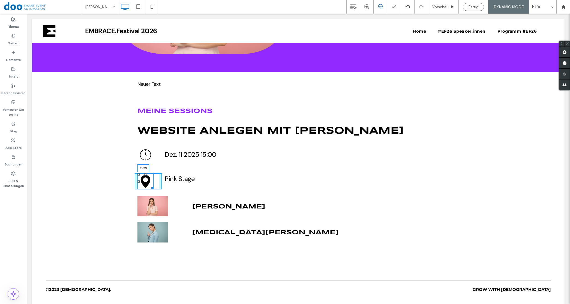
drag, startPoint x: 142, startPoint y: 174, endPoint x: 143, endPoint y: 167, distance: 6.8
click at [144, 174] on div at bounding box center [145, 175] width 2 height 2
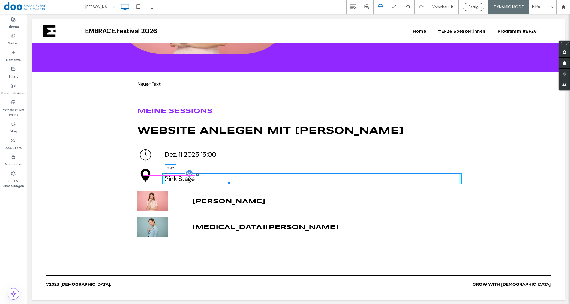
drag, startPoint x: 195, startPoint y: 174, endPoint x: 181, endPoint y: 186, distance: 18.4
click at [193, 174] on div "Pink Stage T:-12" at bounding box center [197, 179] width 65 height 11
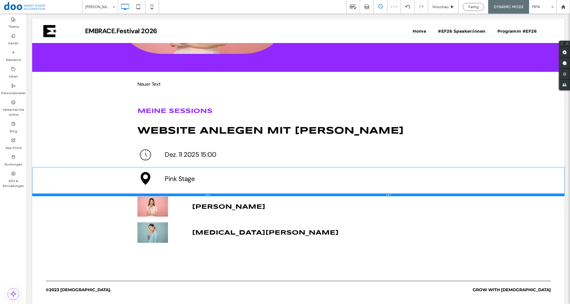
drag, startPoint x: 266, startPoint y: 188, endPoint x: 265, endPoint y: 195, distance: 6.9
click at [265, 195] on div at bounding box center [298, 195] width 532 height 3
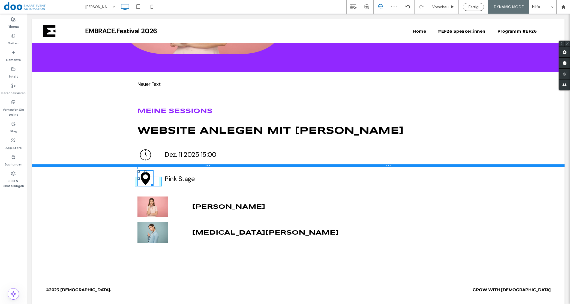
drag, startPoint x: 143, startPoint y: 171, endPoint x: 143, endPoint y: 165, distance: 5.7
click at [143, 165] on div "Click To Paste Kerstin Lainer Projektmanager @doo GmbH Click To Paste Zeile + A…" at bounding box center [298, 90] width 532 height 318
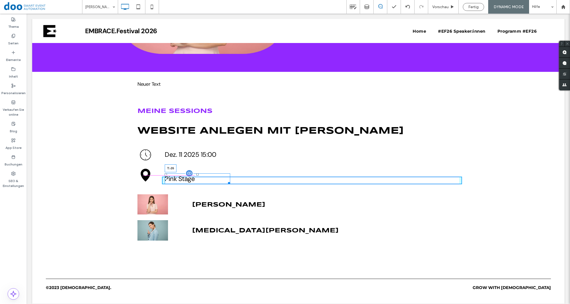
drag, startPoint x: 194, startPoint y: 175, endPoint x: 191, endPoint y: 171, distance: 5.0
click at [191, 174] on div "Pink Stage T:-26" at bounding box center [197, 179] width 65 height 11
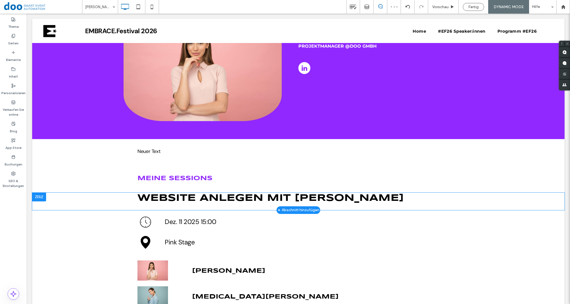
scroll to position [44, 0]
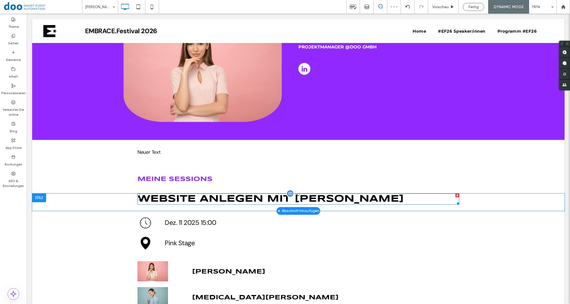
click at [262, 194] on h1 "Website anlegen mit [PERSON_NAME]" at bounding box center [298, 199] width 322 height 10
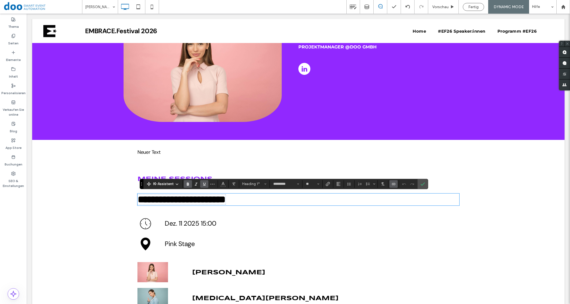
click at [204, 183] on icon "Unterstreichen" at bounding box center [204, 184] width 4 height 4
click at [87, 174] on div "Meine Sessions Click To Paste Zeile + Abschnitt hinzufügen" at bounding box center [298, 179] width 532 height 29
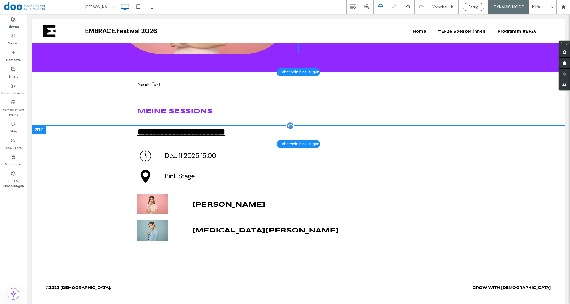
scroll to position [113, 0]
click at [225, 127] on span "**********" at bounding box center [181, 132] width 88 height 10
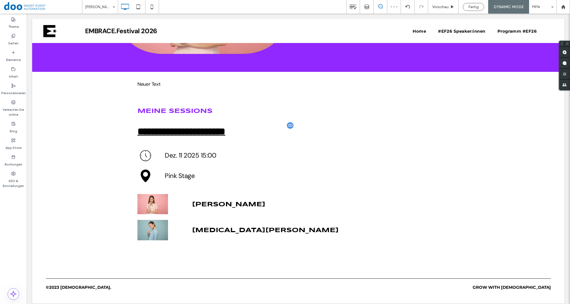
type input "*********"
type input "**"
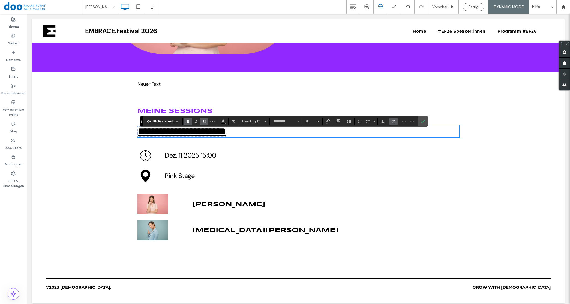
click at [204, 120] on icon "Unterstreichen" at bounding box center [204, 121] width 4 height 4
click at [194, 121] on icon "Kursiv" at bounding box center [196, 121] width 4 height 4
click at [92, 120] on div "Meine Sessions Click To Paste Zeile + Abschnitt hinzufügen" at bounding box center [298, 111] width 532 height 29
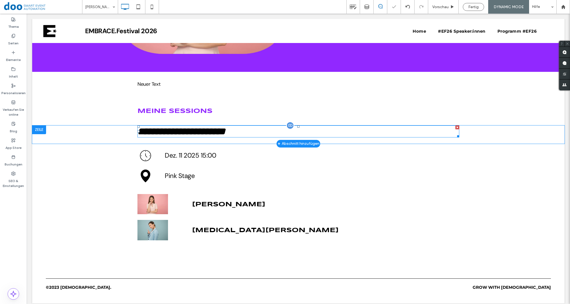
click at [225, 128] on span "**********" at bounding box center [181, 132] width 88 height 10
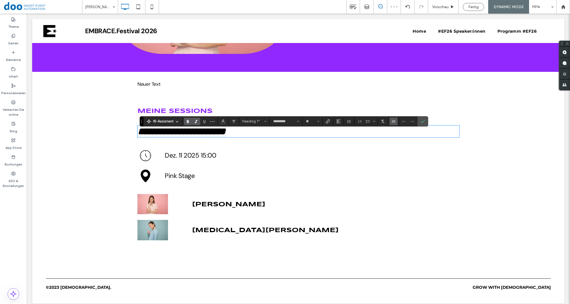
click at [194, 119] on icon "Kursiv" at bounding box center [196, 121] width 4 height 4
click at [185, 107] on div "Meine Sessions Click To Paste" at bounding box center [298, 111] width 327 height 12
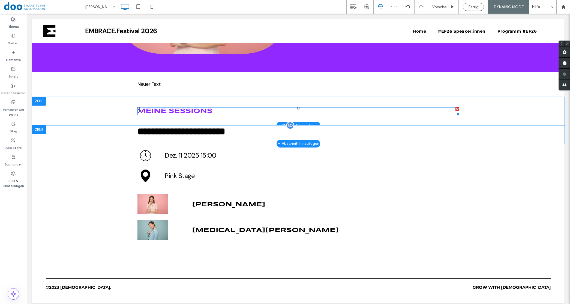
click at [183, 108] on span "Meine Sessions" at bounding box center [174, 111] width 75 height 6
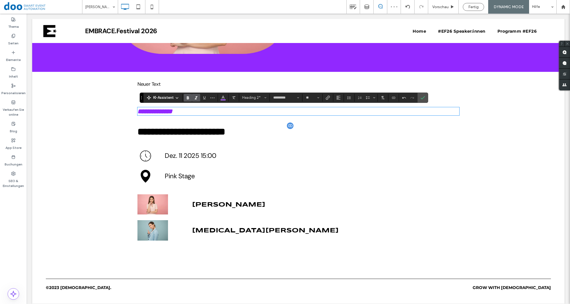
click at [129, 103] on div "**********" at bounding box center [298, 111] width 532 height 29
click at [75, 104] on div "**********" at bounding box center [298, 111] width 532 height 29
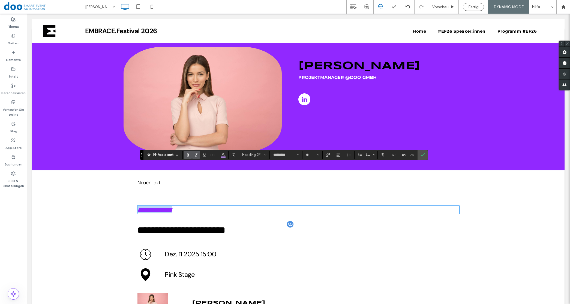
scroll to position [10, 0]
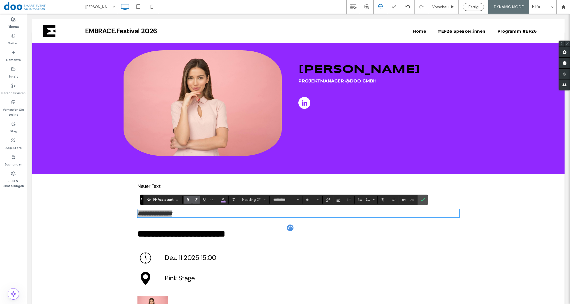
click at [196, 199] on icon "Kursiv" at bounding box center [196, 200] width 4 height 4
click at [315, 200] on input "**" at bounding box center [310, 200] width 11 height 4
click at [315, 157] on label "36" at bounding box center [311, 161] width 17 height 8
type input "**"
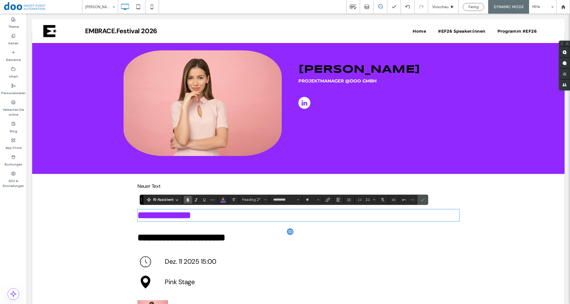
click at [62, 185] on div "Neuer Text Click To Paste Zeile + Abschnitt hinzufügen" at bounding box center [298, 186] width 532 height 25
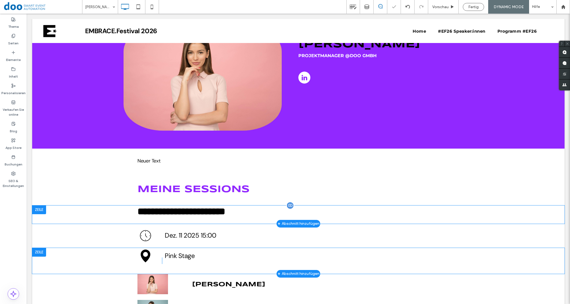
scroll to position [78, 0]
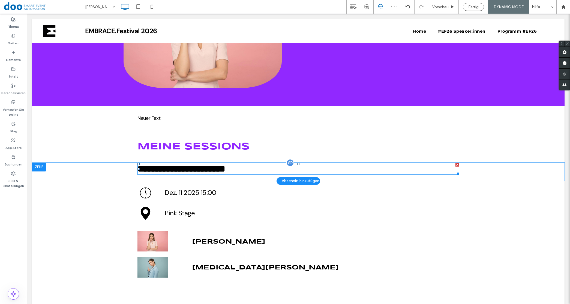
click at [183, 169] on span "**********" at bounding box center [181, 169] width 88 height 10
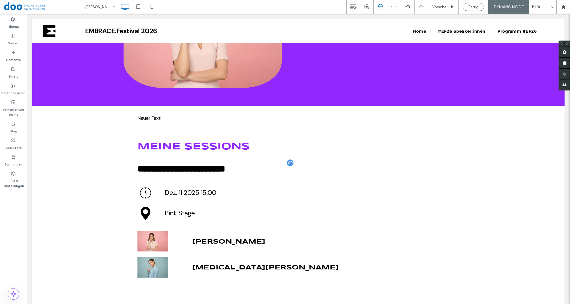
type input "*********"
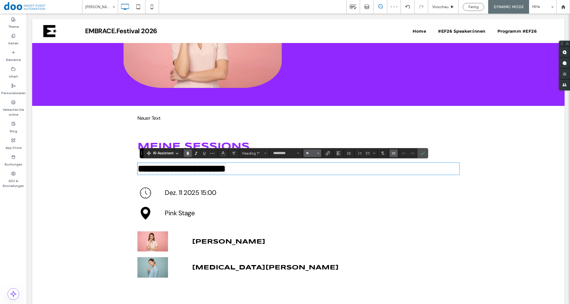
click at [317, 154] on button "**" at bounding box center [312, 154] width 18 height 8
drag, startPoint x: 314, startPoint y: 189, endPoint x: 286, endPoint y: 175, distance: 31.4
click at [314, 189] on label "24" at bounding box center [311, 189] width 17 height 8
type input "**"
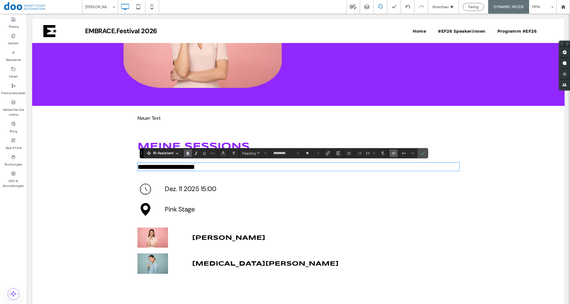
click at [50, 158] on div "Meine Sessions Click To Paste Zeile + Abschnitt hinzufügen" at bounding box center [298, 147] width 532 height 32
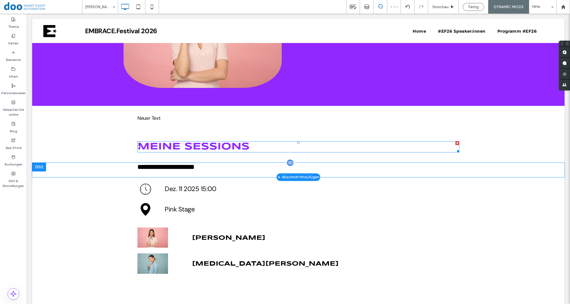
click at [222, 147] on span "Meine Sessions" at bounding box center [193, 146] width 112 height 9
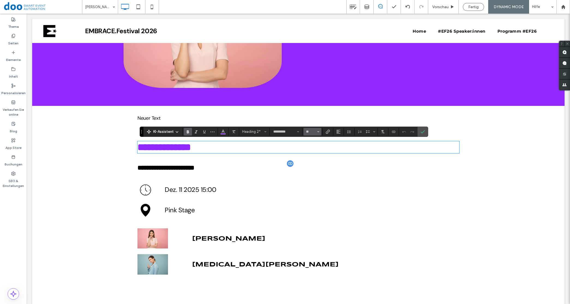
click at [315, 132] on input "**" at bounding box center [310, 132] width 11 height 4
type input "**"
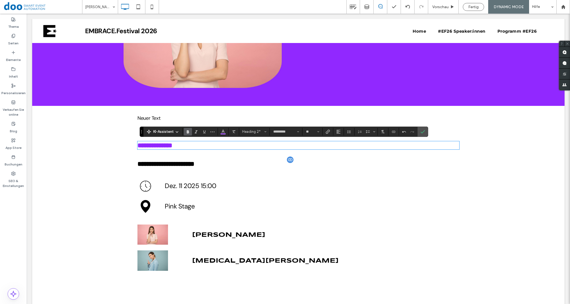
click at [194, 161] on span "**********" at bounding box center [165, 164] width 57 height 7
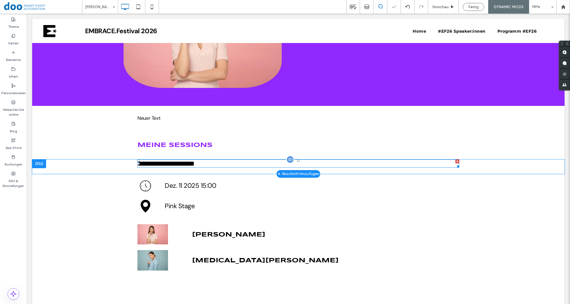
click at [232, 160] on div "**********" at bounding box center [298, 164] width 322 height 8
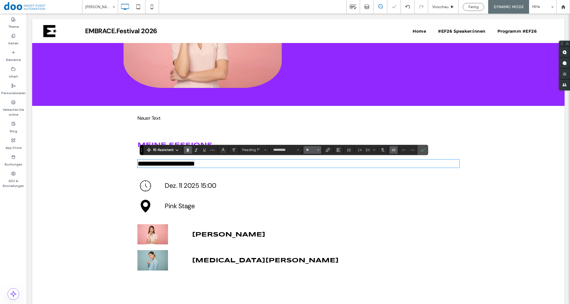
click at [319, 147] on span "Größe" at bounding box center [318, 150] width 2 height 7
click at [317, 180] on label "36" at bounding box center [311, 184] width 17 height 8
type input "**"
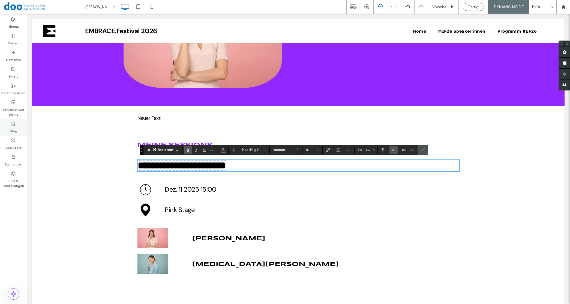
click at [26, 128] on div "Blog" at bounding box center [13, 127] width 27 height 17
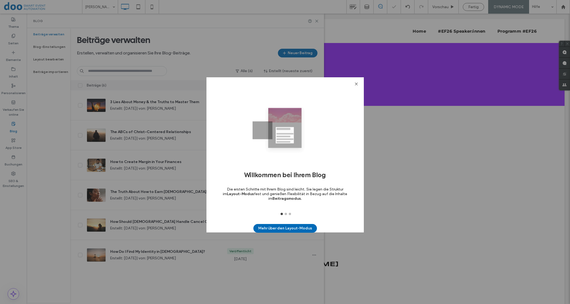
click at [354, 84] on icon at bounding box center [356, 84] width 4 height 4
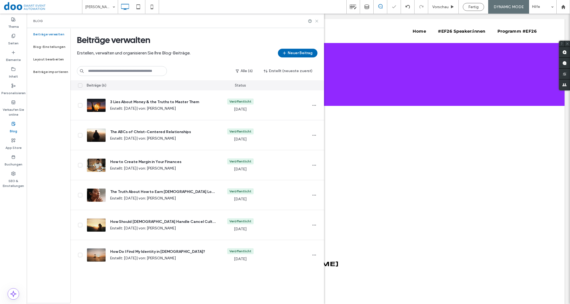
click at [315, 22] on icon at bounding box center [317, 21] width 4 height 4
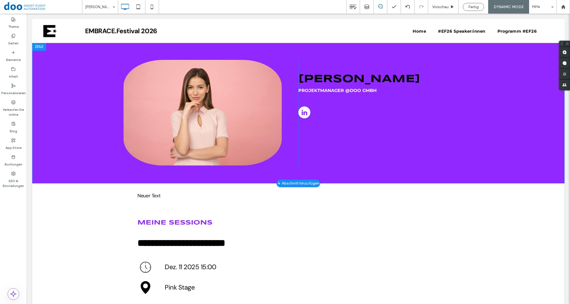
scroll to position [0, 0]
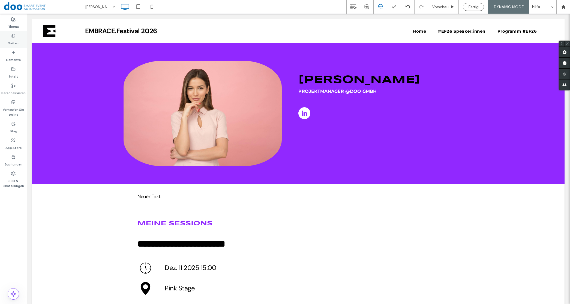
click at [14, 41] on label "Seiten" at bounding box center [13, 42] width 10 height 8
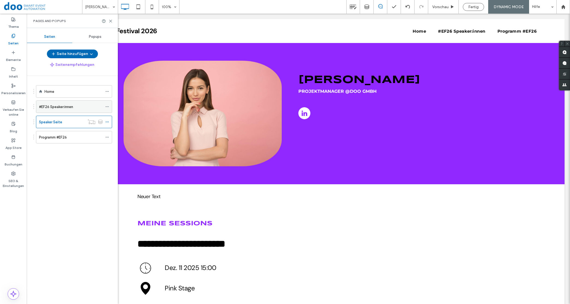
click at [60, 104] on div "#EF26 Speaker:innen" at bounding box center [71, 107] width 64 height 12
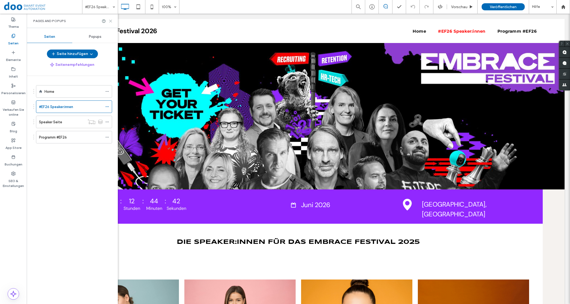
click at [109, 21] on icon at bounding box center [110, 21] width 4 height 4
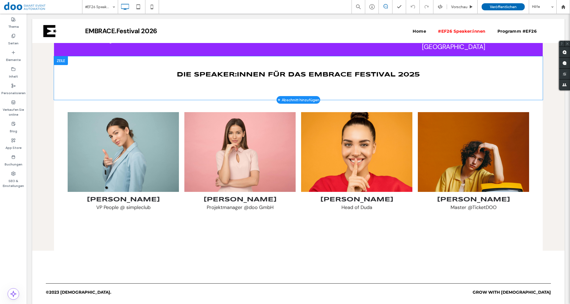
scroll to position [170, 0]
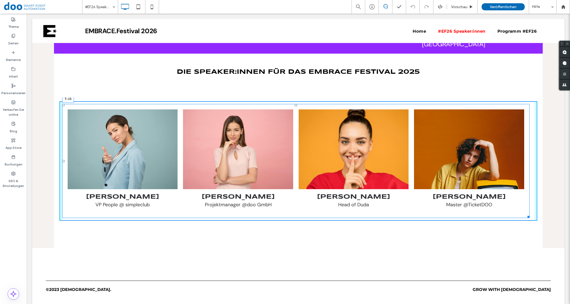
drag, startPoint x: 296, startPoint y: 104, endPoint x: 296, endPoint y: 91, distance: 12.8
click at [296, 91] on div "Click To Paste Zeile + Abschnitt hinzufügen 243 : 12 : 44 : 34 Tage Stunden Min…" at bounding box center [298, 61] width 532 height 376
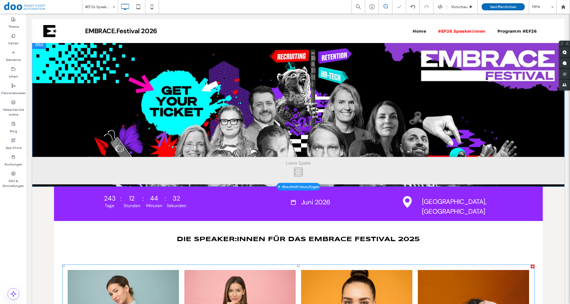
scroll to position [0, 0]
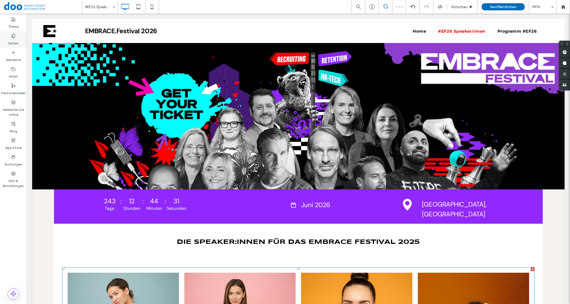
click at [18, 42] on label "Seiten" at bounding box center [13, 42] width 10 height 8
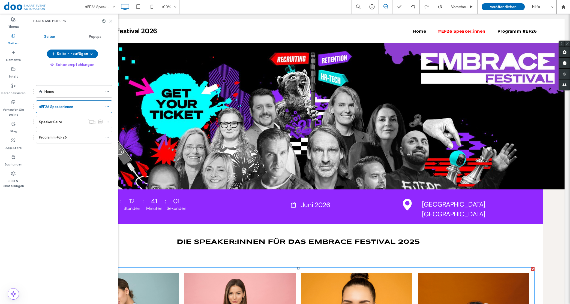
click at [109, 20] on icon at bounding box center [110, 21] width 4 height 4
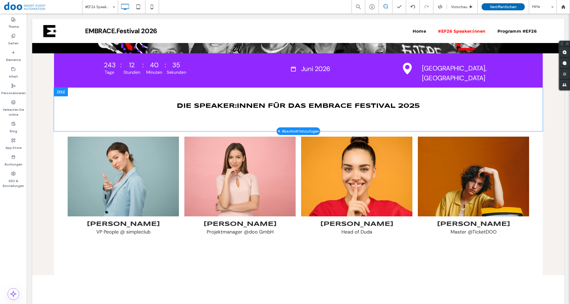
scroll to position [102, 0]
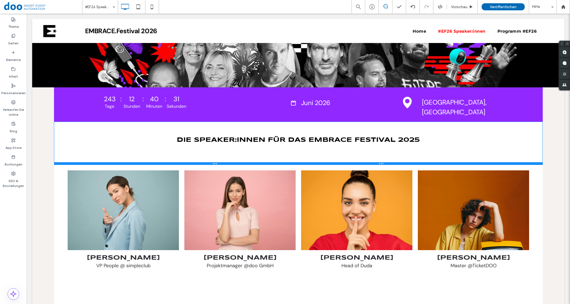
drag, startPoint x: 266, startPoint y: 164, endPoint x: 270, endPoint y: 164, distance: 4.1
click at [270, 164] on div at bounding box center [298, 163] width 488 height 3
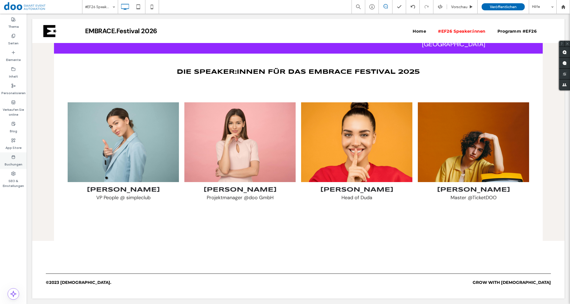
scroll to position [170, 0]
